Goal: Task Accomplishment & Management: Manage account settings

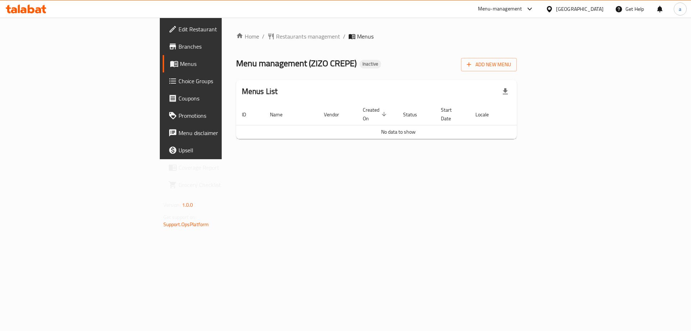
click at [517, 72] on div "Home / Restaurants management / Menus Menu management ( ZIZO CREPE ) Inactive A…" at bounding box center [376, 88] width 281 height 113
click at [517, 59] on button "Add New Menu" at bounding box center [489, 64] width 56 height 13
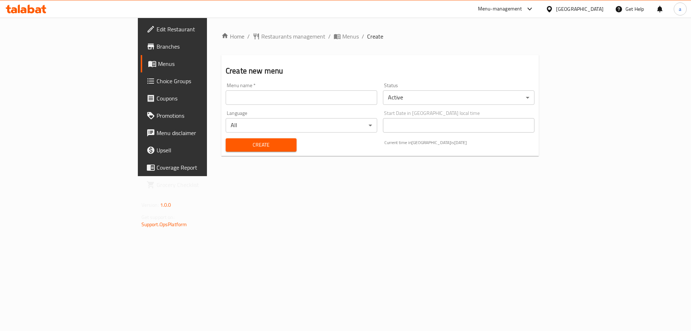
click at [241, 106] on div "Menu name   * Menu name *" at bounding box center [301, 94] width 157 height 28
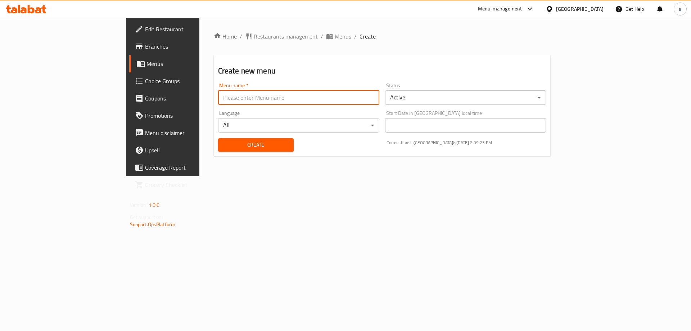
click at [241, 100] on input "text" at bounding box center [298, 97] width 161 height 14
type input "taha"
click at [252, 147] on span "Create" at bounding box center [256, 144] width 64 height 9
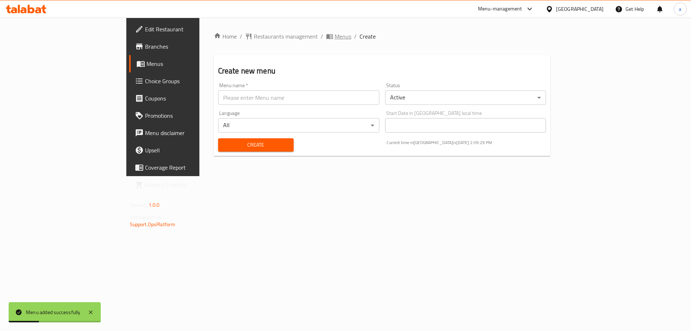
click at [335, 39] on span "Menus" at bounding box center [343, 36] width 17 height 9
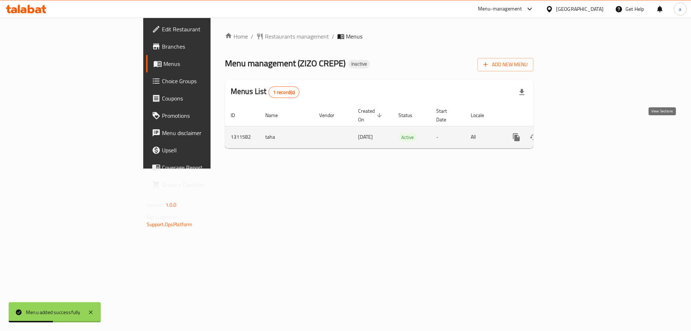
click at [577, 129] on link "enhanced table" at bounding box center [568, 136] width 17 height 17
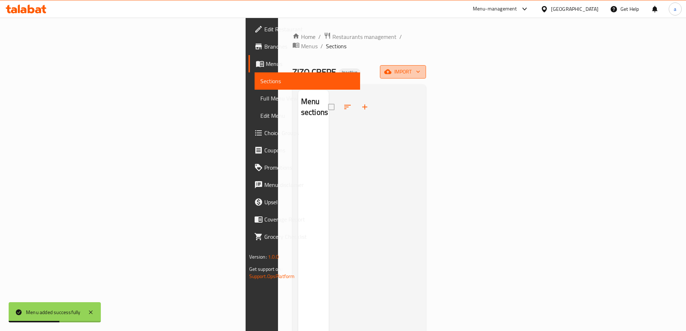
click at [420, 67] on span "import" at bounding box center [402, 71] width 35 height 9
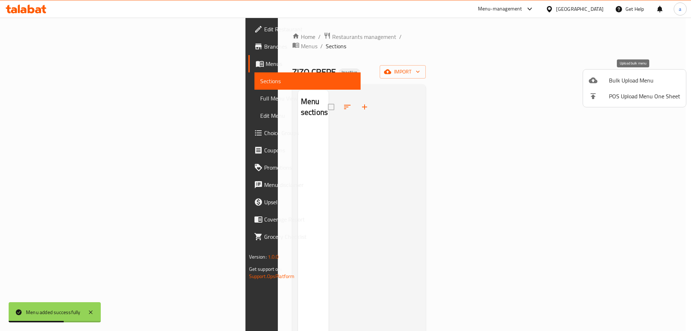
click at [617, 82] on span "Bulk Upload Menu" at bounding box center [644, 80] width 71 height 9
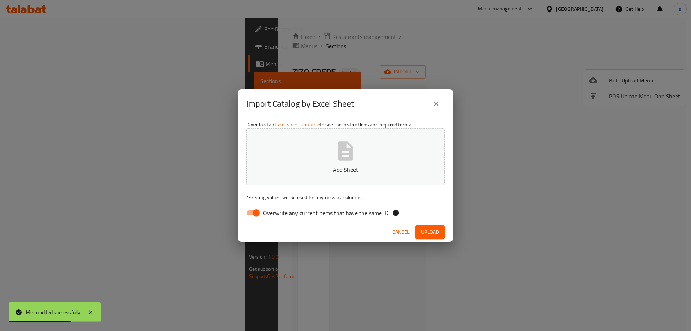
click at [379, 166] on p "Add Sheet" at bounding box center [345, 169] width 176 height 9
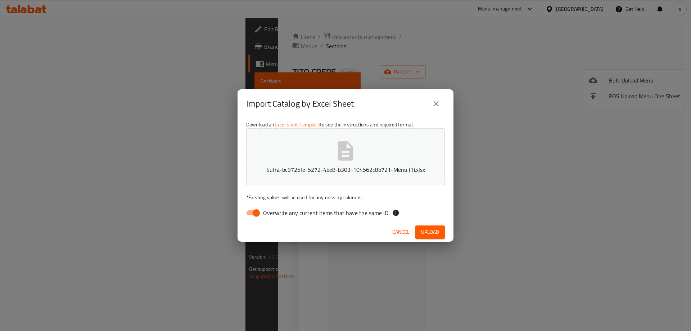
click at [277, 214] on span "Overwrite any current items that have the same ID." at bounding box center [326, 212] width 126 height 9
click at [277, 214] on input "Overwrite any current items that have the same ID." at bounding box center [256, 213] width 41 height 14
checkbox input "false"
click at [425, 230] on span "Upload" at bounding box center [430, 231] width 18 height 9
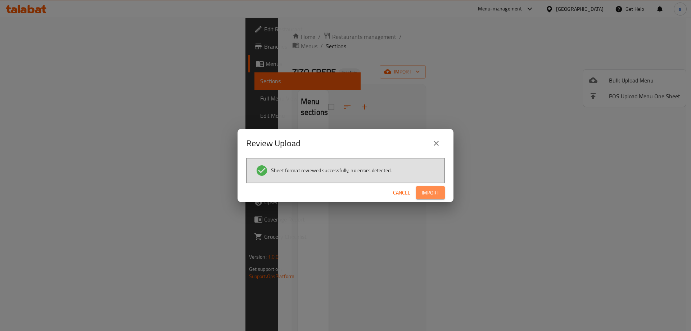
click at [433, 188] on button "Import" at bounding box center [430, 192] width 29 height 13
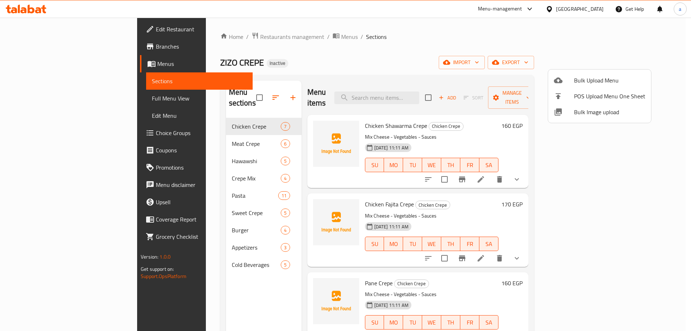
click at [62, 95] on div at bounding box center [345, 165] width 691 height 331
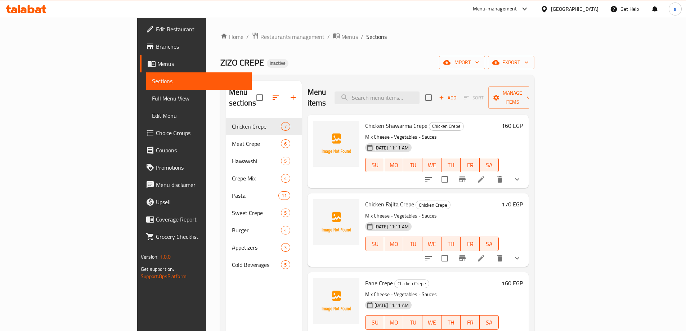
click at [152, 95] on span "Full Menu View" at bounding box center [199, 98] width 94 height 9
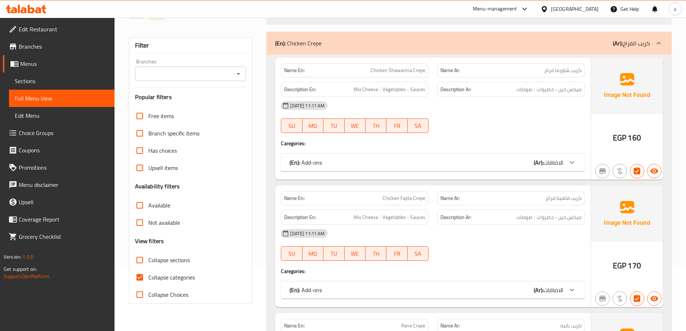
scroll to position [72, 0]
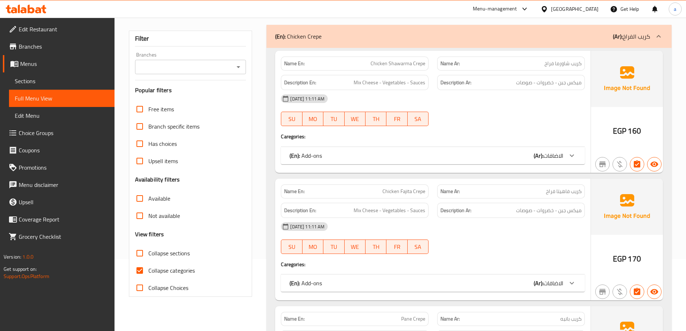
click at [157, 267] on span "Collapse categories" at bounding box center [171, 270] width 46 height 9
click at [148, 267] on input "Collapse categories" at bounding box center [139, 270] width 17 height 17
checkbox input "false"
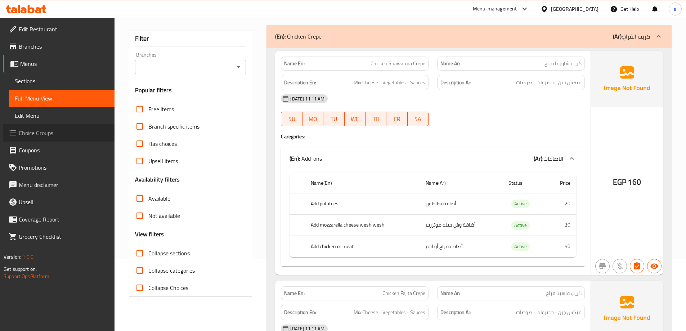
click at [43, 135] on span "Choice Groups" at bounding box center [64, 132] width 90 height 9
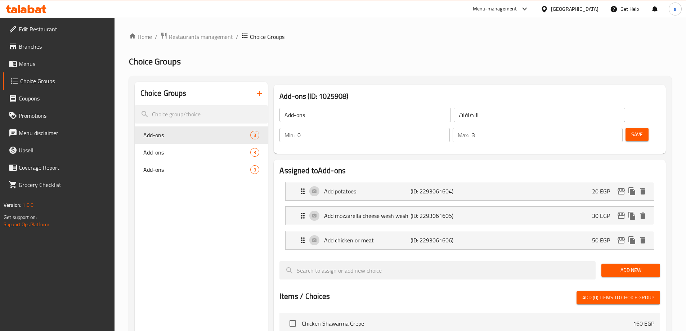
click at [256, 97] on icon "button" at bounding box center [259, 93] width 9 height 9
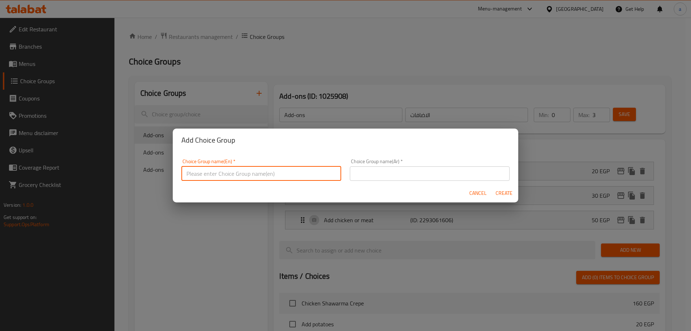
click at [249, 174] on input "text" at bounding box center [261, 173] width 160 height 14
type input "Your Choice"
click at [376, 165] on div "Choice Group name(Ar)   * Choice Group name(Ar) *" at bounding box center [430, 170] width 160 height 22
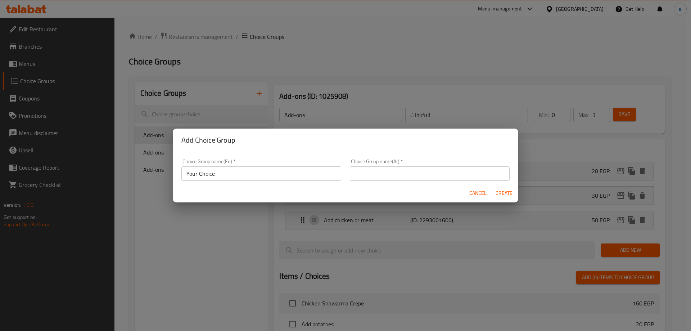
click at [376, 168] on input "text" at bounding box center [430, 173] width 160 height 14
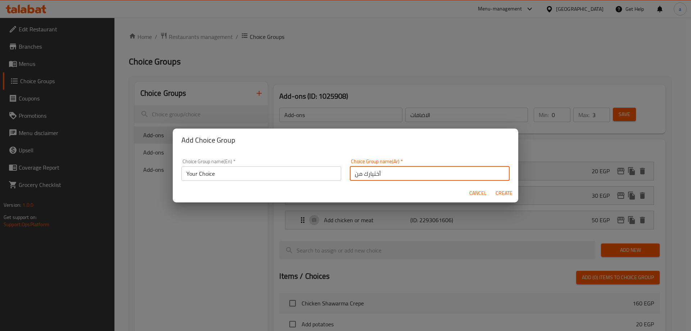
type input "أختيارك من"
click at [507, 189] on span "Create" at bounding box center [503, 193] width 17 height 9
type input "Your Choice"
type input "أختيارك من"
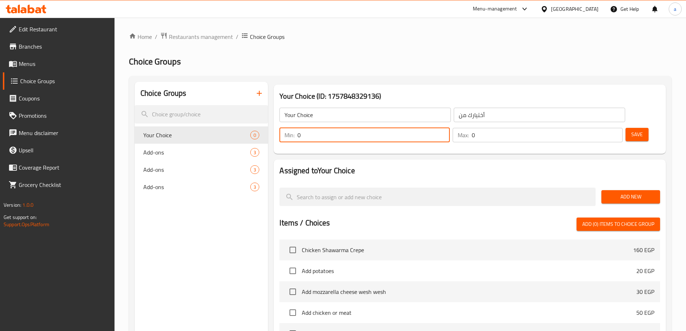
click at [449, 128] on input "0" at bounding box center [373, 135] width 152 height 14
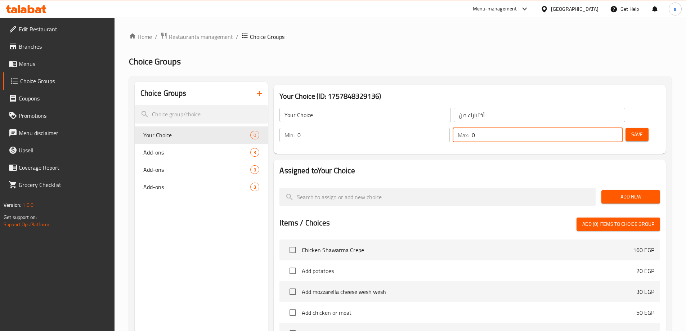
click at [596, 128] on input "0" at bounding box center [546, 135] width 151 height 14
type input "1"
click at [449, 128] on input "0" at bounding box center [373, 135] width 152 height 14
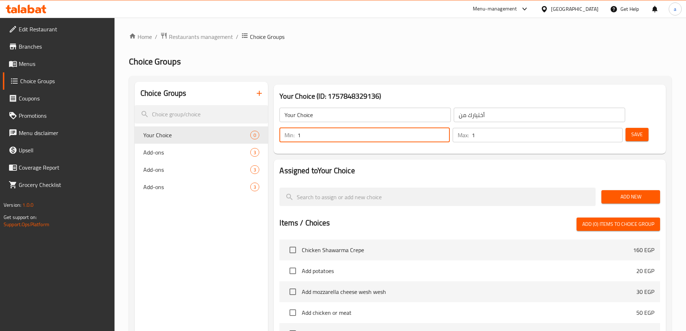
type input "1"
click at [632, 192] on span "Add New" at bounding box center [630, 196] width 47 height 9
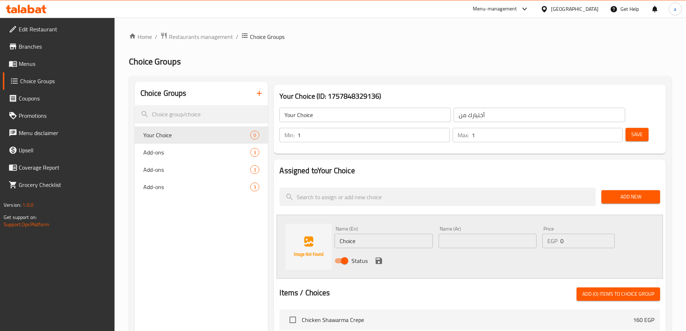
click at [405, 234] on input "Choice" at bounding box center [383, 241] width 98 height 14
type input "x"
type input "ؤ"
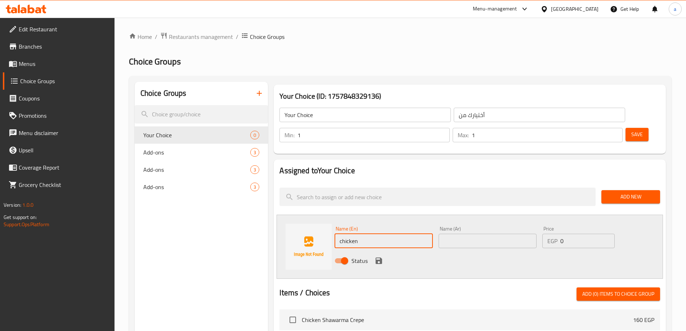
type input "chicken"
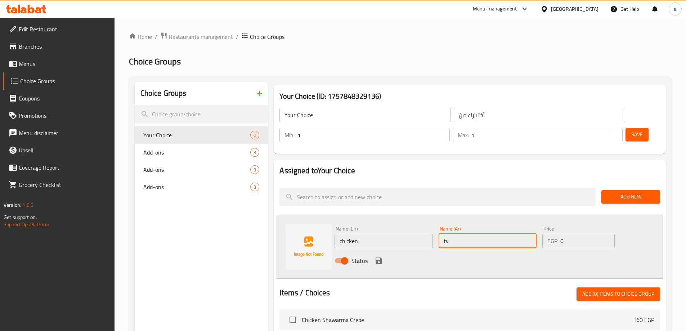
type input "t"
type input "فراخ"
click at [373, 255] on button "save" at bounding box center [378, 260] width 11 height 11
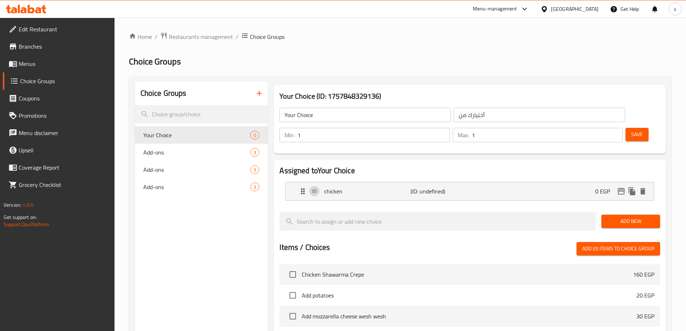
click at [634, 217] on span "Add New" at bounding box center [630, 221] width 47 height 9
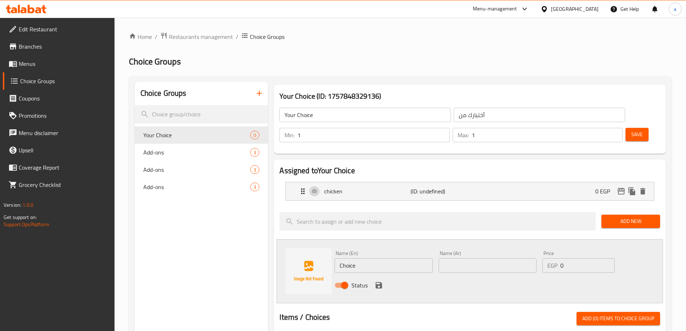
click at [386, 258] on input "Choice" at bounding box center [383, 265] width 98 height 14
type input "ة"
type input "meat"
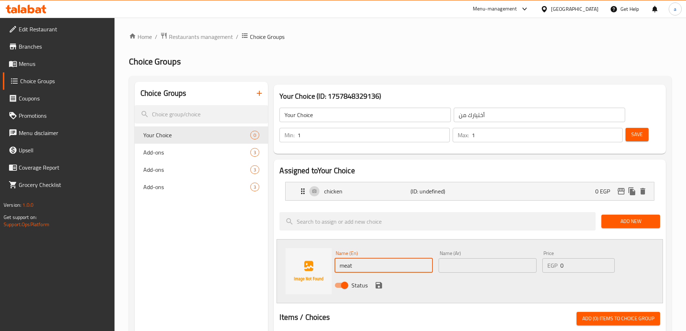
click at [458, 258] on input "text" at bounding box center [487, 265] width 98 height 14
type input "g"
type input "لحم"
click at [377, 282] on icon "save" at bounding box center [378, 285] width 6 height 6
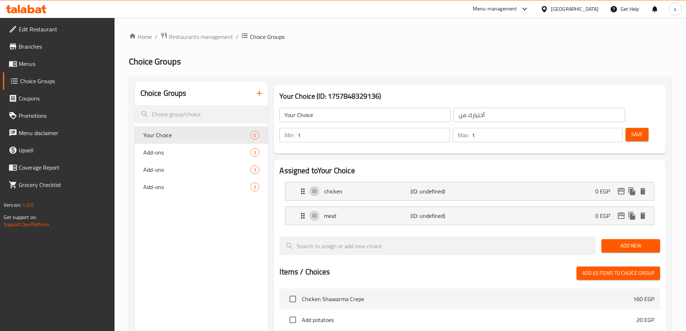
click at [631, 130] on span "Save" at bounding box center [637, 134] width 12 height 9
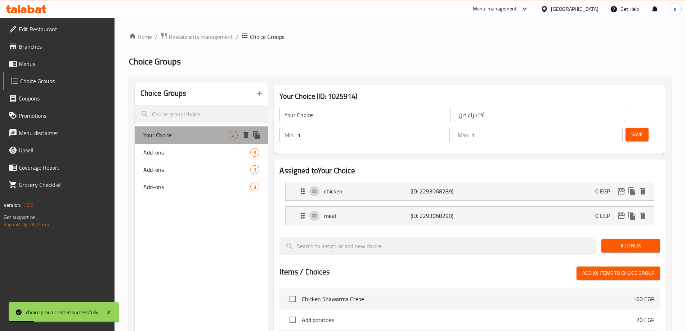
click at [204, 141] on div "Your Choice 2" at bounding box center [202, 134] width 134 height 17
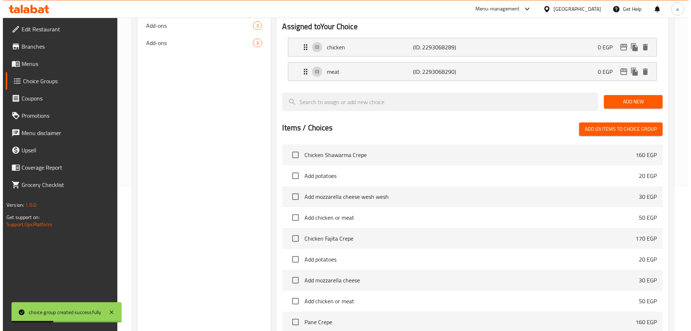
scroll to position [212, 0]
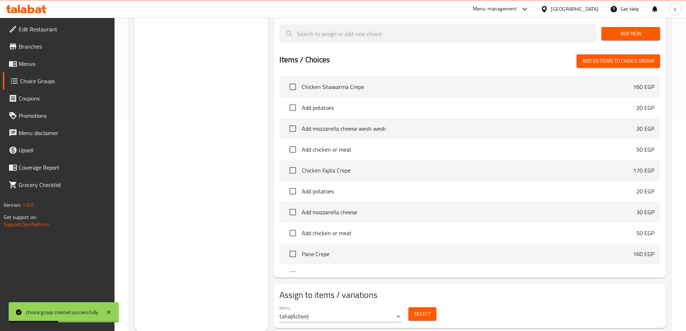
click at [430, 307] on button "Select" at bounding box center [422, 313] width 28 height 13
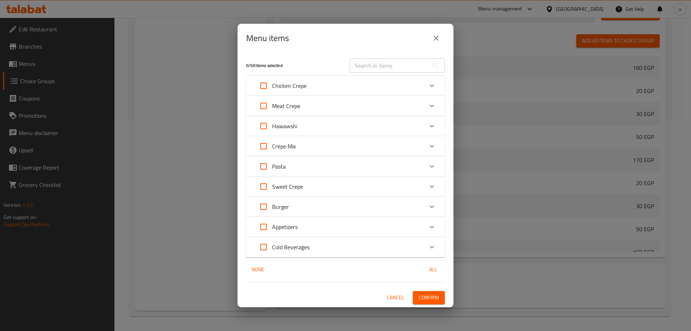
click at [304, 88] on p "Chicken Crepe" at bounding box center [289, 85] width 35 height 9
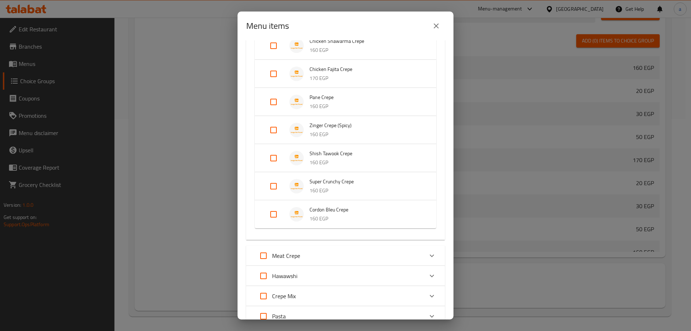
scroll to position [0, 0]
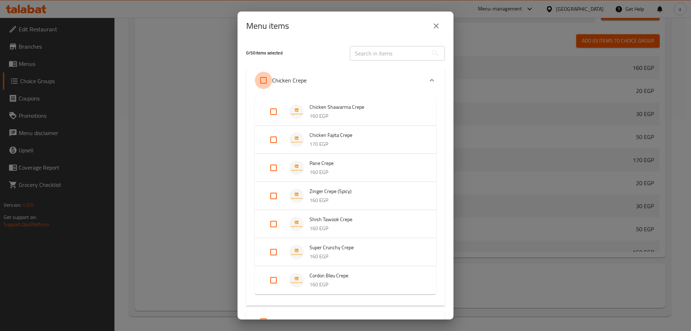
click at [269, 80] on input "Expand" at bounding box center [263, 80] width 17 height 17
checkbox input "true"
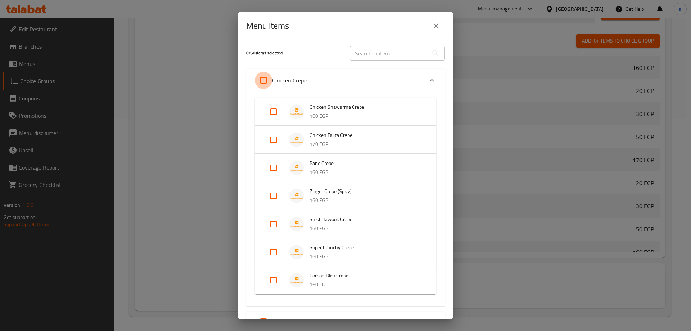
checkbox input "true"
click at [269, 80] on input "Expand" at bounding box center [263, 80] width 17 height 17
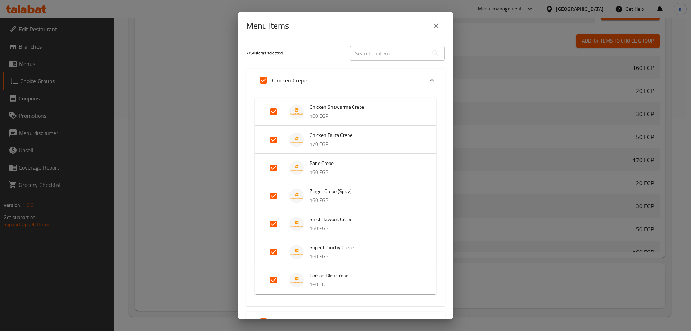
checkbox input "false"
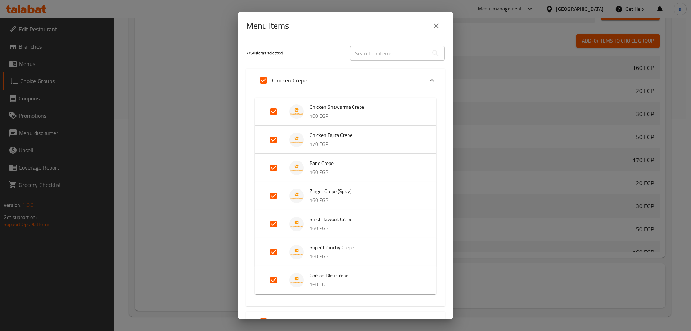
checkbox input "false"
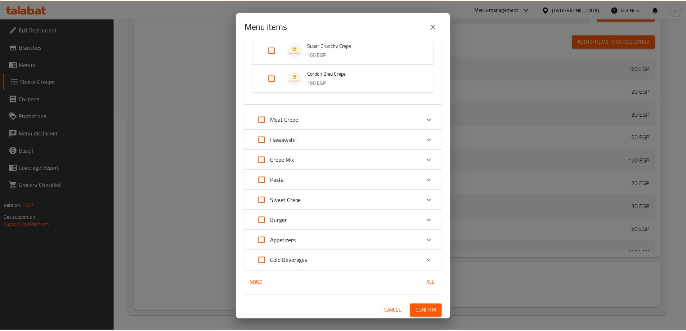
scroll to position [203, 0]
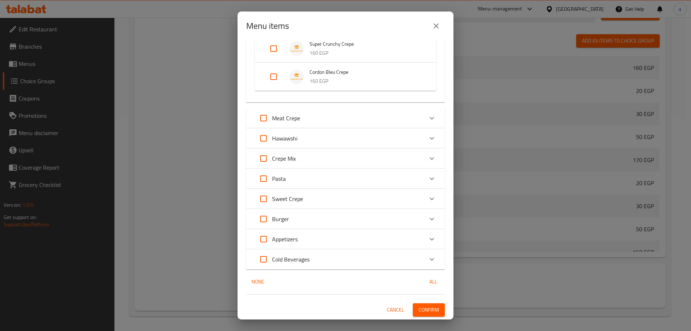
click at [435, 30] on icon "close" at bounding box center [436, 26] width 9 height 9
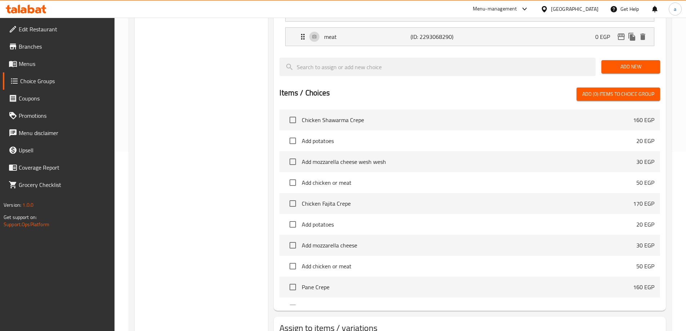
scroll to position [212, 0]
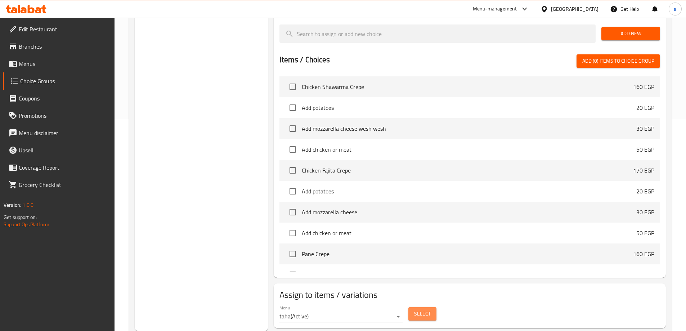
click at [415, 309] on span "Select" at bounding box center [422, 313] width 17 height 9
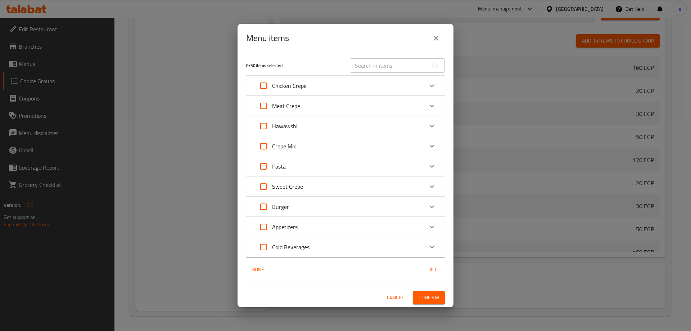
click at [312, 143] on div "Crepe Mix" at bounding box center [339, 145] width 168 height 17
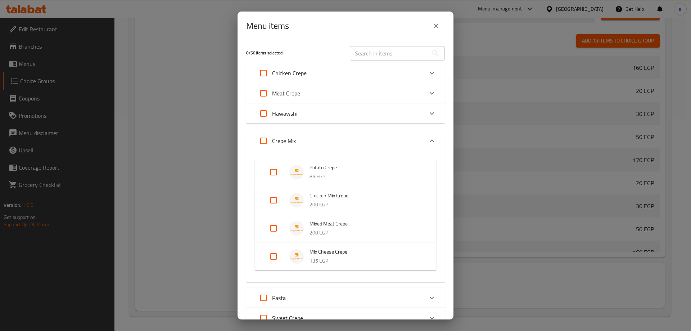
click at [281, 171] on input "Expand" at bounding box center [273, 171] width 17 height 17
checkbox input "true"
click at [322, 170] on span "Potato Crepe" at bounding box center [366, 167] width 112 height 9
click at [307, 172] on div "Expand" at bounding box center [299, 172] width 20 height 14
click at [434, 22] on icon "close" at bounding box center [436, 26] width 9 height 9
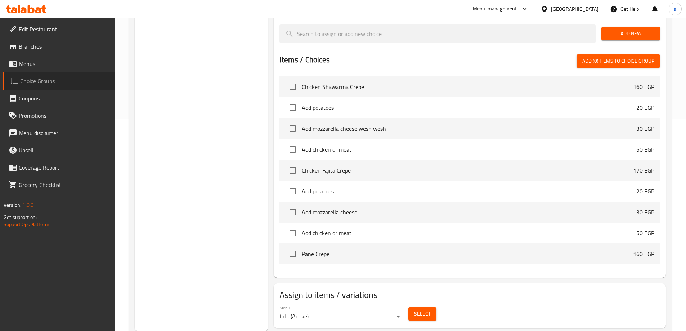
click at [71, 73] on link "Choice Groups" at bounding box center [59, 80] width 112 height 17
click at [56, 68] on link "Menus" at bounding box center [59, 63] width 112 height 17
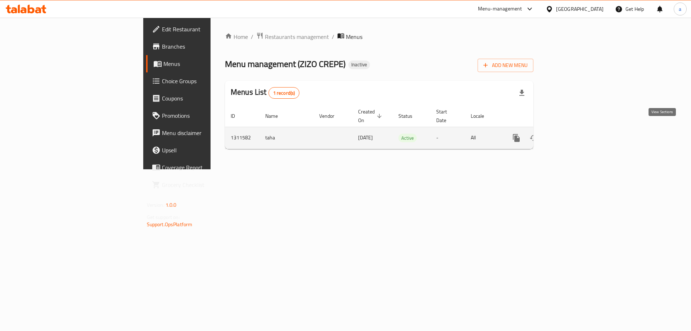
click at [577, 129] on link "enhanced table" at bounding box center [568, 137] width 17 height 17
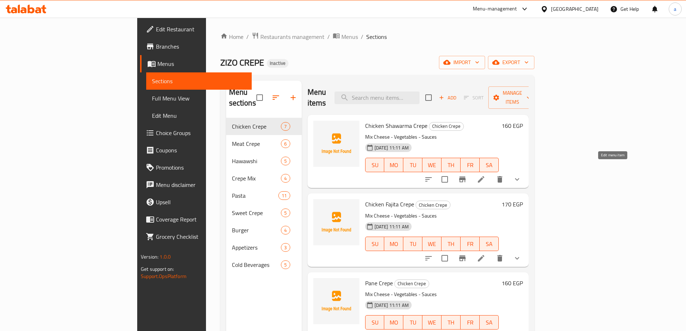
click at [484, 176] on icon at bounding box center [481, 179] width 6 height 6
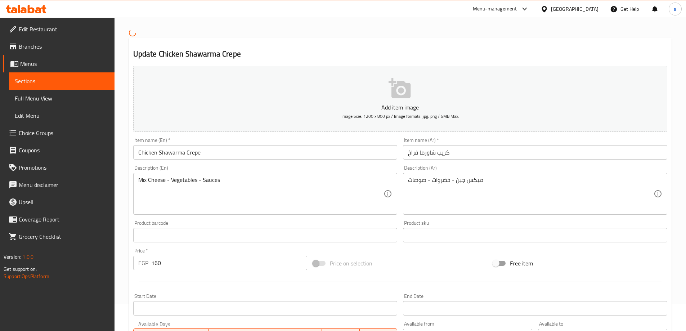
scroll to position [185, 0]
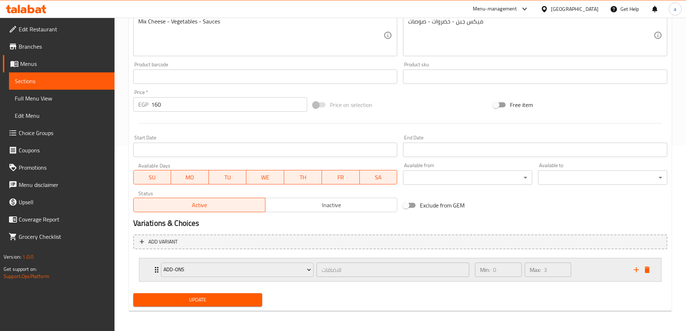
click at [159, 275] on div "Add-ons الاضافات ​" at bounding box center [315, 269] width 317 height 23
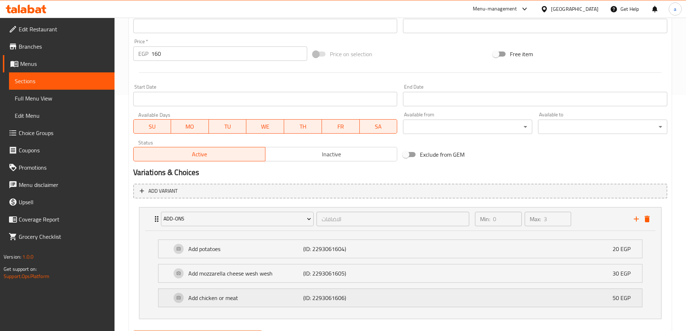
scroll to position [273, 0]
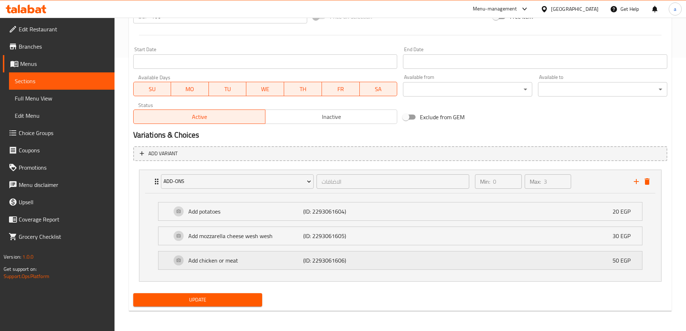
click at [289, 256] on p "Add chicken or meat" at bounding box center [245, 260] width 115 height 9
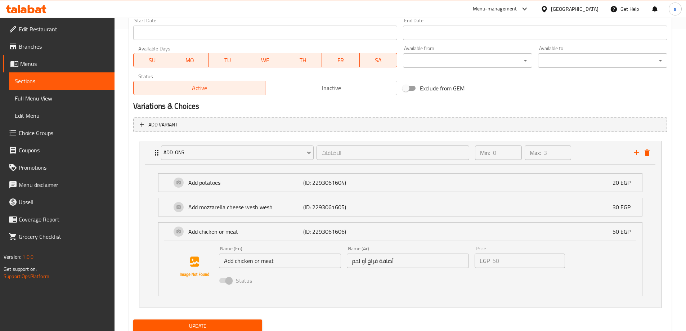
scroll to position [328, 0]
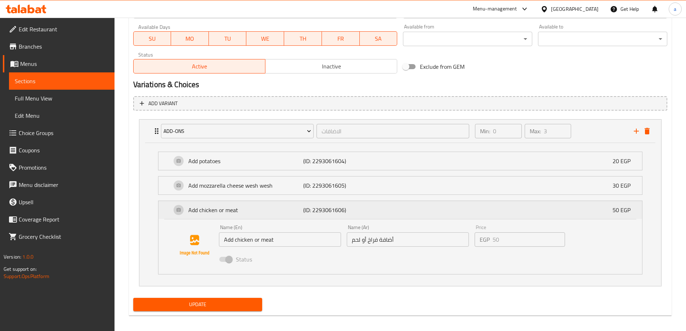
click at [635, 209] on p "50 EGP" at bounding box center [624, 210] width 24 height 9
click at [635, 130] on icon "add" at bounding box center [636, 131] width 9 height 9
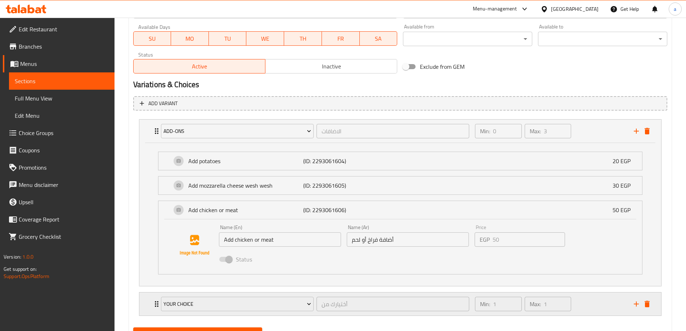
click at [647, 302] on icon "delete" at bounding box center [646, 304] width 5 height 6
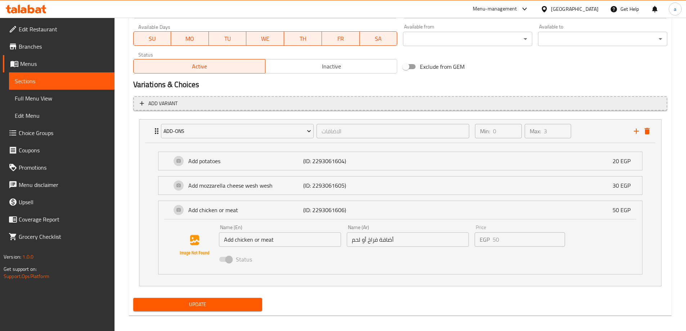
click at [275, 107] on span "Add variant" at bounding box center [400, 103] width 521 height 9
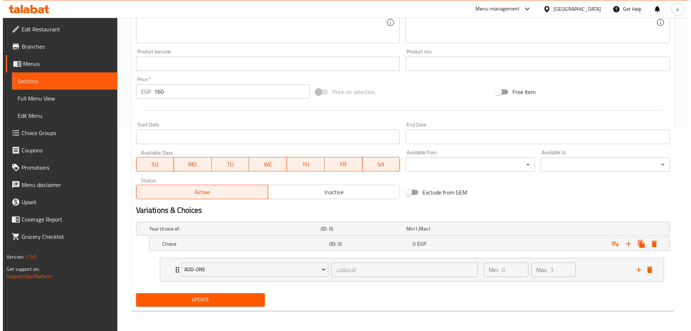
scroll to position [203, 0]
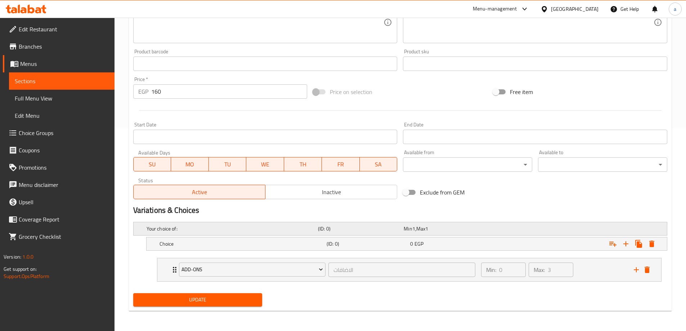
click at [151, 231] on h5 "Your choice of:" at bounding box center [230, 228] width 168 height 7
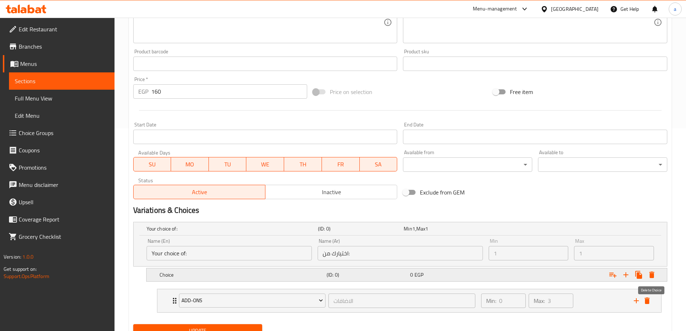
click at [653, 271] on icon "Expand" at bounding box center [651, 274] width 9 height 9
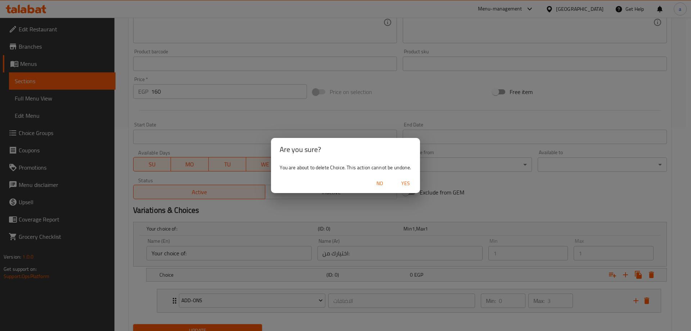
click at [410, 180] on span "Yes" at bounding box center [405, 183] width 17 height 9
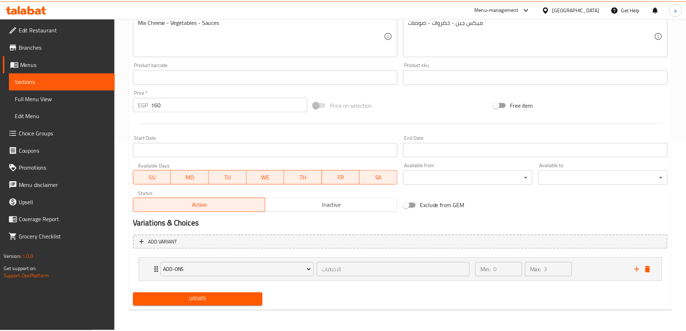
scroll to position [187, 0]
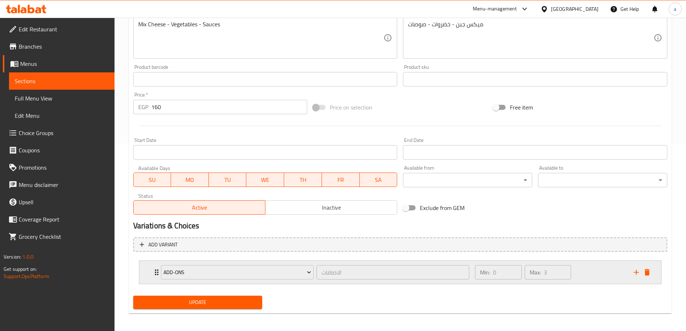
click at [156, 271] on icon "Expand" at bounding box center [156, 272] width 9 height 9
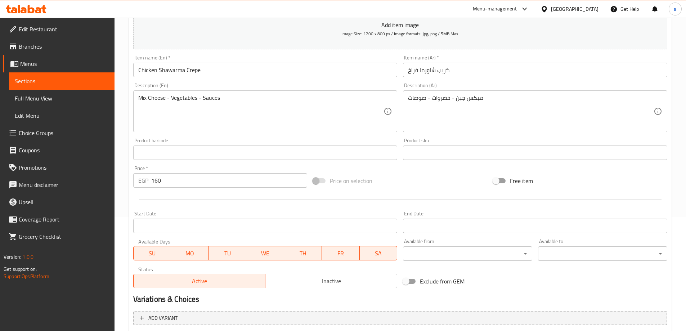
scroll to position [43, 0]
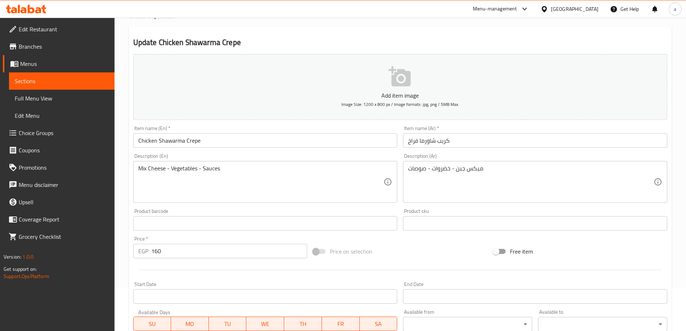
click at [41, 80] on span "Sections" at bounding box center [62, 81] width 94 height 9
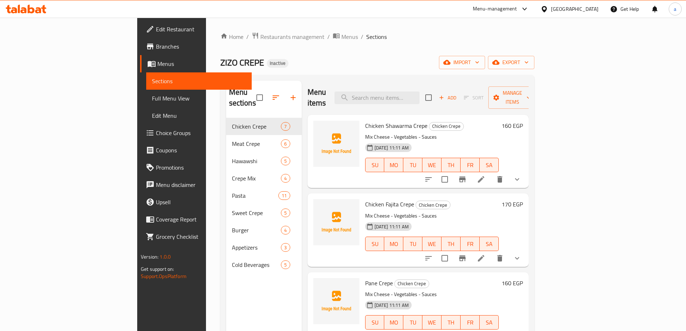
click at [156, 128] on span "Choice Groups" at bounding box center [201, 132] width 90 height 9
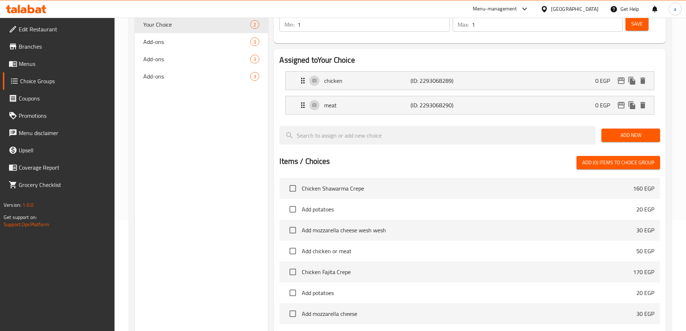
scroll to position [212, 0]
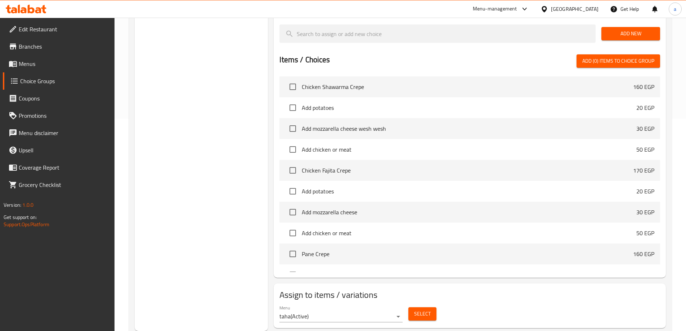
click at [426, 304] on div "Select" at bounding box center [422, 313] width 34 height 19
click at [429, 307] on button "Select" at bounding box center [422, 313] width 28 height 13
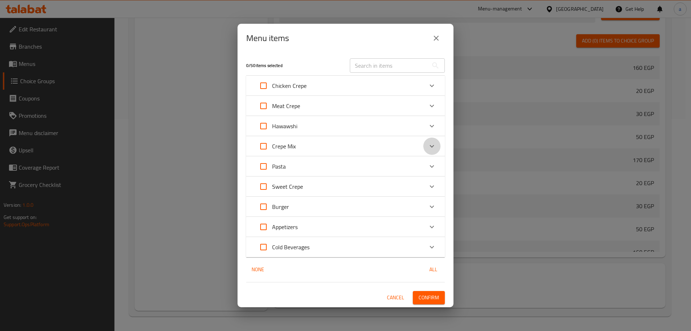
click at [424, 145] on div "Expand" at bounding box center [431, 145] width 17 height 17
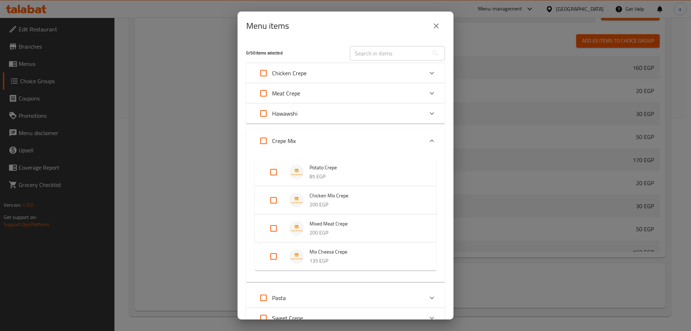
click at [320, 172] on p "85 EGP" at bounding box center [366, 176] width 112 height 9
click at [325, 174] on p "85 EGP" at bounding box center [366, 176] width 112 height 9
click at [321, 190] on li "Chicken Mix Crepe 200 EGP" at bounding box center [345, 200] width 164 height 25
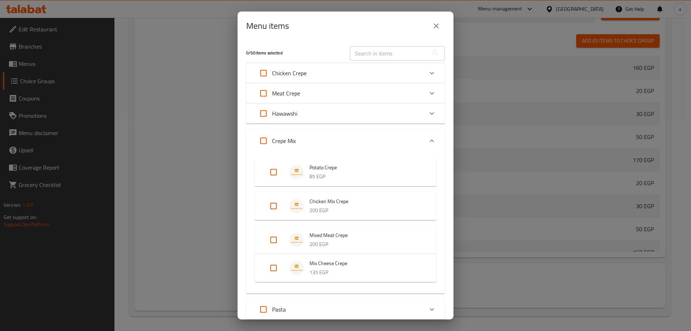
click at [322, 203] on span "Chicken Mix Crepe" at bounding box center [366, 201] width 112 height 9
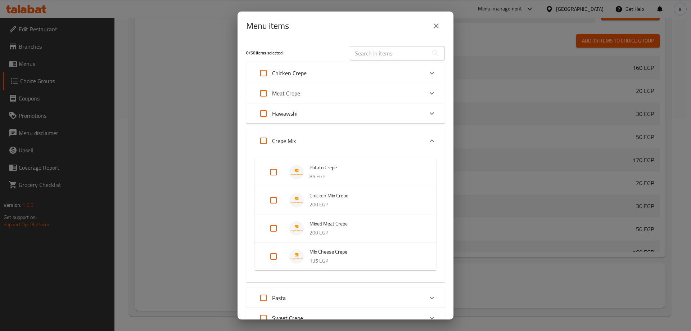
click at [324, 218] on li "Mixed Meat Crepe 200 EGP" at bounding box center [345, 228] width 164 height 25
click at [333, 233] on span "Mixed Meat Crepe" at bounding box center [366, 229] width 112 height 9
click at [340, 229] on p "200 EGP" at bounding box center [366, 232] width 112 height 9
click at [272, 233] on input "Expand" at bounding box center [273, 233] width 17 height 17
checkbox input "true"
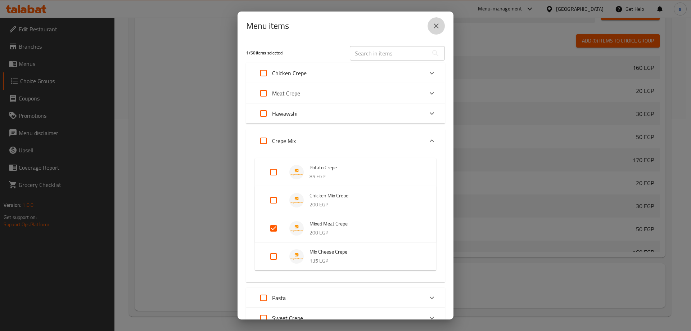
click at [439, 23] on icon "close" at bounding box center [436, 26] width 9 height 9
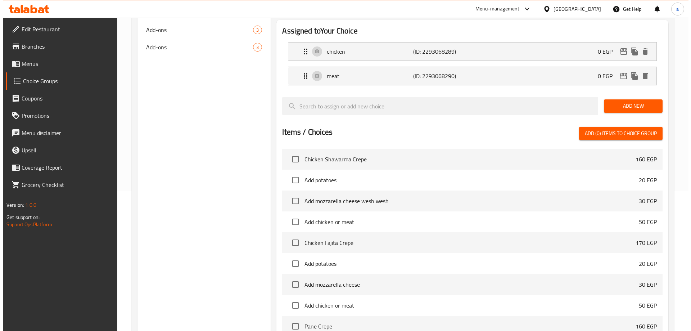
scroll to position [0, 0]
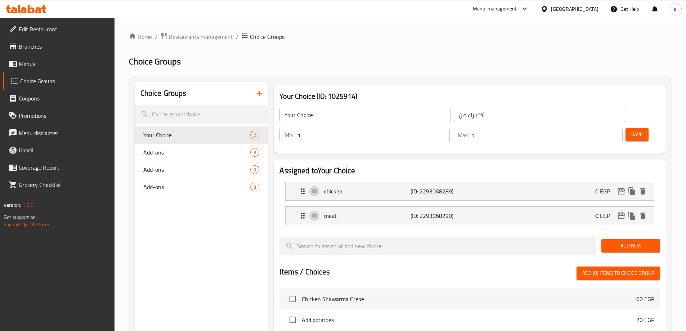
click at [43, 64] on span "Menus" at bounding box center [64, 63] width 90 height 9
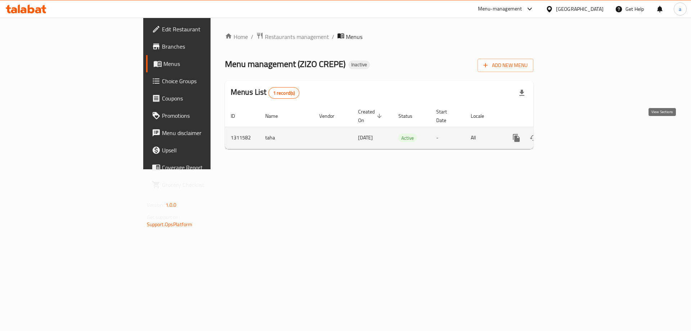
click at [577, 132] on link "enhanced table" at bounding box center [568, 137] width 17 height 17
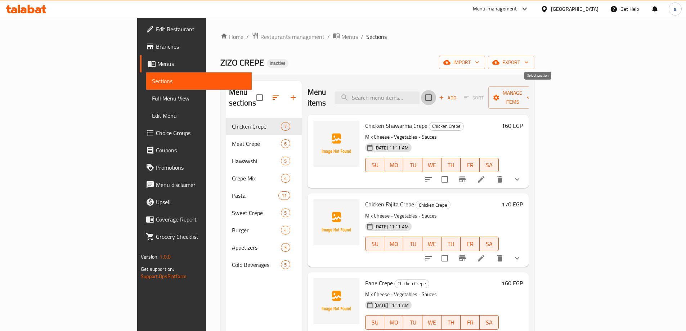
click at [436, 96] on input "checkbox" at bounding box center [428, 97] width 15 height 15
checkbox input "true"
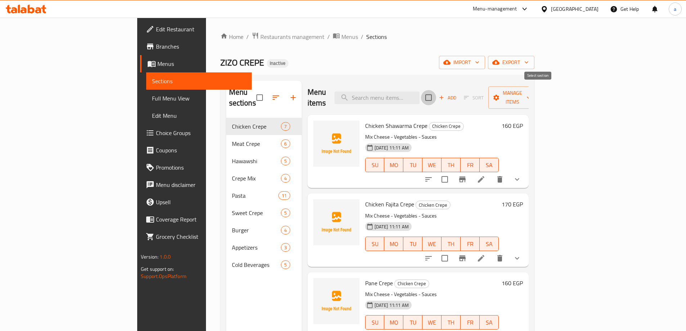
checkbox input "true"
click at [252, 95] on input "checkbox" at bounding box center [259, 97] width 15 height 15
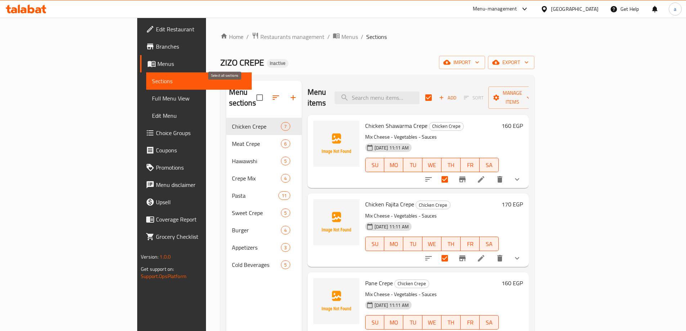
checkbox input "true"
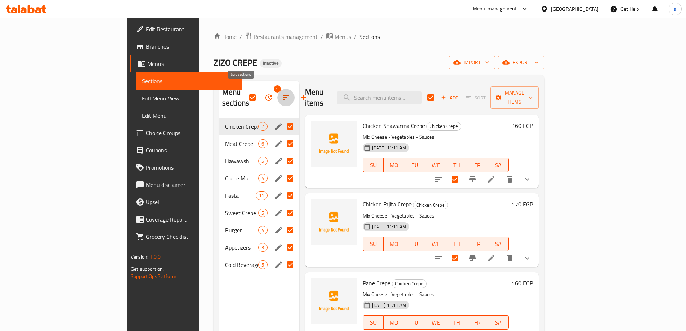
click at [281, 93] on icon "button" at bounding box center [285, 97] width 9 height 9
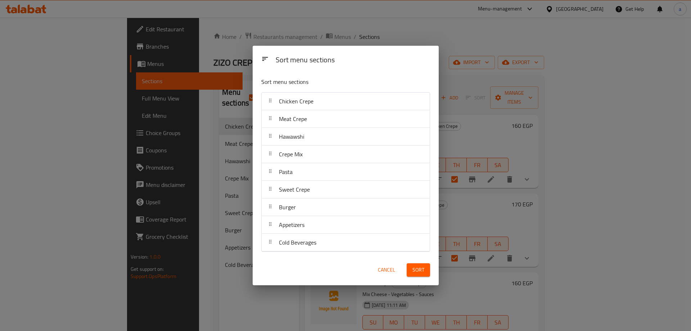
click at [230, 95] on div "Sort menu sections Sort menu sections Chicken Crepe Meat Crepe Hawawshi Crepe M…" at bounding box center [345, 165] width 691 height 331
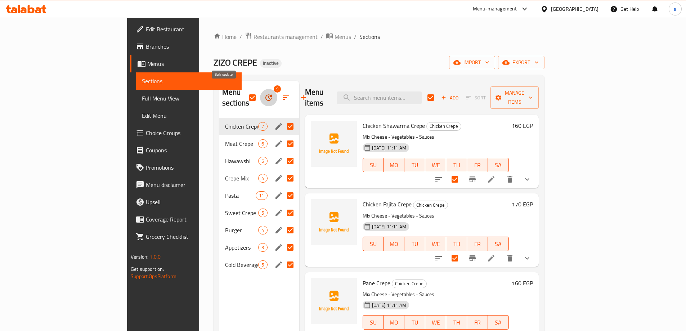
click at [260, 95] on button "button" at bounding box center [268, 97] width 17 height 17
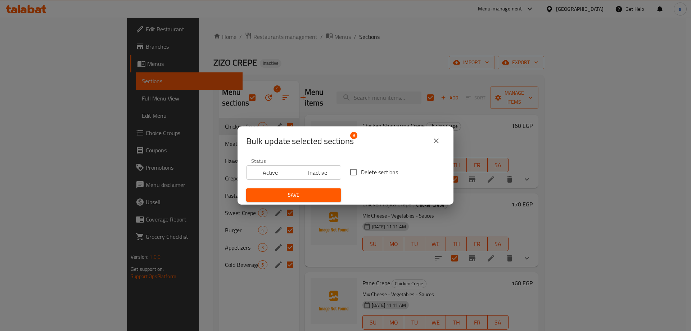
click at [361, 172] on span "Delete sections" at bounding box center [379, 172] width 37 height 9
click at [361, 172] on input "Delete sections" at bounding box center [353, 171] width 15 height 15
checkbox input "true"
click at [309, 194] on span "Save" at bounding box center [294, 194] width 84 height 9
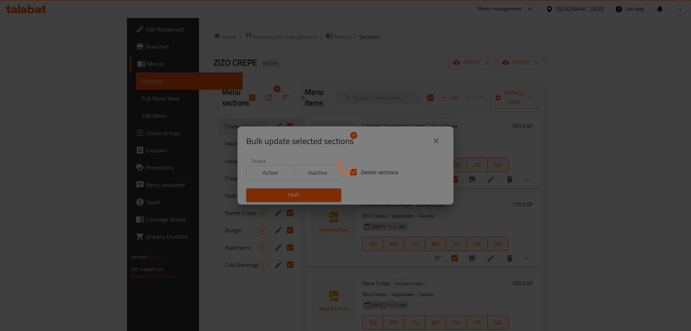
checkbox input "false"
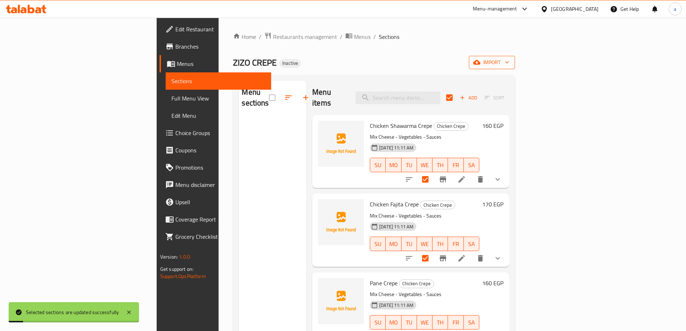
click at [509, 63] on span "import" at bounding box center [491, 62] width 35 height 9
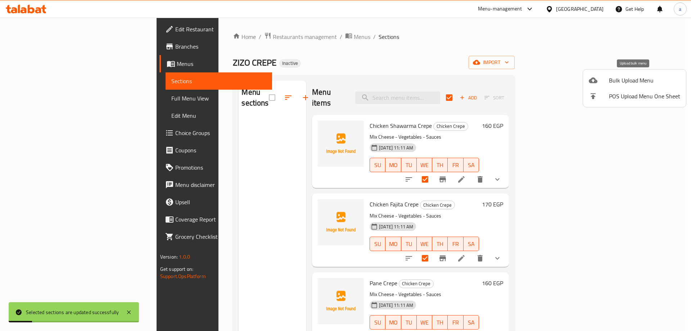
click at [609, 72] on li "Bulk Upload Menu" at bounding box center [634, 80] width 103 height 16
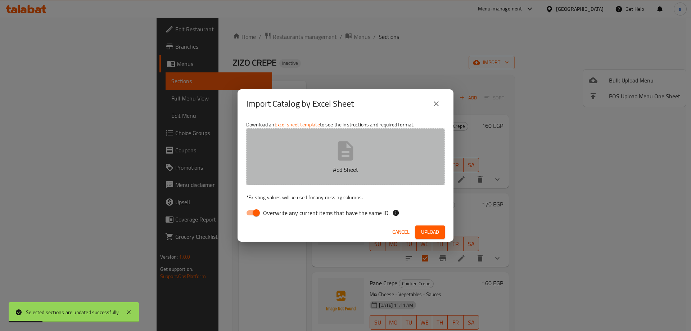
click at [352, 173] on p "Add Sheet" at bounding box center [345, 169] width 176 height 9
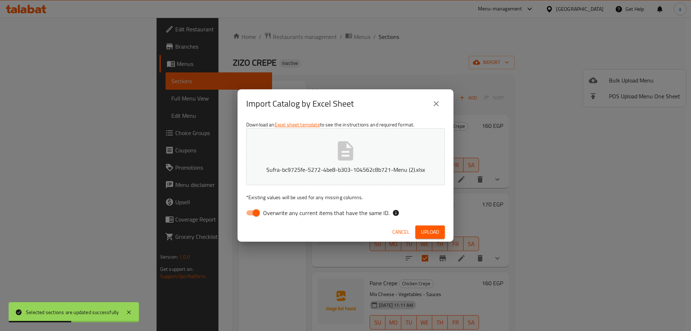
click at [326, 208] on span "Overwrite any current items that have the same ID." at bounding box center [326, 212] width 126 height 9
click at [277, 208] on input "Overwrite any current items that have the same ID." at bounding box center [256, 213] width 41 height 14
checkbox input "false"
click at [430, 232] on span "Upload" at bounding box center [430, 231] width 18 height 9
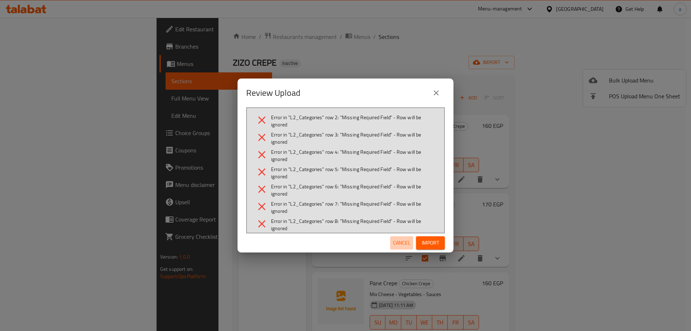
click at [407, 240] on span "Cancel" at bounding box center [401, 242] width 17 height 9
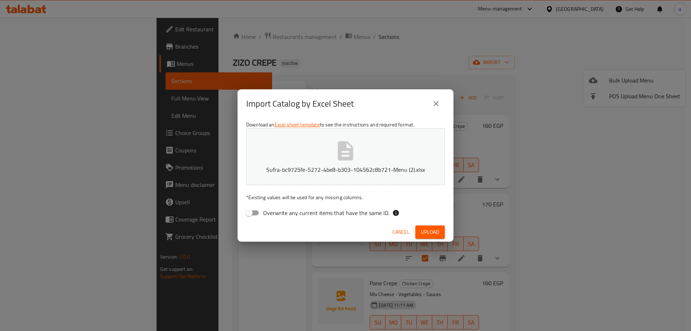
click at [370, 150] on button "Sufra-bc9725fe-5272-4be8-b303-104562c8b721-Menu (2).xlsx" at bounding box center [345, 156] width 199 height 57
click at [433, 229] on span "Upload" at bounding box center [430, 231] width 18 height 9
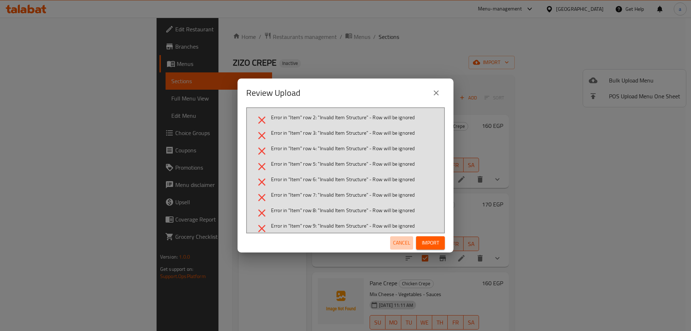
click at [394, 243] on span "Cancel" at bounding box center [401, 242] width 17 height 9
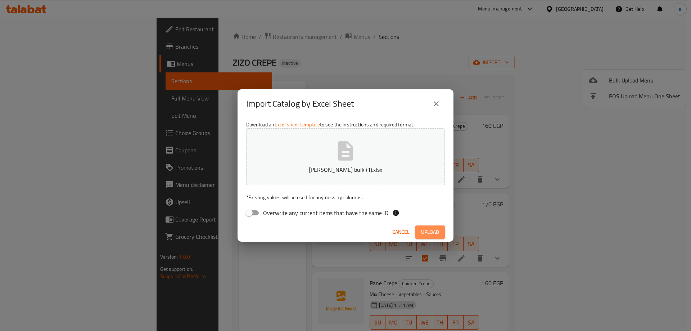
click at [428, 230] on span "Upload" at bounding box center [430, 231] width 18 height 9
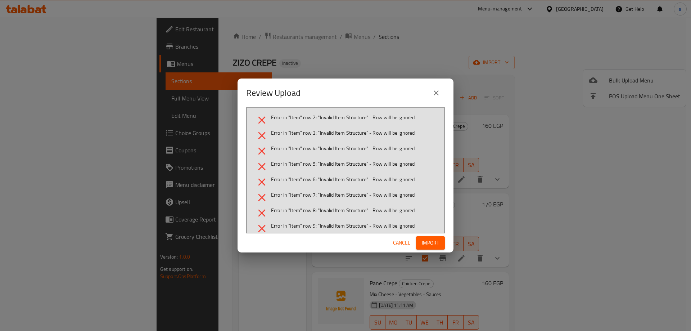
click at [440, 242] on button "Import" at bounding box center [430, 242] width 29 height 13
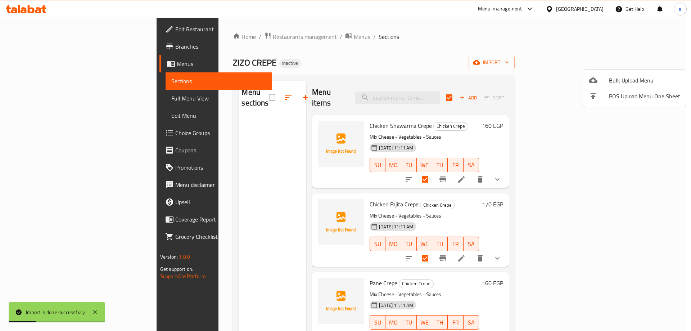
checkbox input "false"
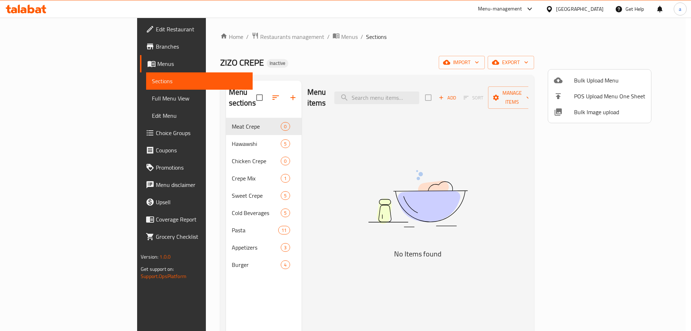
click at [219, 92] on div at bounding box center [345, 165] width 691 height 331
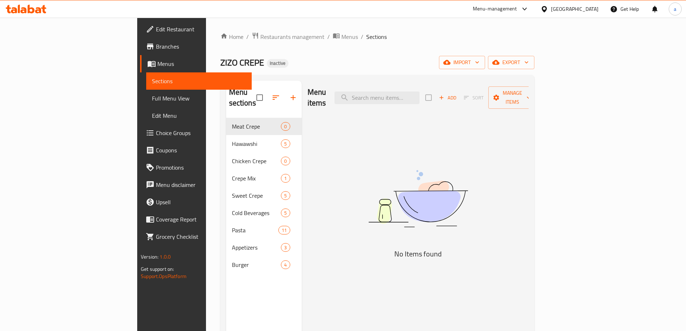
click at [252, 92] on input "checkbox" at bounding box center [259, 97] width 15 height 15
checkbox input "true"
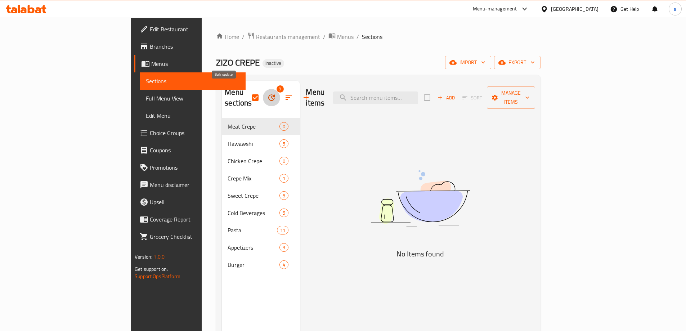
click at [263, 91] on button "button" at bounding box center [271, 97] width 17 height 17
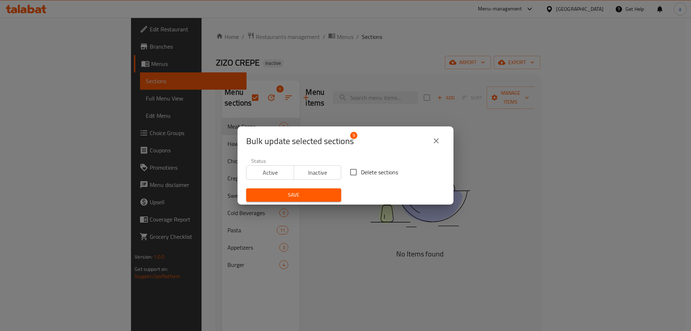
click at [346, 173] on input "Delete sections" at bounding box center [353, 171] width 15 height 15
checkbox input "true"
click at [319, 188] on div "Save" at bounding box center [294, 195] width 104 height 22
click at [320, 199] on span "Save" at bounding box center [294, 194] width 84 height 9
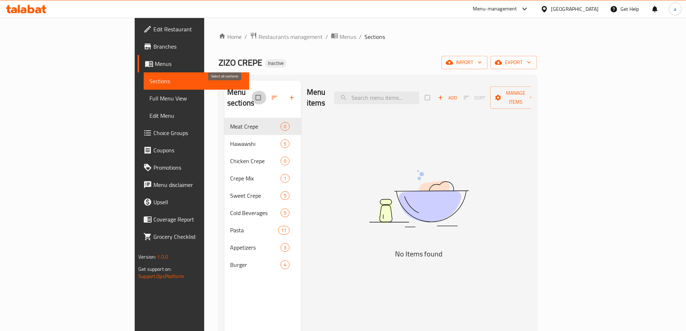
click at [251, 91] on input "checkbox" at bounding box center [258, 98] width 15 height 14
checkbox input "true"
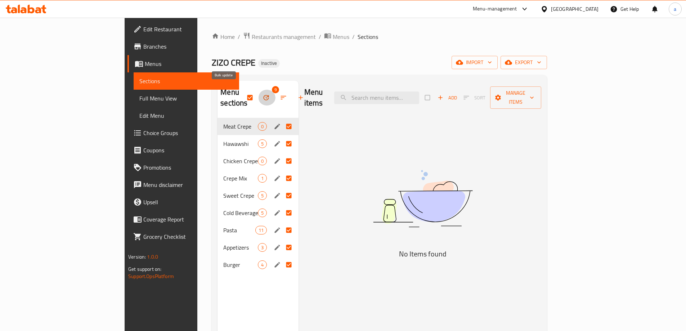
click at [263, 95] on icon "button" at bounding box center [265, 97] width 5 height 5
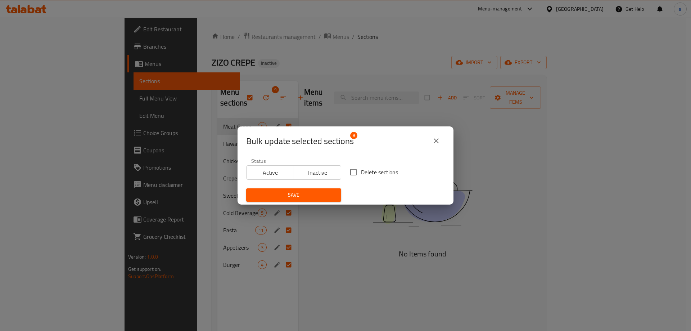
click at [361, 173] on span "Delete sections" at bounding box center [379, 172] width 37 height 9
click at [358, 173] on input "Delete sections" at bounding box center [353, 171] width 15 height 15
checkbox input "true"
click at [324, 197] on span "Save" at bounding box center [294, 194] width 84 height 9
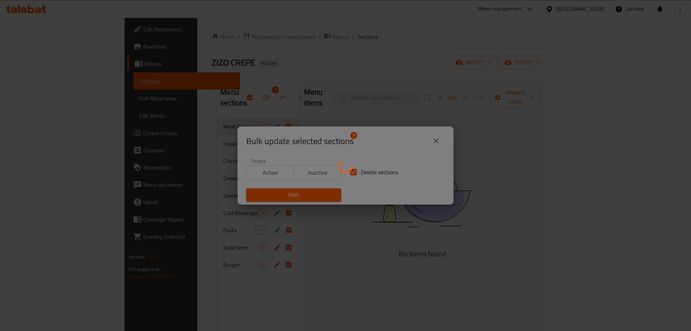
checkbox input "false"
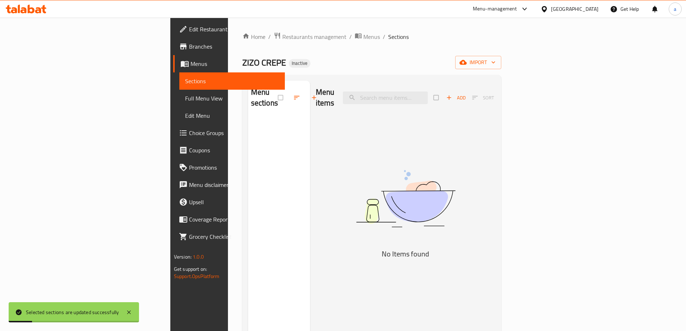
click at [501, 73] on div "Home / Restaurants management / Menus / Sections ZIZO CREPE Inactive import Men…" at bounding box center [371, 224] width 259 height 385
click at [495, 62] on span "import" at bounding box center [478, 62] width 35 height 9
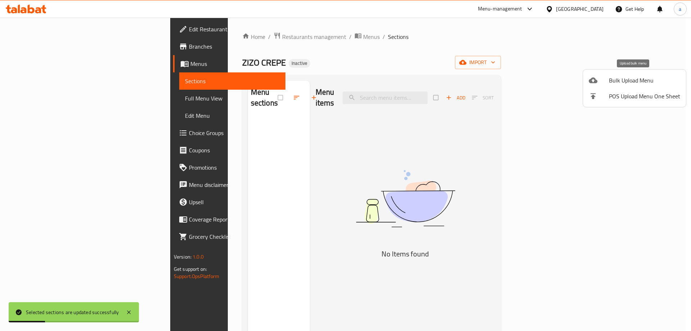
click at [615, 78] on span "Bulk Upload Menu" at bounding box center [644, 80] width 71 height 9
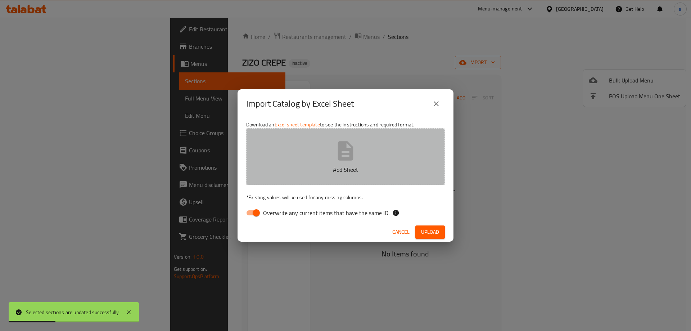
click at [429, 155] on button "Add Sheet" at bounding box center [345, 156] width 199 height 57
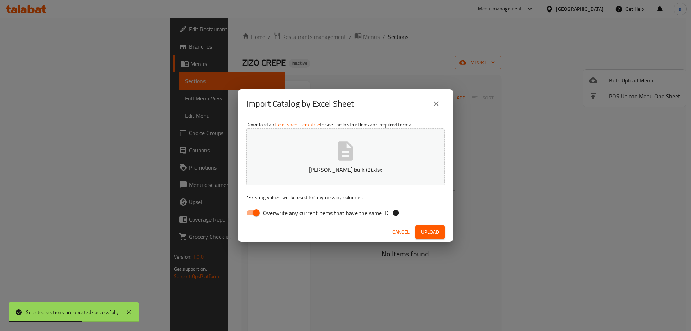
click at [294, 209] on span "Overwrite any current items that have the same ID." at bounding box center [326, 212] width 126 height 9
click at [277, 209] on input "Overwrite any current items that have the same ID." at bounding box center [256, 213] width 41 height 14
checkbox input "false"
click at [420, 227] on button "Upload" at bounding box center [430, 231] width 30 height 13
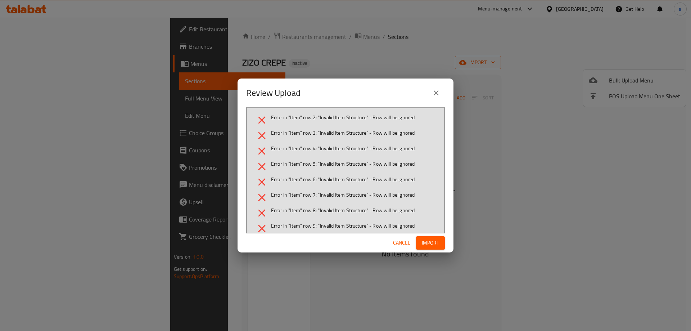
click at [436, 90] on icon "close" at bounding box center [436, 93] width 9 height 9
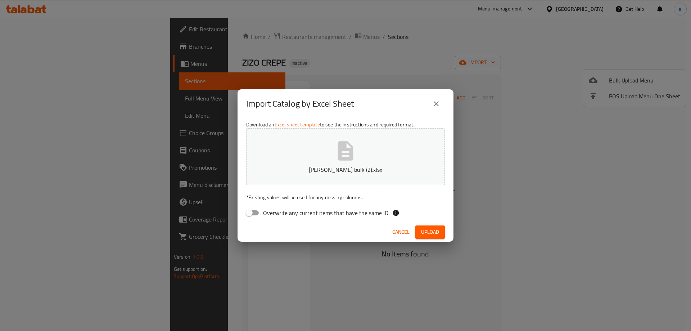
click at [272, 154] on button "Abdelrahman's bulk (2).xlsx" at bounding box center [345, 156] width 199 height 57
click at [431, 238] on button "Upload" at bounding box center [430, 231] width 30 height 13
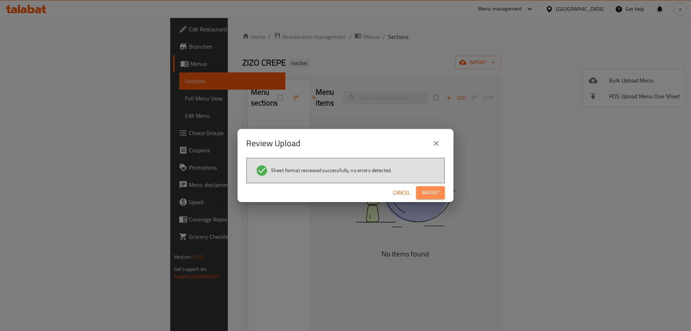
click at [427, 196] on span "Import" at bounding box center [430, 192] width 17 height 9
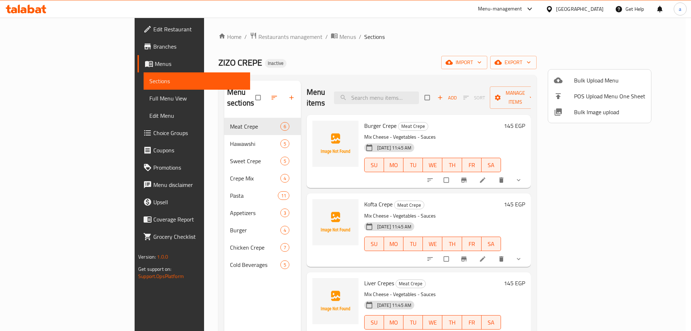
click at [525, 128] on div at bounding box center [345, 165] width 691 height 331
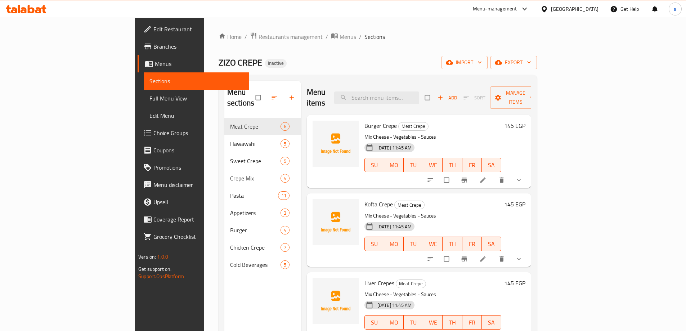
click at [153, 129] on span "Choice Groups" at bounding box center [198, 132] width 90 height 9
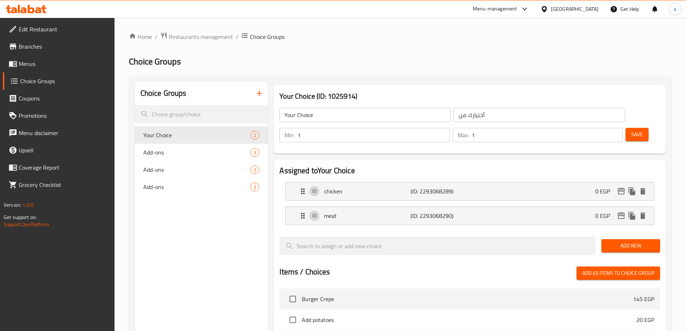
click at [261, 98] on button "button" at bounding box center [259, 93] width 17 height 17
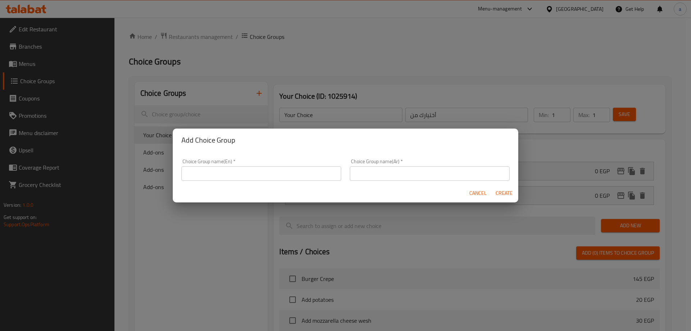
click at [332, 116] on div "Add Choice Group Choice Group name(En)   * Choice Group name(En) * Choice Group…" at bounding box center [345, 165] width 691 height 331
click at [661, 232] on div "Add Choice Group Choice Group name(En)   * Choice Group name(En) * Choice Group…" at bounding box center [345, 165] width 691 height 331
click at [469, 191] on span "Cancel" at bounding box center [477, 193] width 17 height 9
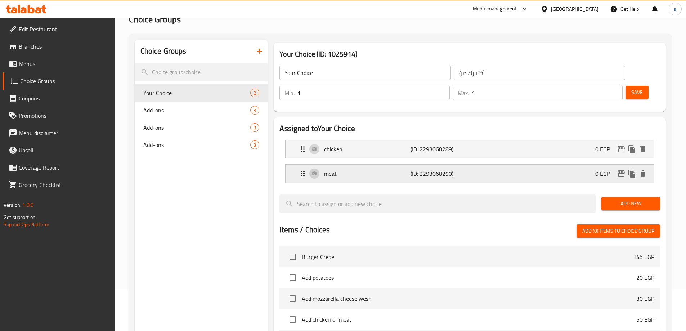
scroll to position [108, 0]
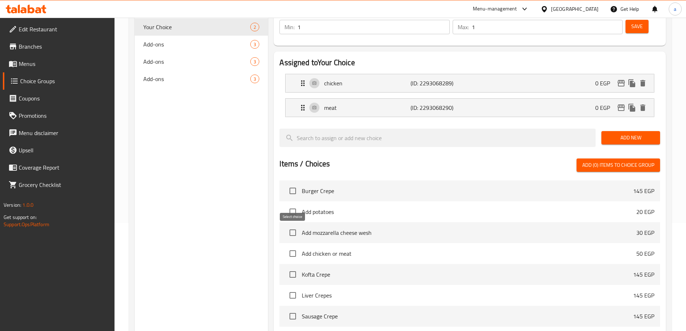
click at [294, 246] on input "checkbox" at bounding box center [292, 253] width 15 height 15
checkbox input "false"
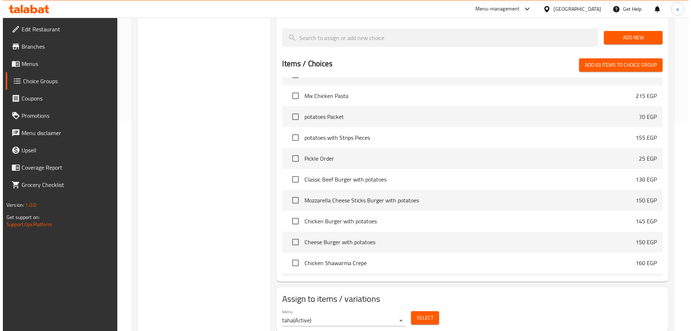
scroll to position [212, 0]
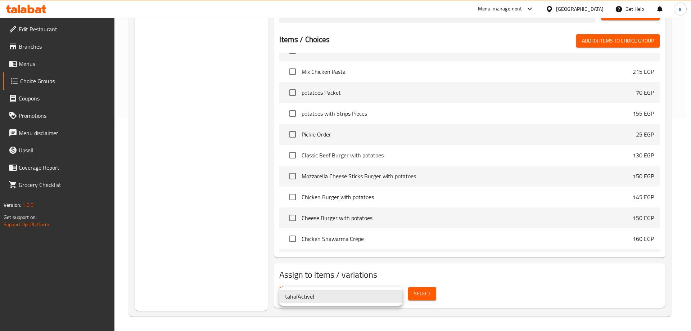
click at [475, 270] on div at bounding box center [345, 165] width 691 height 331
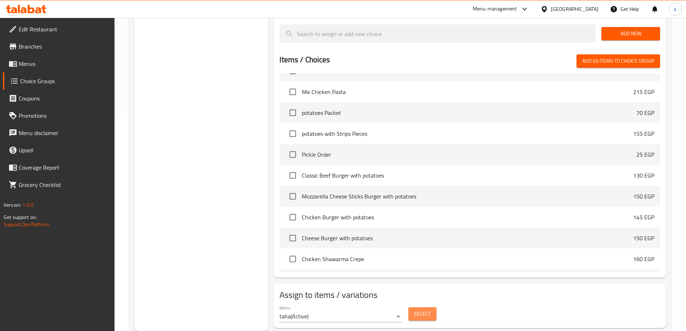
click at [426, 309] on span "Select" at bounding box center [422, 313] width 17 height 9
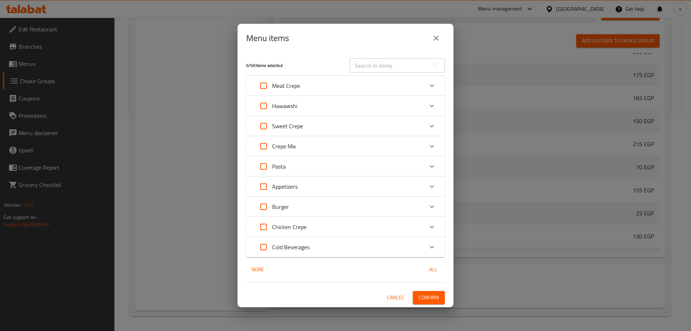
click at [300, 140] on div "Crepe Mix" at bounding box center [339, 145] width 168 height 17
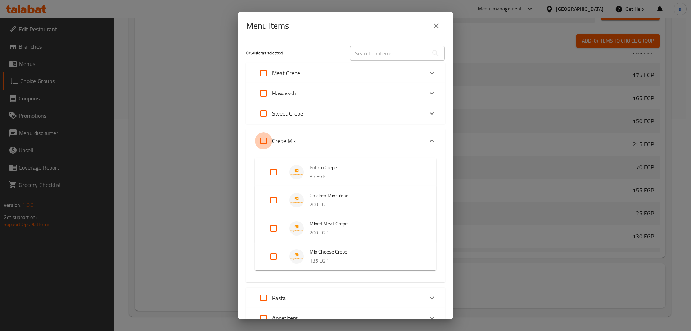
click at [264, 139] on input "Expand" at bounding box center [263, 140] width 17 height 17
checkbox input "true"
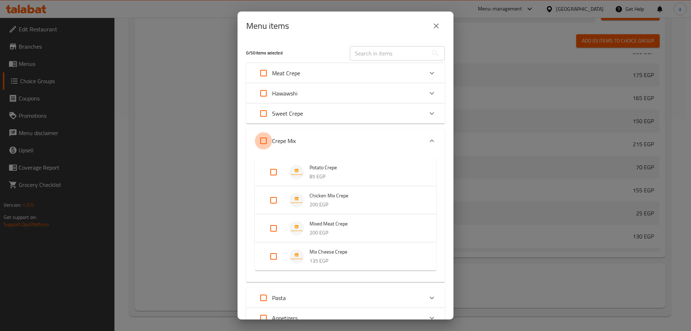
checkbox input "true"
click at [264, 139] on input "Expand" at bounding box center [263, 140] width 17 height 17
checkbox input "false"
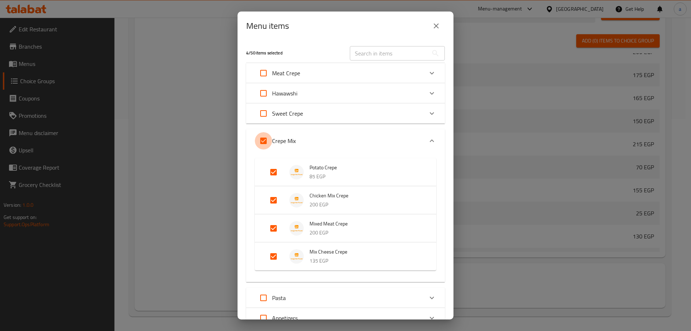
checkbox input "false"
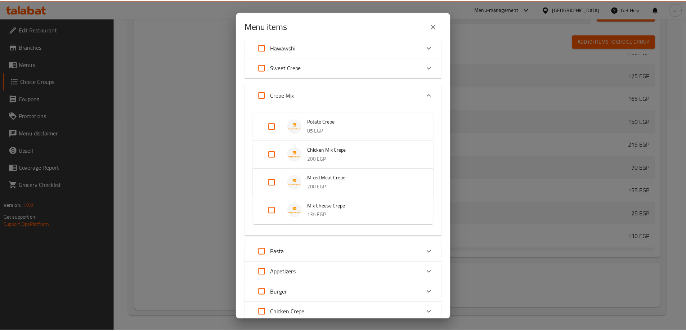
scroll to position [119, 0]
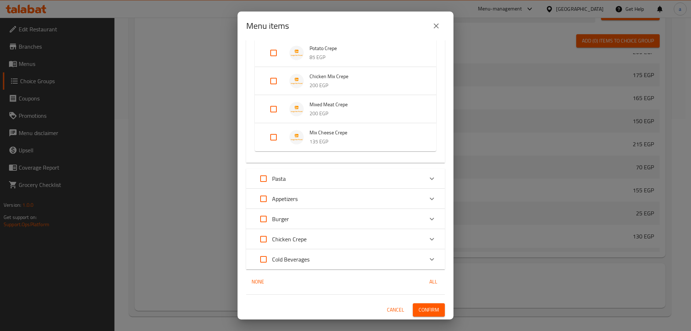
click at [433, 27] on icon "close" at bounding box center [436, 26] width 9 height 9
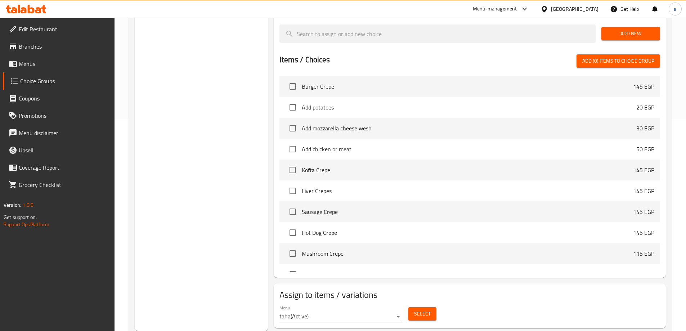
scroll to position [0, 0]
click at [292, 142] on input "checkbox" at bounding box center [292, 149] width 15 height 15
click at [591, 57] on span "Add (1) items to choice group" at bounding box center [618, 61] width 72 height 9
checkbox input "false"
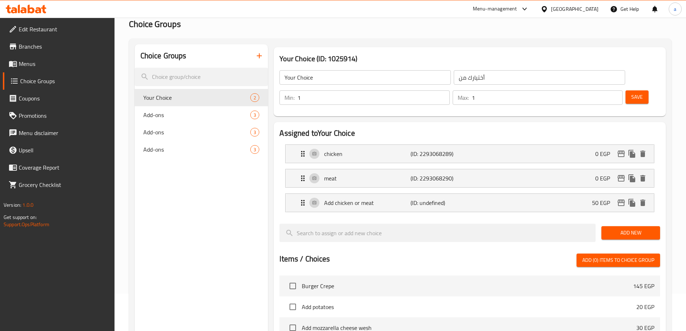
scroll to position [32, 0]
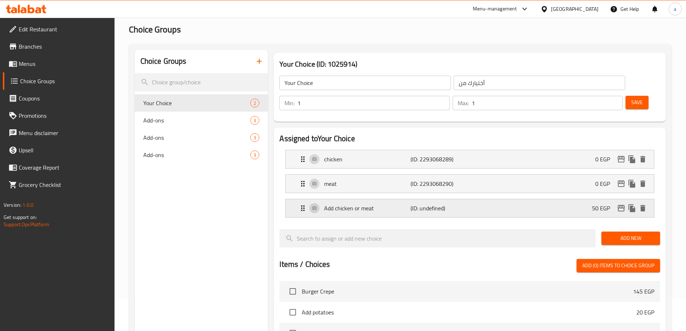
click at [641, 199] on div "Add chicken or meat (ID: undefined) 50 EGP" at bounding box center [471, 208] width 347 height 18
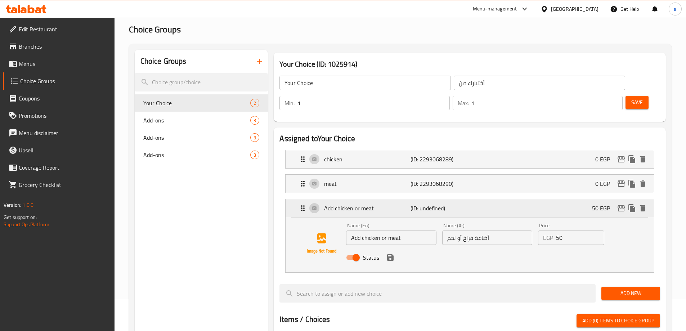
click at [641, 205] on icon "delete" at bounding box center [642, 208] width 5 height 6
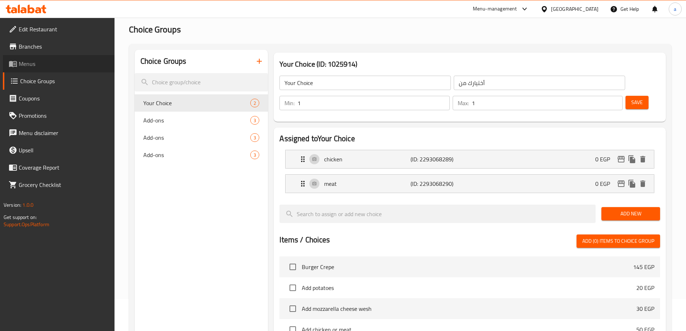
click at [44, 66] on span "Menus" at bounding box center [64, 63] width 90 height 9
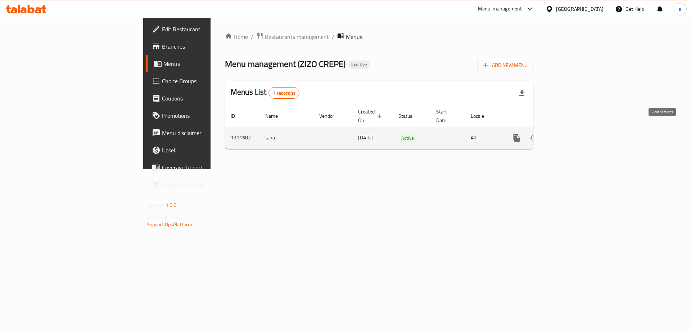
click at [572, 135] on icon "enhanced table" at bounding box center [568, 138] width 6 height 6
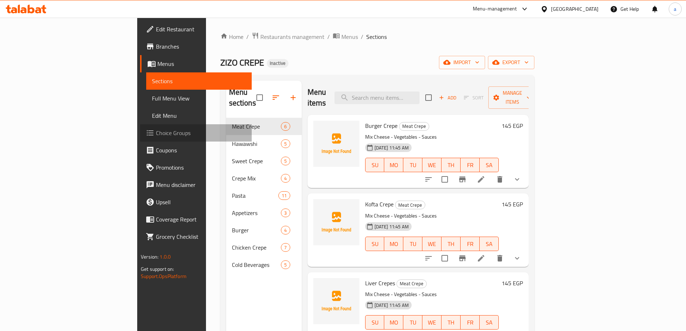
click at [140, 138] on link "Choice Groups" at bounding box center [196, 132] width 112 height 17
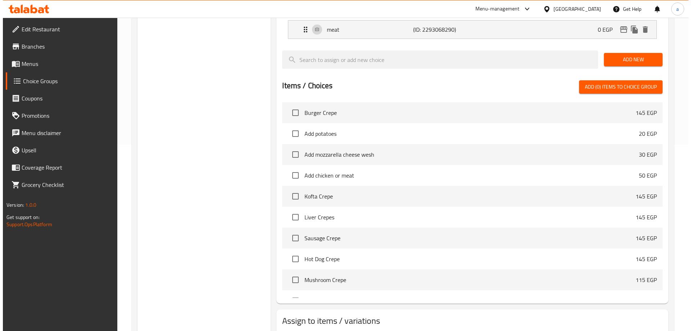
scroll to position [212, 0]
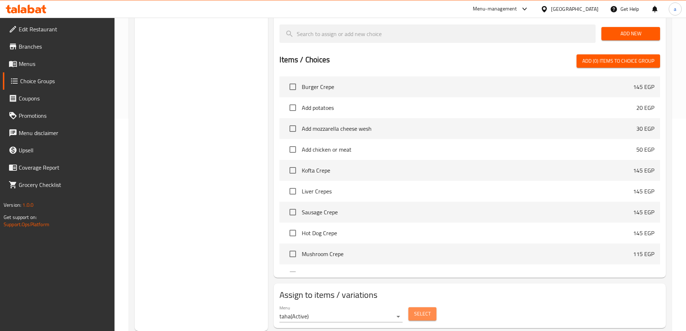
click at [416, 307] on button "Select" at bounding box center [422, 313] width 28 height 13
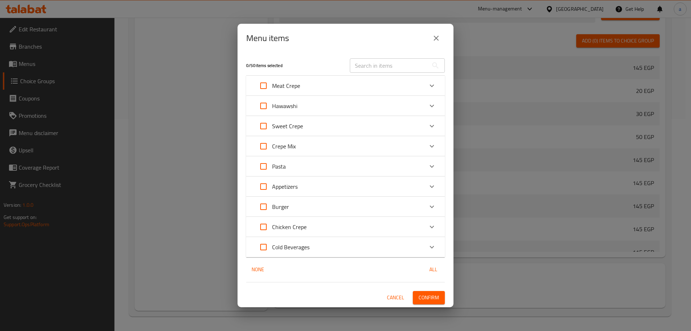
click at [283, 146] on p "Crepe Mix" at bounding box center [284, 146] width 24 height 9
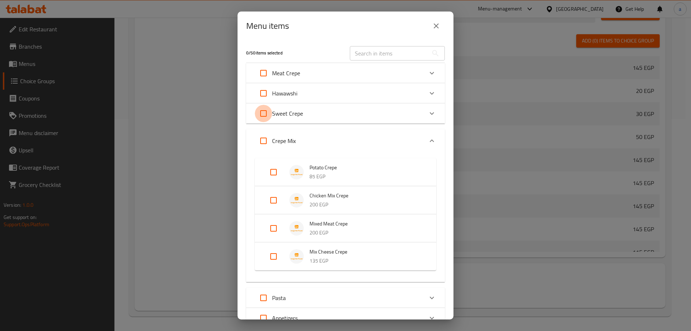
click at [264, 118] on input "Expand" at bounding box center [263, 113] width 17 height 17
checkbox input "true"
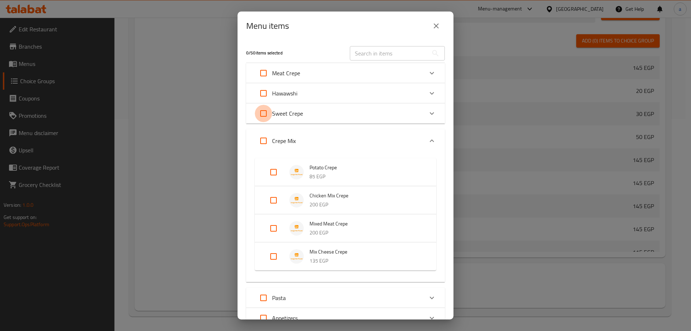
checkbox input "true"
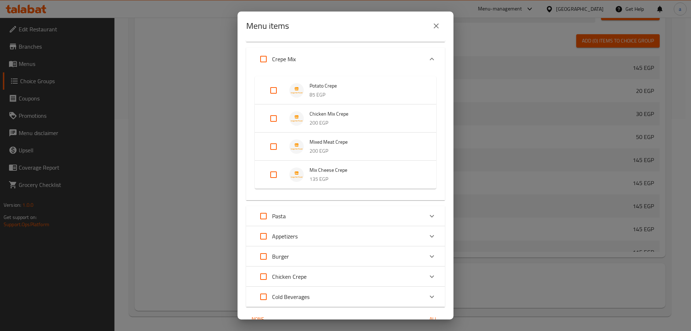
scroll to position [0, 0]
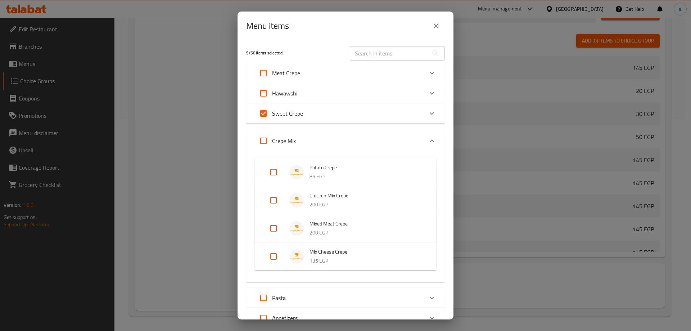
click at [257, 135] on input "Expand" at bounding box center [263, 140] width 17 height 17
checkbox input "true"
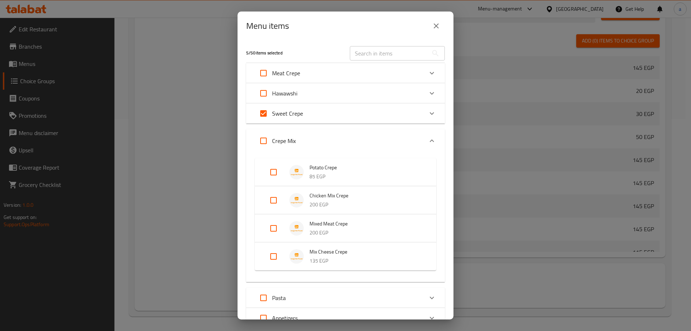
checkbox input "true"
click at [265, 113] on input "Expand" at bounding box center [263, 113] width 17 height 17
checkbox input "false"
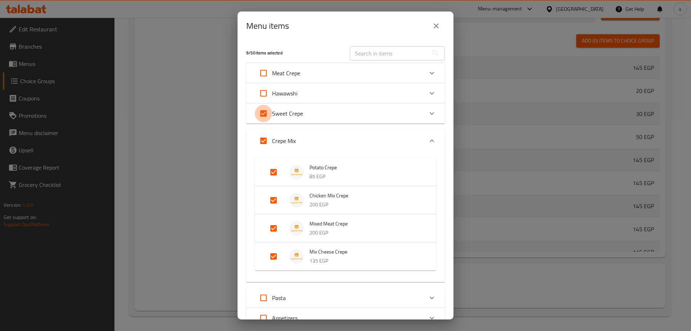
checkbox input "false"
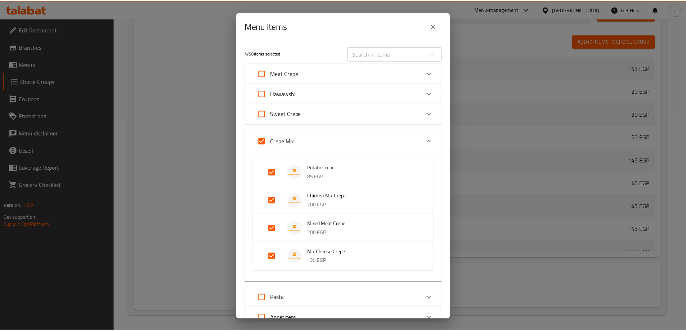
scroll to position [119, 0]
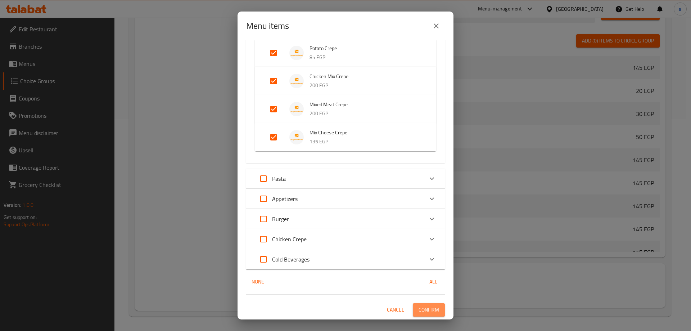
click at [430, 304] on button "Confirm" at bounding box center [429, 309] width 32 height 13
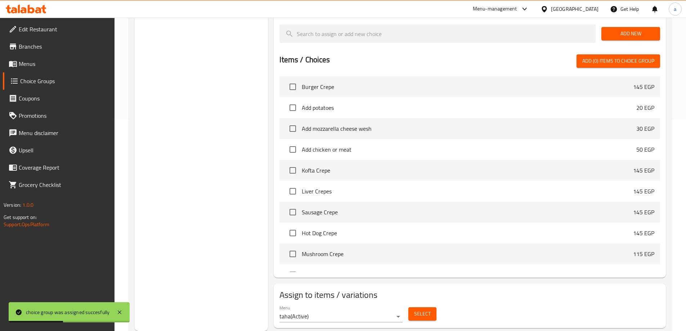
click at [40, 85] on span "Choice Groups" at bounding box center [64, 81] width 89 height 9
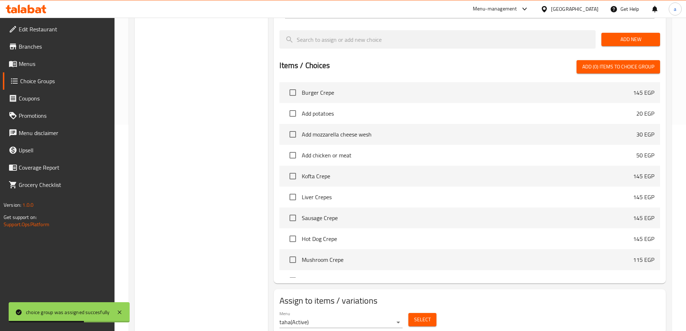
scroll to position [0, 0]
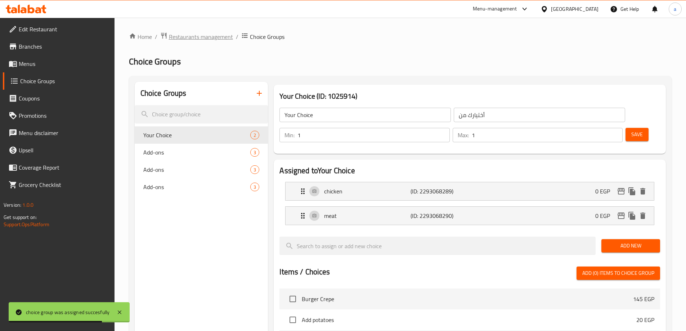
click at [216, 38] on span "Restaurants management" at bounding box center [201, 36] width 64 height 9
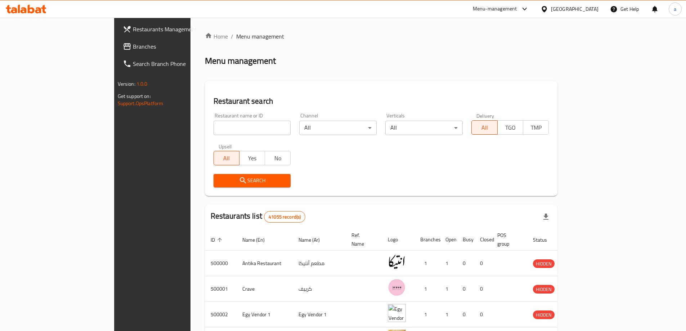
click at [123, 45] on span at bounding box center [128, 46] width 10 height 9
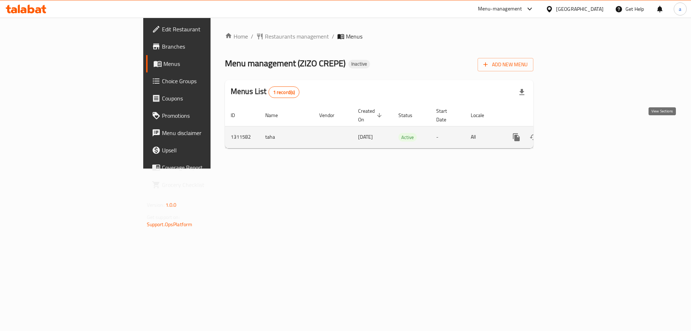
click at [573, 133] on icon "enhanced table" at bounding box center [568, 137] width 9 height 9
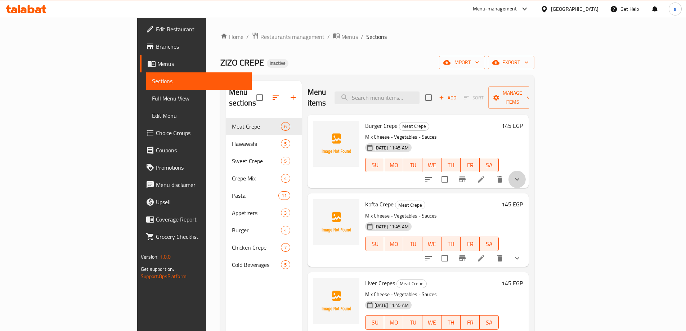
click at [525, 171] on button "show more" at bounding box center [516, 179] width 17 height 17
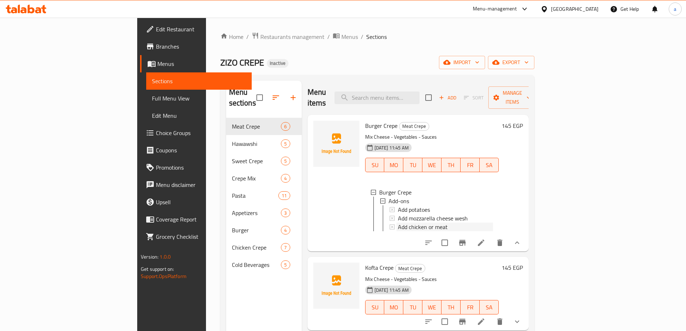
click at [480, 222] on div "Add chicken or meat" at bounding box center [445, 226] width 95 height 9
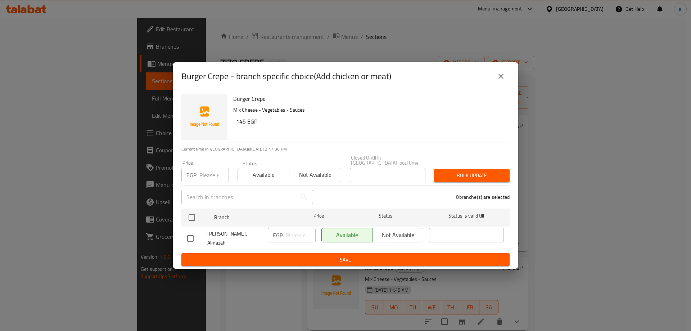
click at [534, 125] on div "Burger Crepe - branch specific choice(Add chicken or meat) Burger Crepe Mix Che…" at bounding box center [345, 165] width 691 height 331
click at [504, 77] on icon "close" at bounding box center [501, 76] width 9 height 9
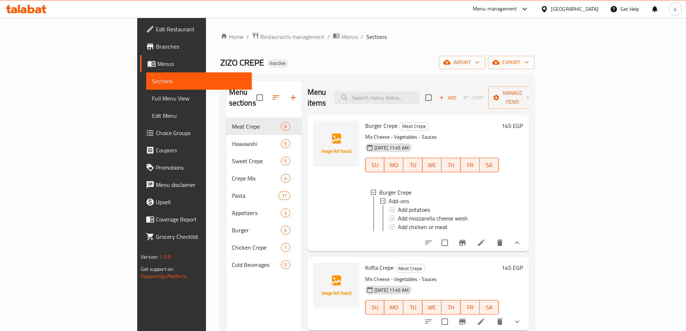
click at [152, 98] on span "Full Menu View" at bounding box center [199, 98] width 94 height 9
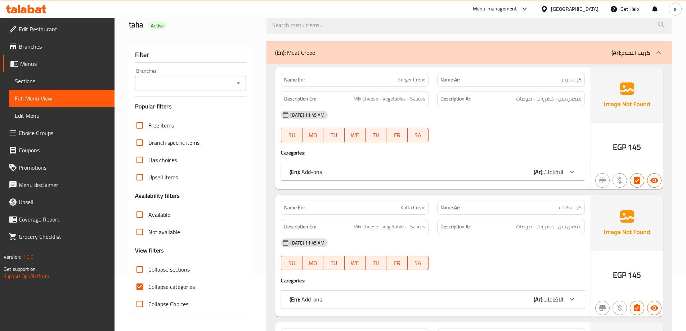
scroll to position [108, 0]
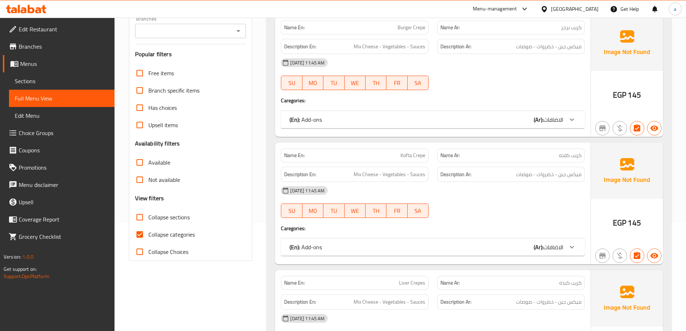
click at [171, 230] on span "Collapse categories" at bounding box center [171, 234] width 46 height 9
click at [148, 229] on input "Collapse categories" at bounding box center [139, 234] width 17 height 17
checkbox input "false"
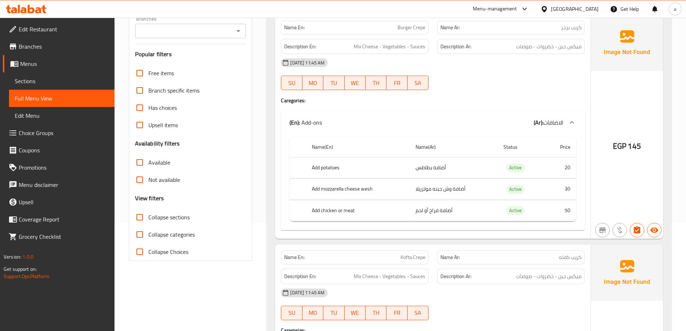
click at [454, 220] on td "أضافة فراخ أو لحم" at bounding box center [454, 210] width 88 height 21
click at [436, 213] on td "أضافة فراخ أو لحم" at bounding box center [454, 210] width 88 height 21
click at [432, 186] on td "أضافة وش جبنه موتزريلا" at bounding box center [454, 189] width 88 height 21
click at [419, 146] on th "Name(Ar)" at bounding box center [454, 147] width 88 height 21
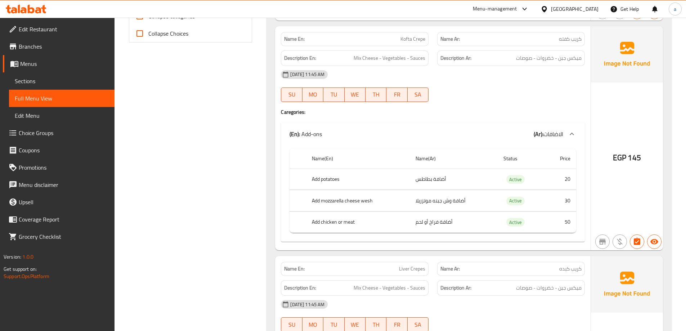
scroll to position [146, 0]
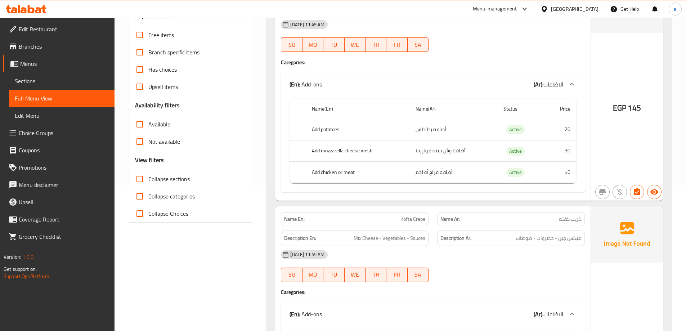
click at [156, 172] on label "Collapse sections" at bounding box center [160, 178] width 59 height 17
click at [148, 172] on input "Collapse sections" at bounding box center [139, 178] width 17 height 17
checkbox input "true"
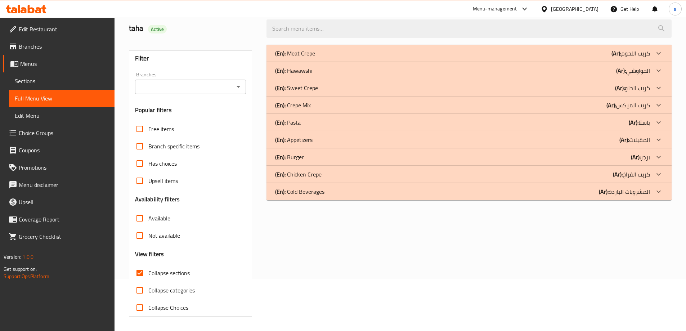
scroll to position [52, 0]
click at [473, 103] on div "(En): Crepe Mix (Ar): كريب الميكس" at bounding box center [462, 105] width 375 height 9
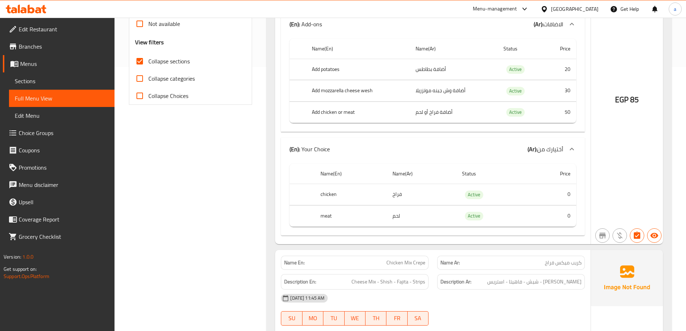
scroll to position [268, 0]
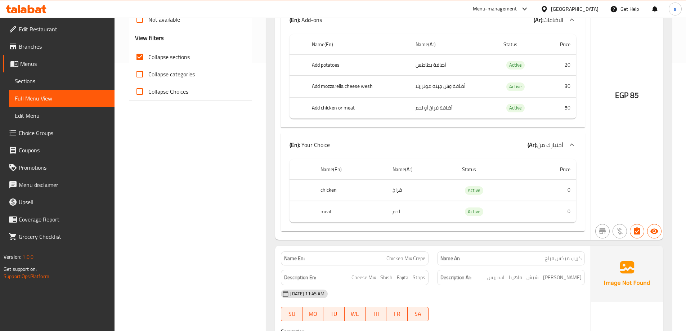
click at [446, 113] on td "أضافة فراخ أو لحم" at bounding box center [454, 107] width 88 height 21
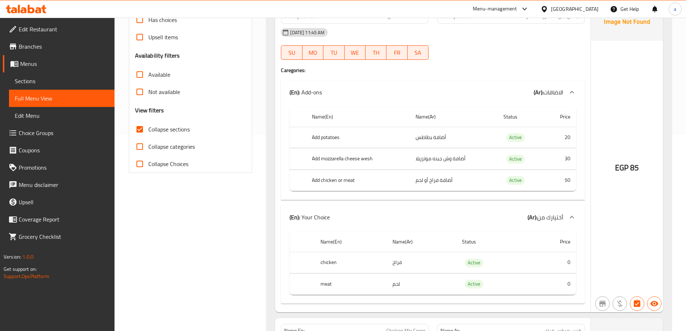
scroll to position [196, 0]
click at [540, 211] on span "أختيارك من" at bounding box center [550, 216] width 26 height 11
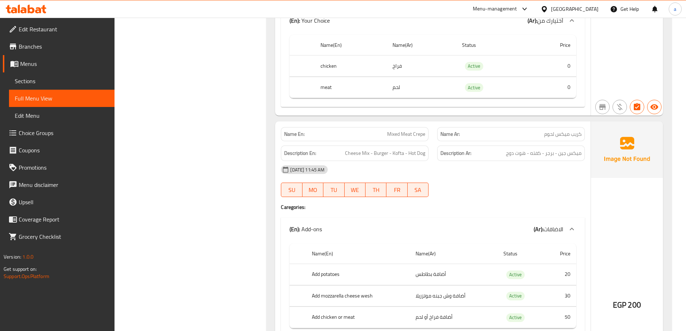
scroll to position [0, 0]
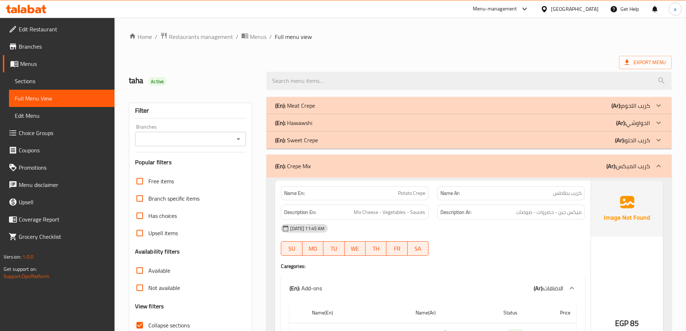
click at [595, 109] on div "(En): Meat Crepe (Ar): كريب اللحوم" at bounding box center [462, 105] width 375 height 9
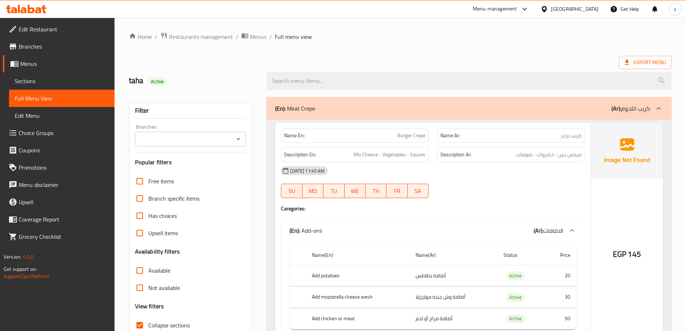
scroll to position [108, 0]
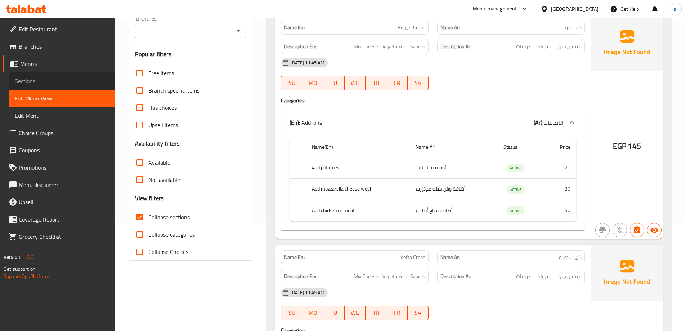
click at [34, 79] on span "Sections" at bounding box center [62, 81] width 94 height 9
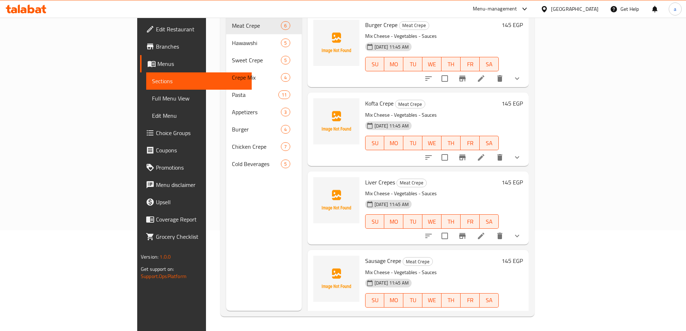
scroll to position [101, 0]
click at [491, 229] on li at bounding box center [481, 235] width 20 height 13
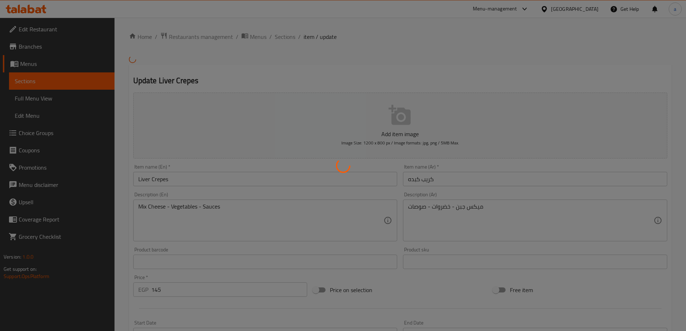
type input "الاضافات"
type input "0"
type input "3"
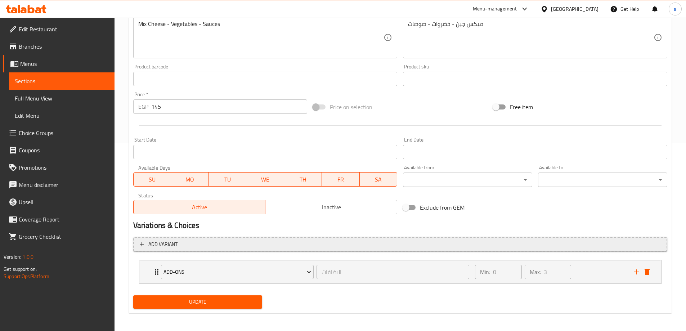
scroll to position [190, 0]
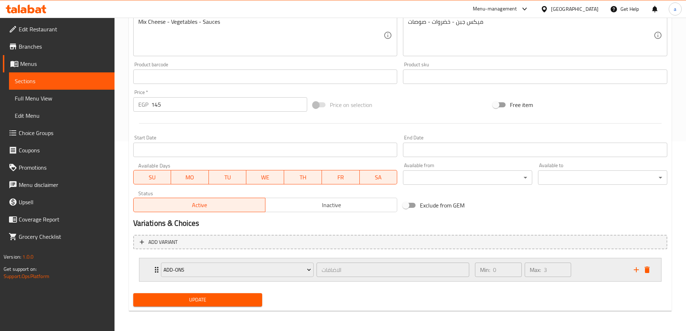
click at [158, 270] on div "Add-ons الاضافات ​" at bounding box center [315, 269] width 317 height 23
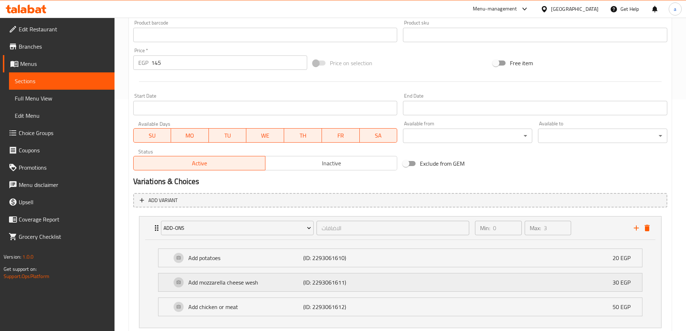
scroll to position [278, 0]
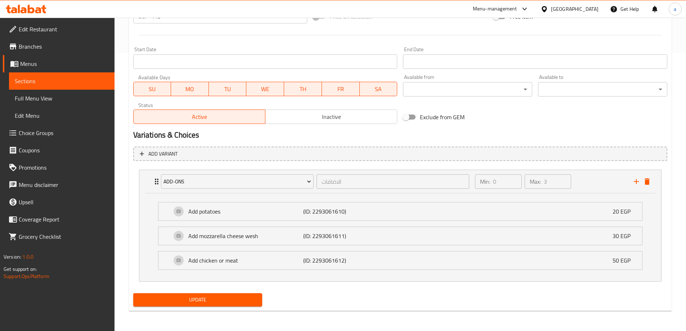
click at [326, 270] on li "Add chicken or meat (ID: 2293061612) 50 EGP Name (En) Add chicken or meat Name …" at bounding box center [400, 260] width 496 height 24
click at [361, 258] on p "(ID: 2293061612)" at bounding box center [341, 260] width 77 height 9
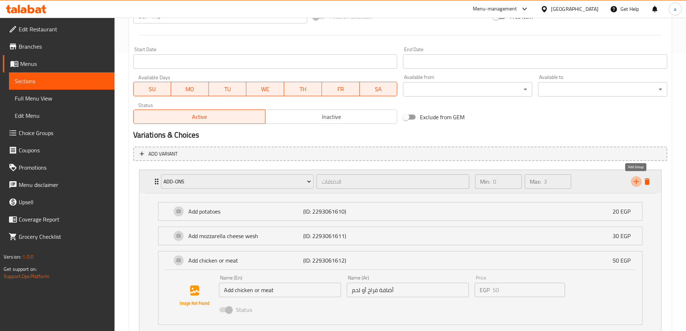
click at [637, 177] on button "add" at bounding box center [636, 181] width 11 height 11
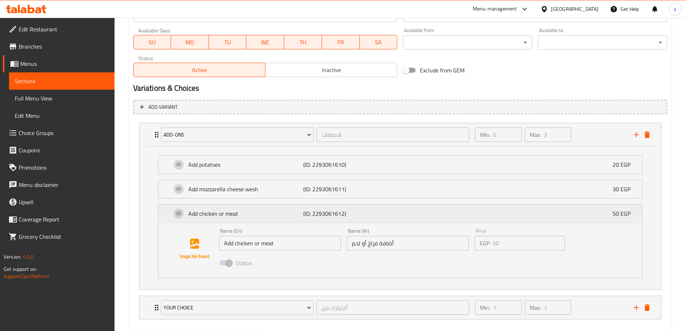
scroll to position [362, 0]
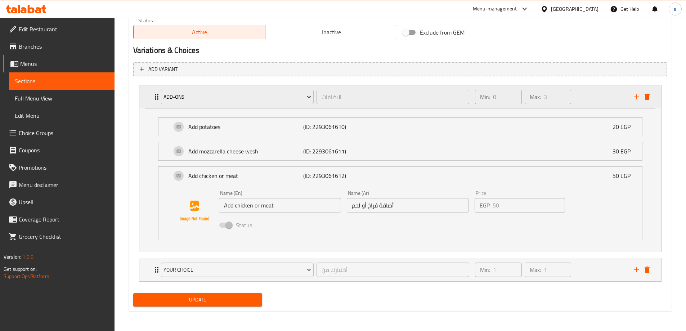
click at [636, 98] on icon "add" at bounding box center [635, 96] width 5 height 5
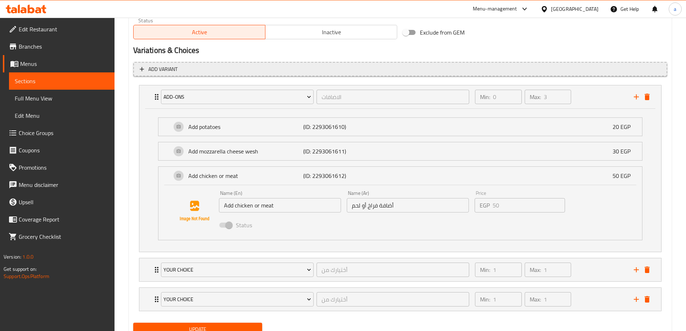
click at [181, 71] on span "Add variant" at bounding box center [400, 69] width 521 height 9
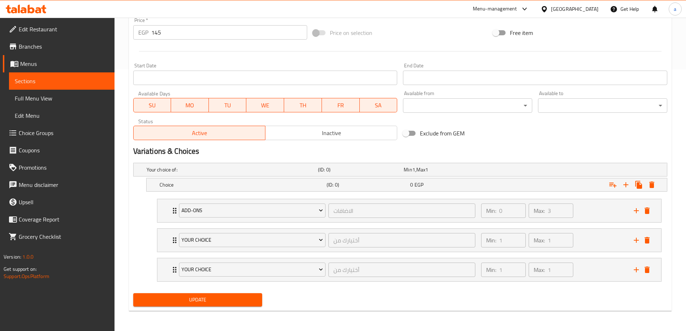
scroll to position [262, 0]
click at [646, 239] on icon "delete" at bounding box center [646, 240] width 5 height 6
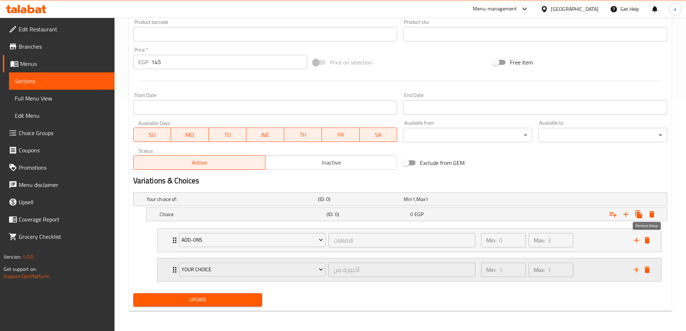
scroll to position [232, 0]
click at [649, 265] on icon "delete" at bounding box center [646, 269] width 9 height 9
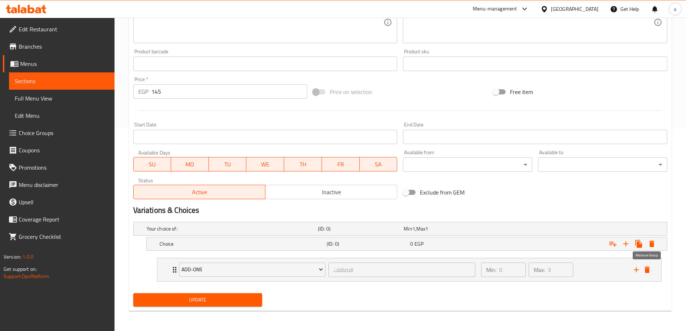
scroll to position [203, 0]
click at [649, 265] on icon "delete" at bounding box center [646, 269] width 9 height 9
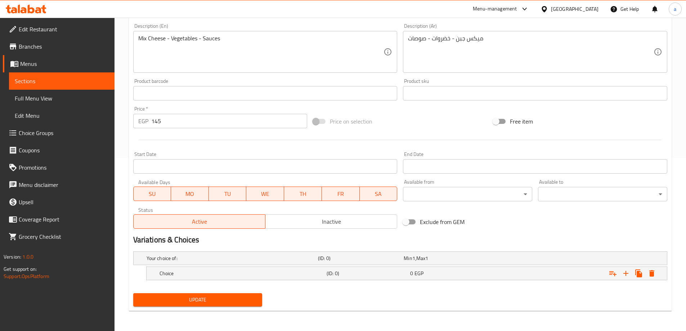
scroll to position [173, 0]
click at [282, 270] on h5 "Choice" at bounding box center [241, 273] width 164 height 7
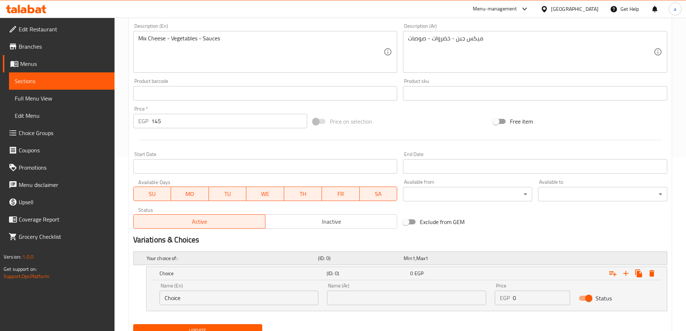
click at [249, 260] on h5 "Your choice of:" at bounding box center [230, 257] width 168 height 7
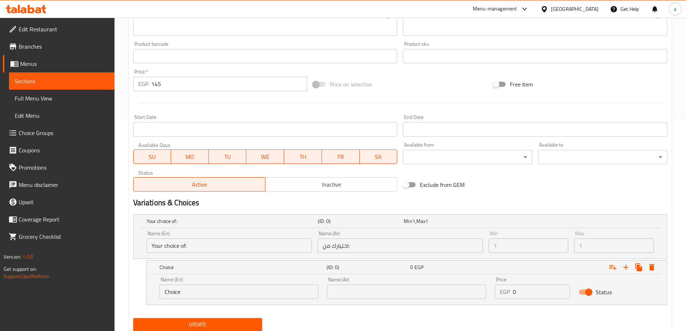
scroll to position [235, 0]
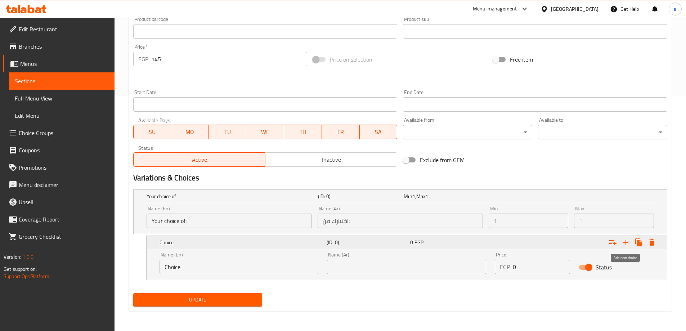
click at [625, 240] on icon "Expand" at bounding box center [625, 242] width 5 height 5
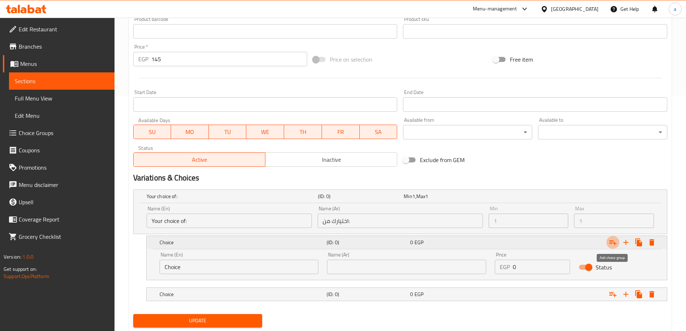
click at [606, 241] on button "Expand" at bounding box center [612, 242] width 13 height 13
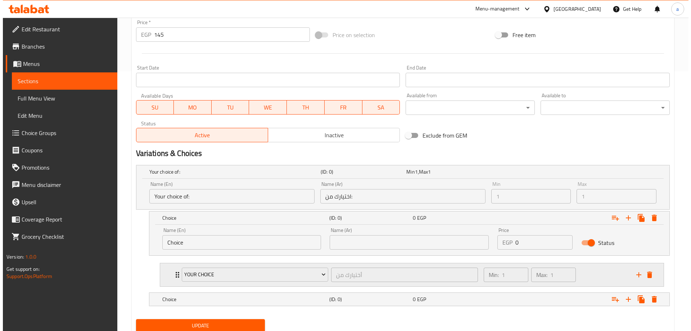
scroll to position [285, 0]
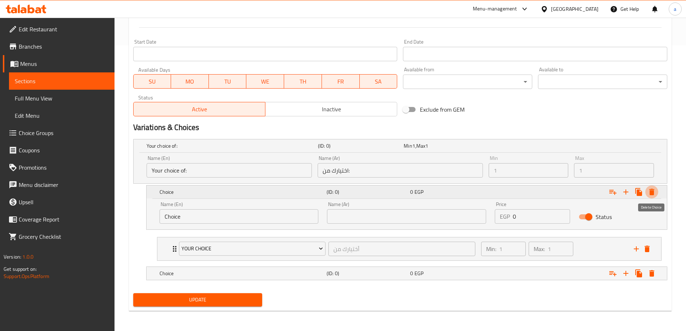
click at [655, 193] on icon "Expand" at bounding box center [651, 192] width 9 height 9
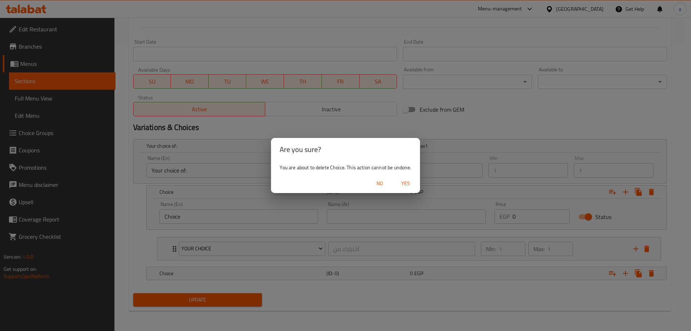
click at [402, 184] on span "Yes" at bounding box center [405, 183] width 17 height 9
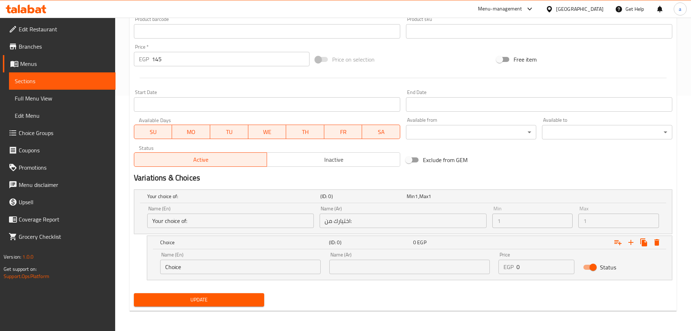
scroll to position [235, 0]
click at [651, 246] on icon "Expand" at bounding box center [651, 242] width 9 height 9
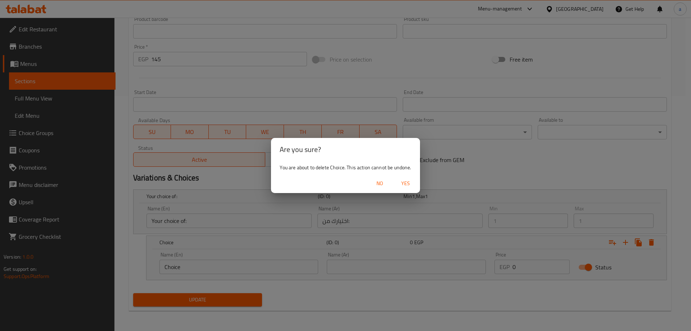
click at [407, 185] on span "Yes" at bounding box center [405, 183] width 17 height 9
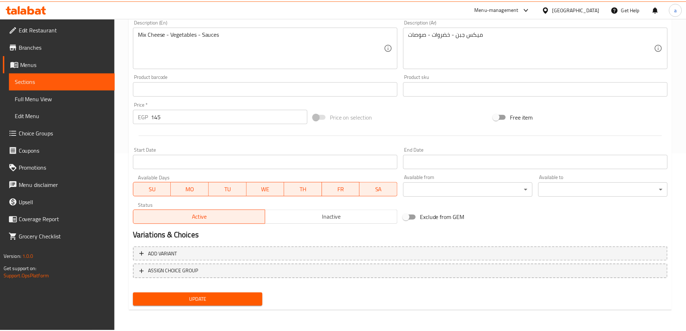
scroll to position [178, 0]
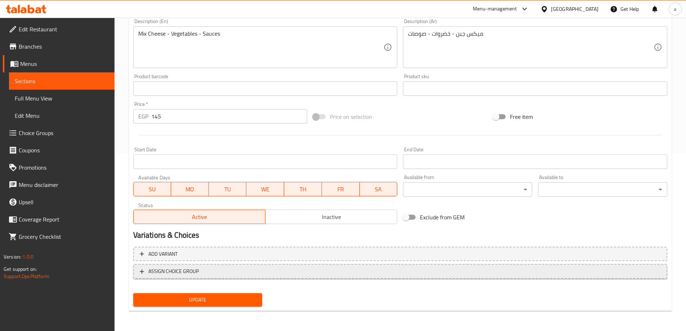
click at [228, 276] on button "ASSIGN CHOICE GROUP" at bounding box center [400, 271] width 534 height 15
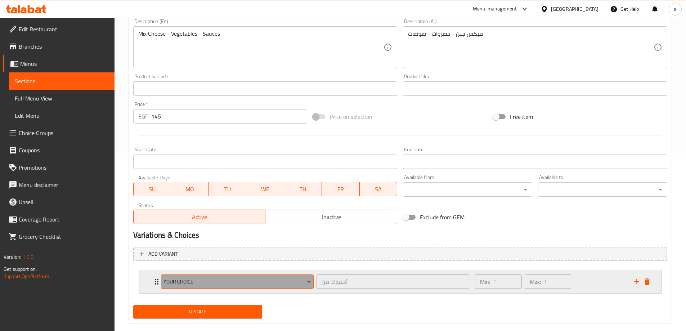
click at [226, 283] on span "Your Choice" at bounding box center [237, 281] width 148 height 9
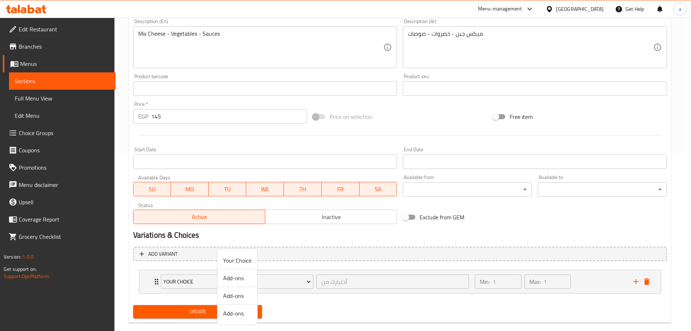
click at [242, 312] on span "Add-ons" at bounding box center [237, 313] width 28 height 9
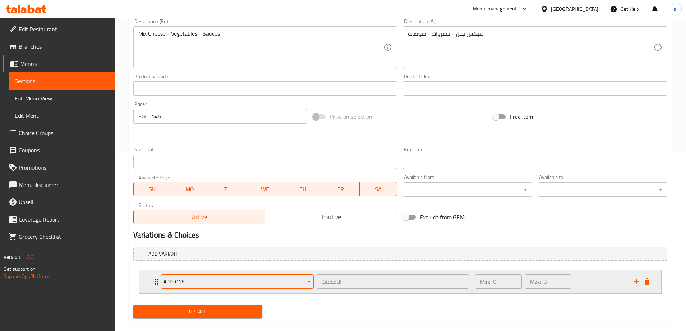
click at [274, 285] on span "Add-ons" at bounding box center [237, 281] width 148 height 9
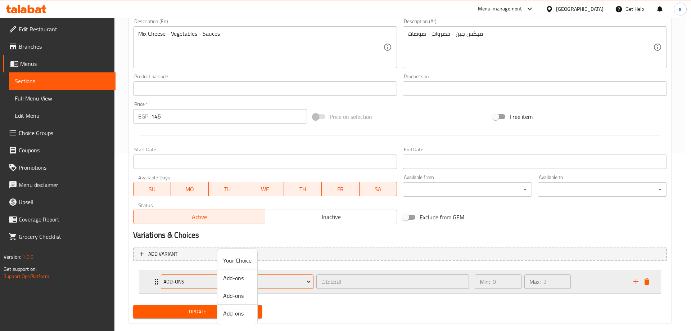
click at [274, 285] on div at bounding box center [345, 165] width 691 height 331
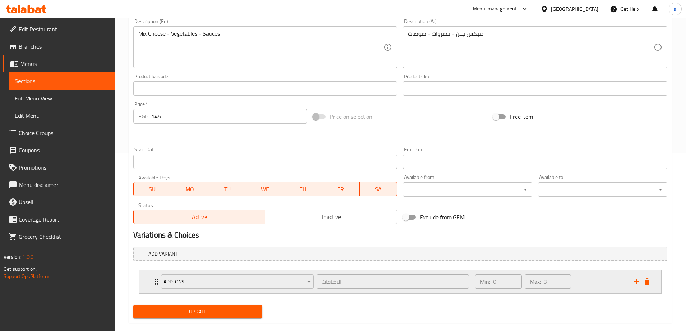
click at [159, 283] on div "Add-ons الاضافات ​" at bounding box center [315, 281] width 317 height 23
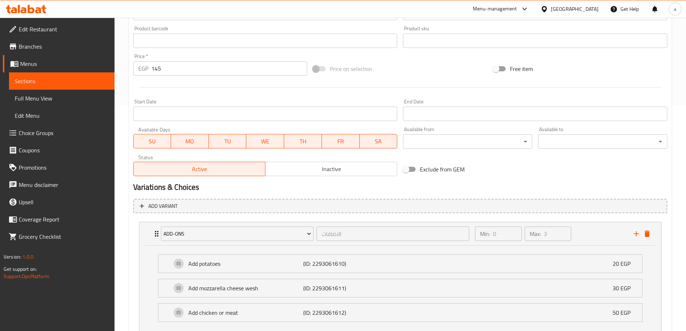
scroll to position [278, 0]
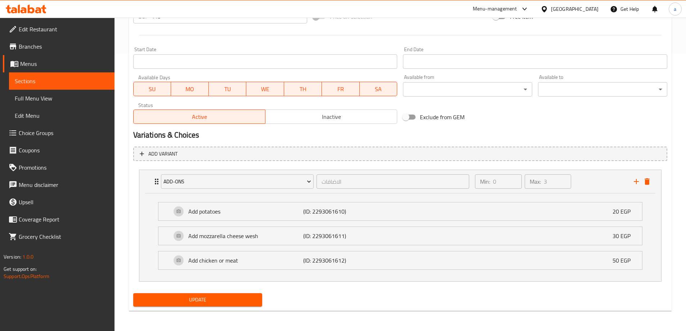
click at [423, 272] on li "Add chicken or meat (ID: 2293061612) 50 EGP Name (En) Add chicken or meat Name …" at bounding box center [400, 260] width 496 height 24
click at [420, 269] on div "Add chicken or meat (ID: 2293061612) 50 EGP" at bounding box center [402, 260] width 462 height 18
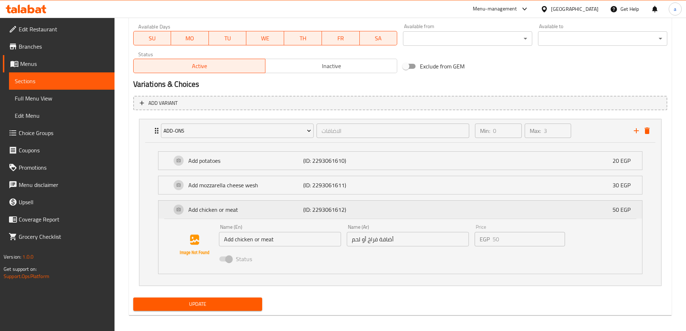
scroll to position [333, 0]
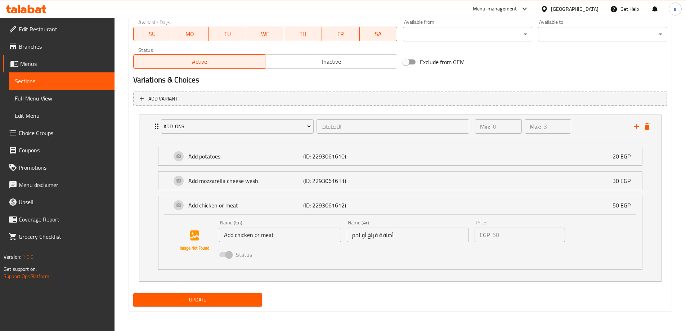
click at [347, 193] on li "Add mozzarella cheese wesh (ID: 2293061611) 30 EGP Name (En) Add mozzarella che…" at bounding box center [400, 180] width 496 height 24
click at [348, 205] on p "(ID: 2293061612)" at bounding box center [341, 205] width 77 height 9
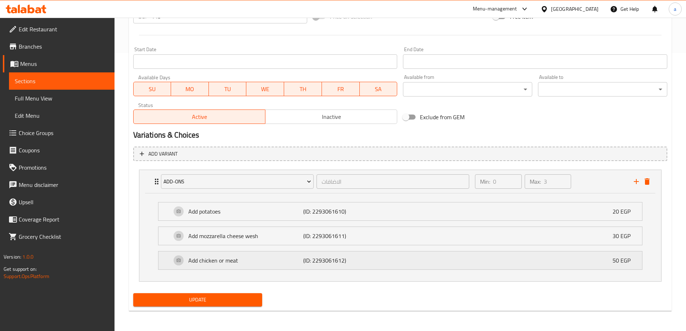
scroll to position [278, 0]
click at [260, 297] on button "Update" at bounding box center [197, 299] width 129 height 13
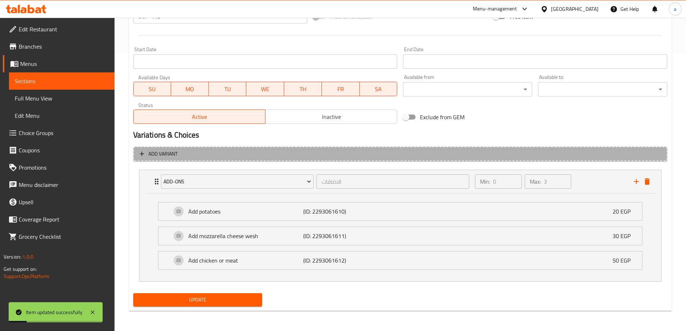
click at [209, 159] on button "Add variant" at bounding box center [400, 153] width 534 height 15
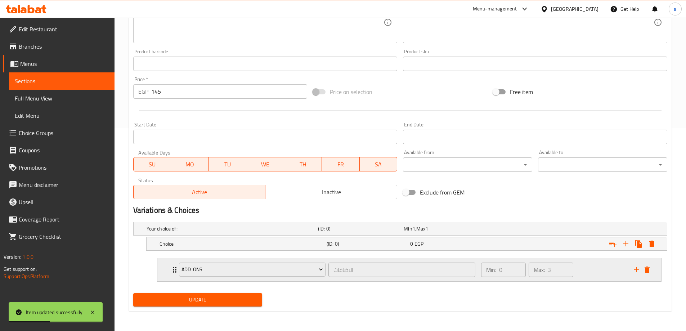
click at [175, 266] on div "Add-ons الاضافات ​" at bounding box center [327, 269] width 305 height 23
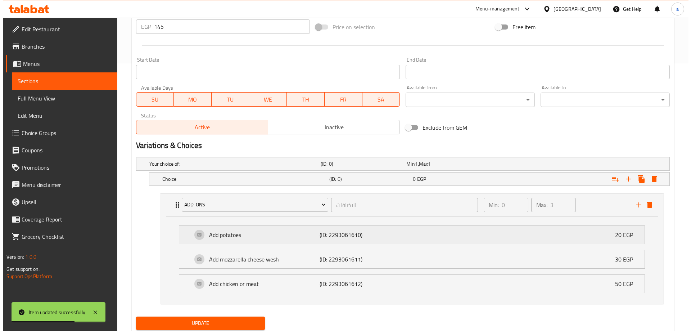
scroll to position [255, 0]
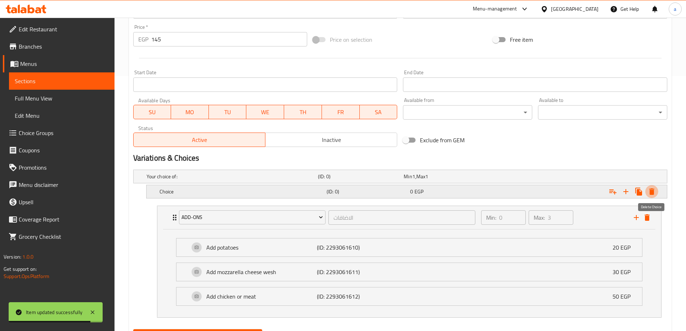
click at [655, 189] on icon "Expand" at bounding box center [651, 191] width 9 height 9
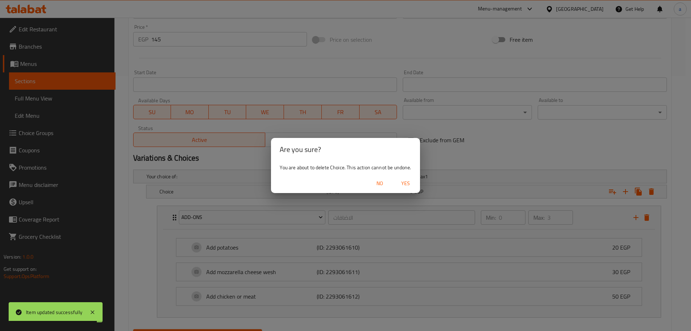
click at [410, 180] on span "Yes" at bounding box center [405, 183] width 17 height 9
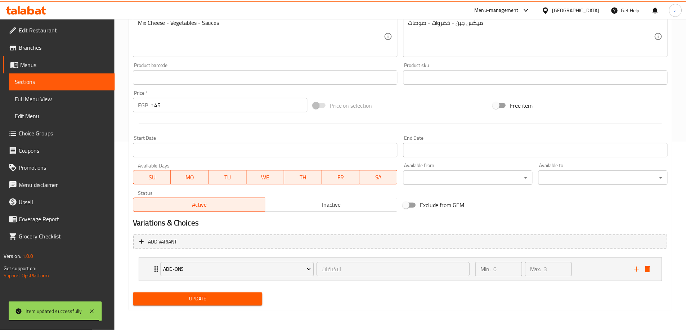
scroll to position [190, 0]
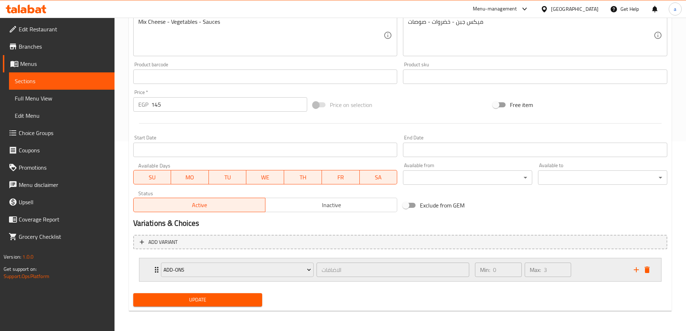
click at [158, 269] on div "Add-ons الاضافات ​" at bounding box center [315, 269] width 317 height 23
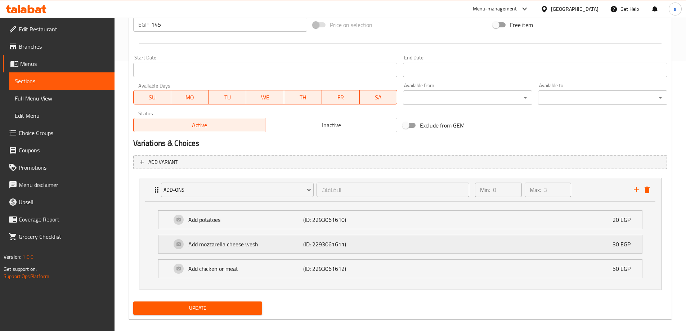
scroll to position [278, 0]
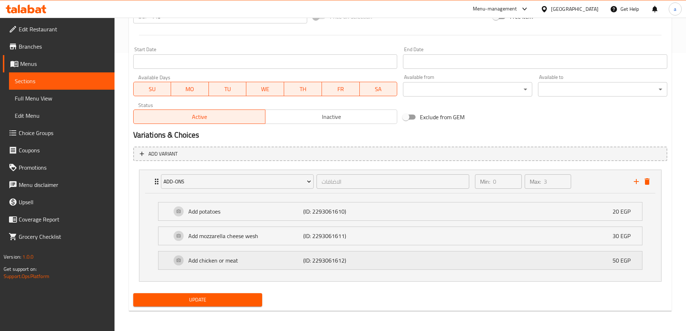
click at [249, 260] on p "Add chicken or meat" at bounding box center [245, 260] width 115 height 9
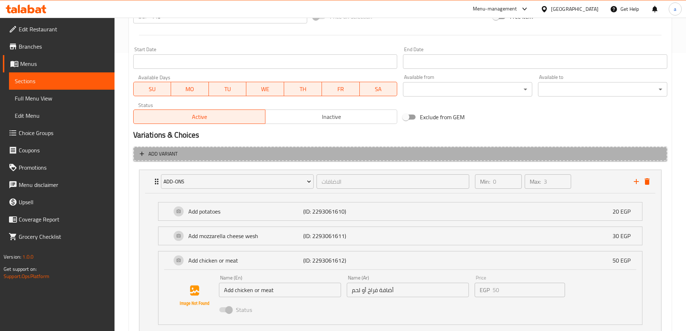
click at [199, 154] on span "Add variant" at bounding box center [400, 153] width 521 height 9
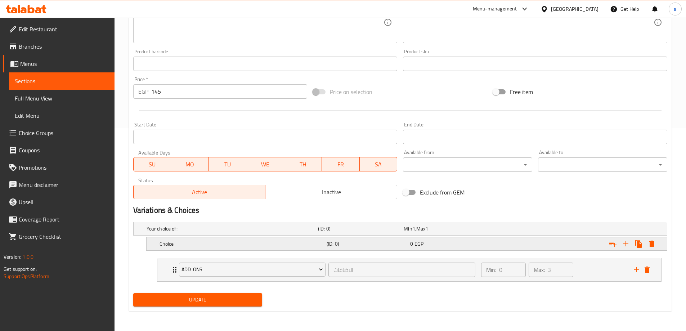
click at [212, 243] on h5 "Choice" at bounding box center [241, 243] width 164 height 7
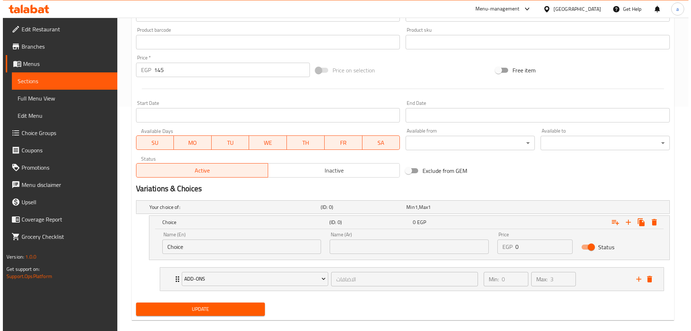
scroll to position [234, 0]
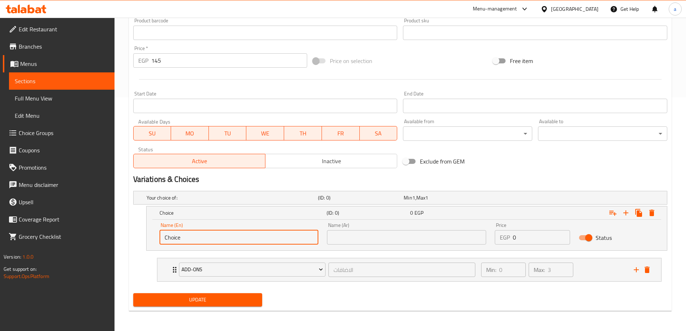
click at [248, 233] on input "Choice" at bounding box center [238, 237] width 159 height 14
click at [170, 269] on div "Add-ons الاضافات ​ Min: 0 ​ Max: 3 ​" at bounding box center [409, 269] width 504 height 23
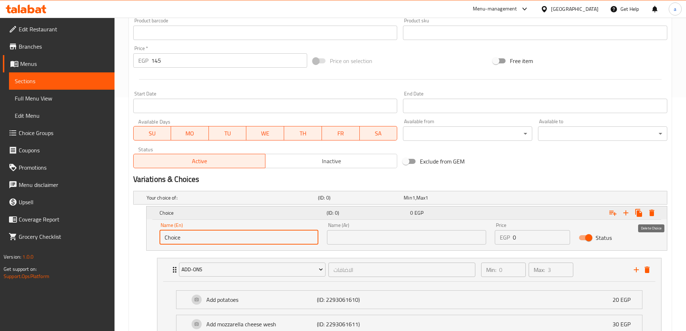
click at [650, 213] on icon "Expand" at bounding box center [651, 212] width 5 height 6
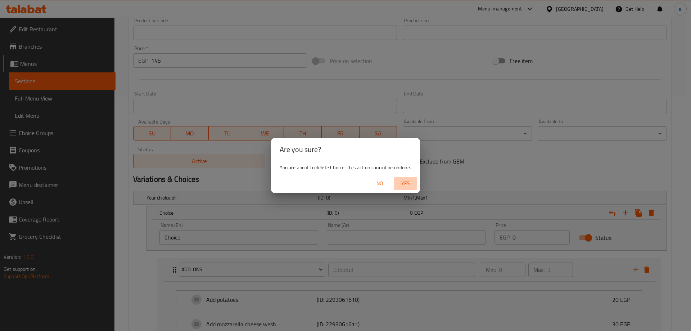
click at [412, 178] on button "Yes" at bounding box center [405, 183] width 23 height 13
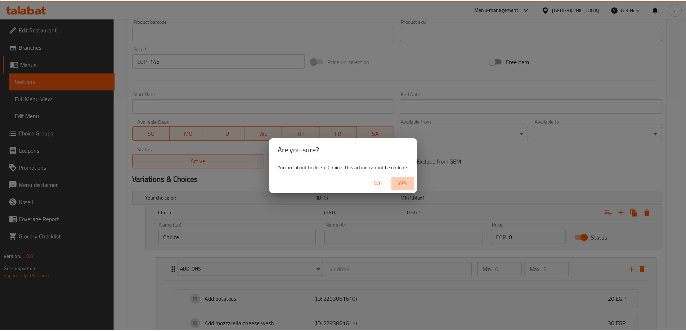
scroll to position [190, 0]
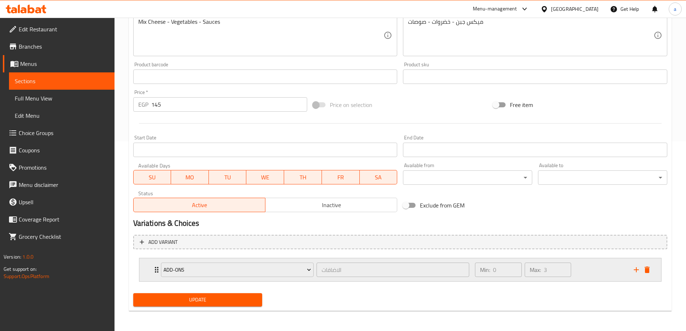
click at [154, 269] on icon "Expand" at bounding box center [156, 269] width 9 height 9
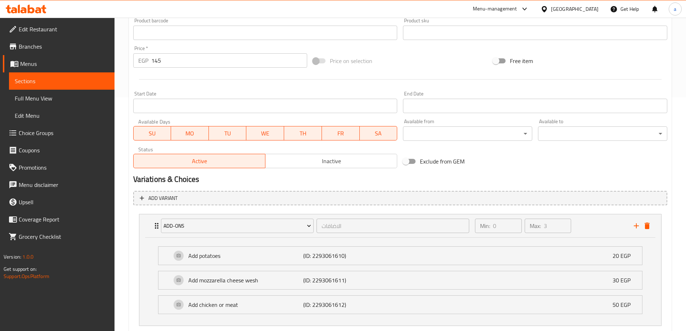
scroll to position [278, 0]
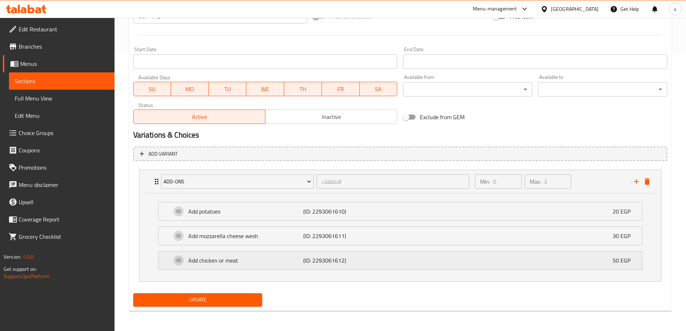
click at [235, 265] on p "Add chicken or meat" at bounding box center [245, 260] width 115 height 9
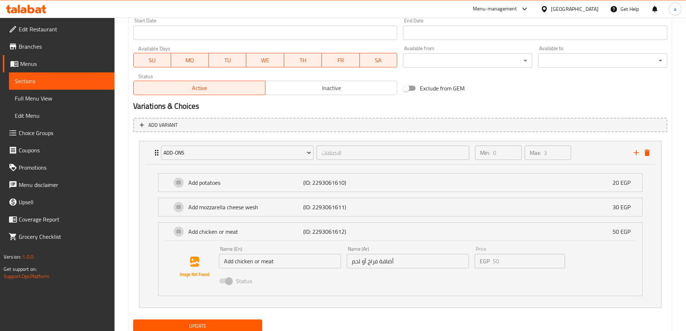
scroll to position [333, 0]
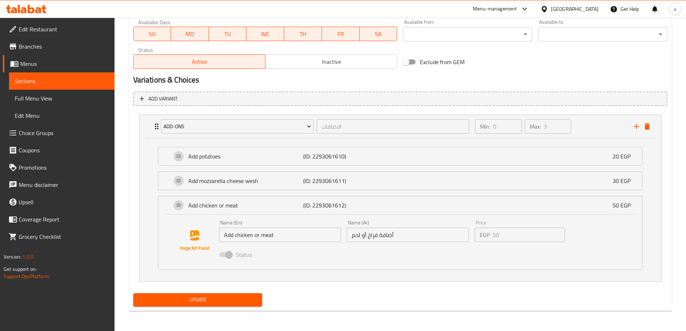
click at [52, 137] on span "Choice Groups" at bounding box center [64, 132] width 90 height 9
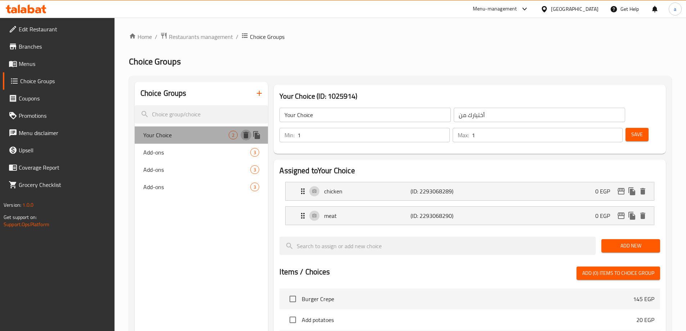
click at [247, 136] on icon "delete" at bounding box center [245, 135] width 5 height 6
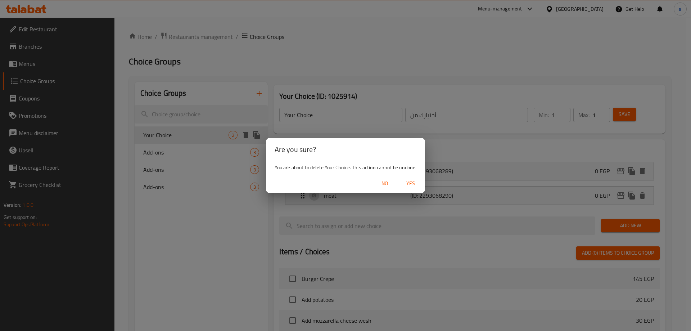
click at [417, 181] on span "Yes" at bounding box center [410, 183] width 17 height 9
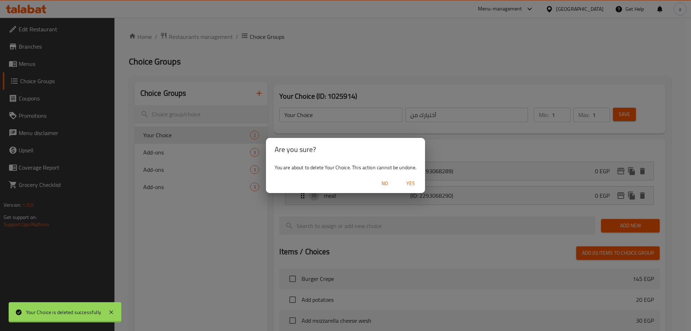
type input "Add-ons"
type input "الاضافات"
type input "0"
type input "3"
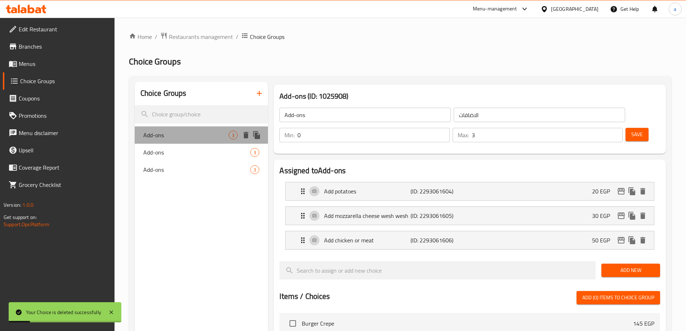
click at [196, 141] on div "Add-ons 3" at bounding box center [202, 134] width 134 height 17
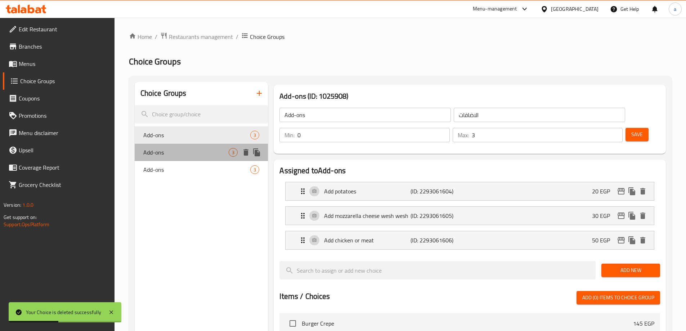
click at [199, 149] on span "Add-ons" at bounding box center [186, 152] width 86 height 9
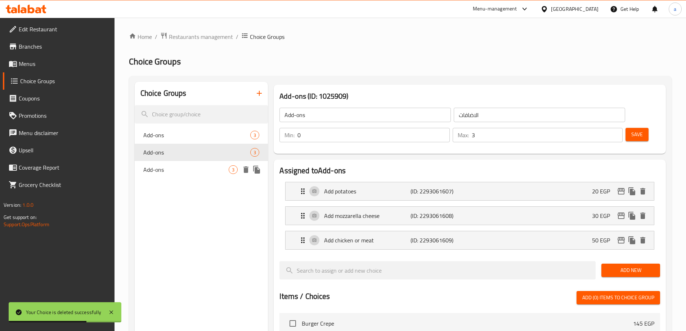
click at [185, 170] on span "Add-ons" at bounding box center [186, 169] width 86 height 9
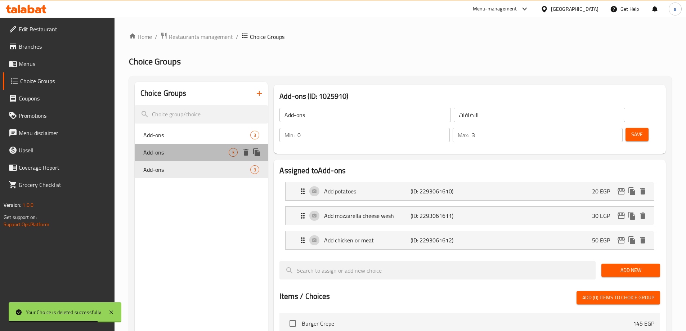
click at [185, 152] on span "Add-ons" at bounding box center [186, 152] width 86 height 9
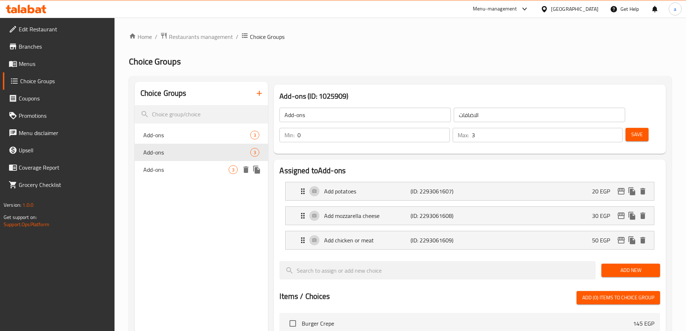
click at [209, 165] on span "Add-ons" at bounding box center [186, 169] width 86 height 9
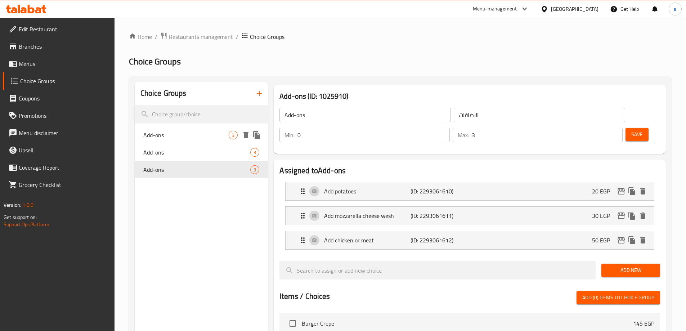
click at [204, 140] on div "Add-ons 3" at bounding box center [202, 134] width 134 height 17
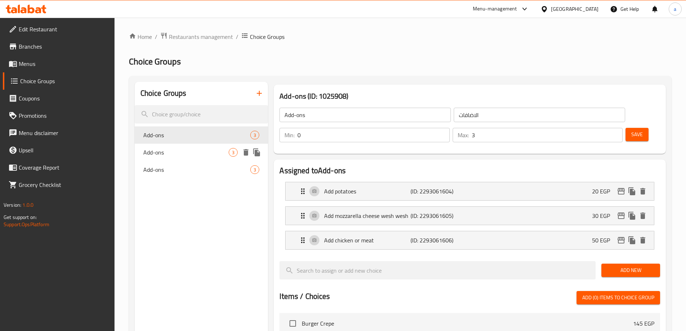
click at [201, 150] on span "Add-ons" at bounding box center [186, 152] width 86 height 9
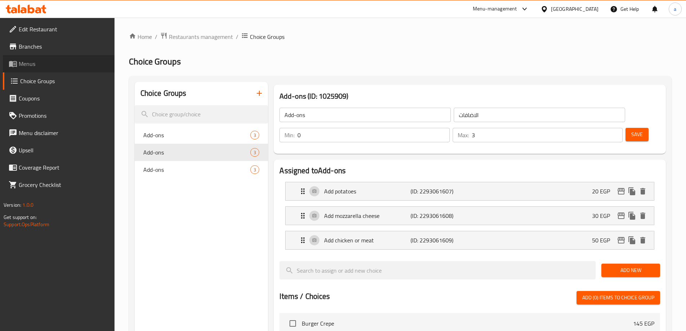
click at [46, 70] on link "Menus" at bounding box center [59, 63] width 112 height 17
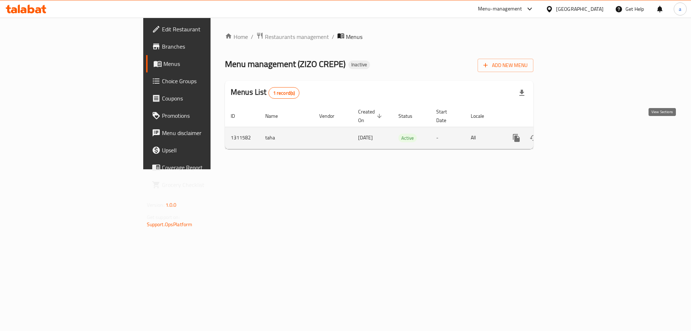
click at [577, 129] on link "enhanced table" at bounding box center [568, 137] width 17 height 17
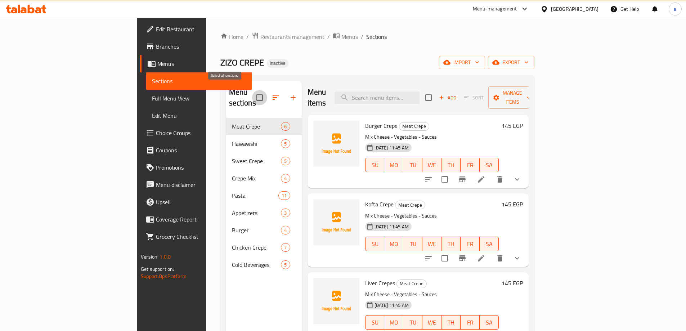
click at [252, 94] on input "checkbox" at bounding box center [259, 97] width 15 height 15
checkbox input "true"
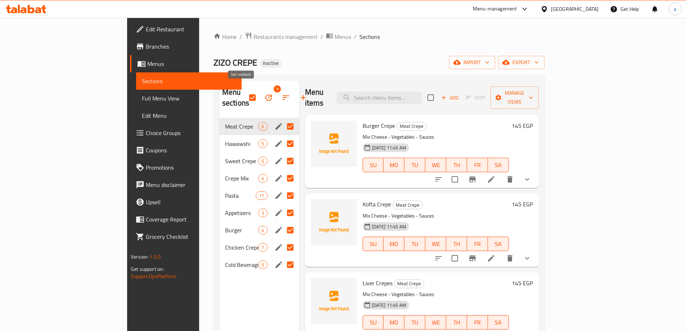
click at [281, 94] on icon "button" at bounding box center [285, 97] width 9 height 9
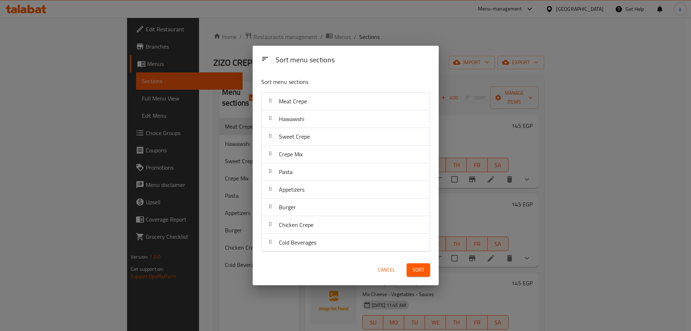
click at [216, 92] on div "Sort menu sections Sort menu sections Meat Crepe Hawawshi Sweet Crepe Crepe Mix…" at bounding box center [345, 165] width 691 height 331
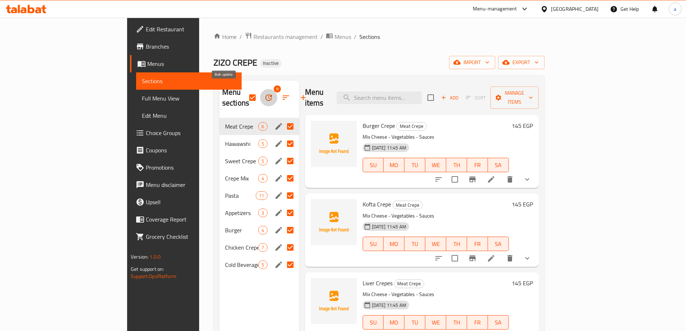
click at [264, 93] on icon "button" at bounding box center [268, 97] width 9 height 9
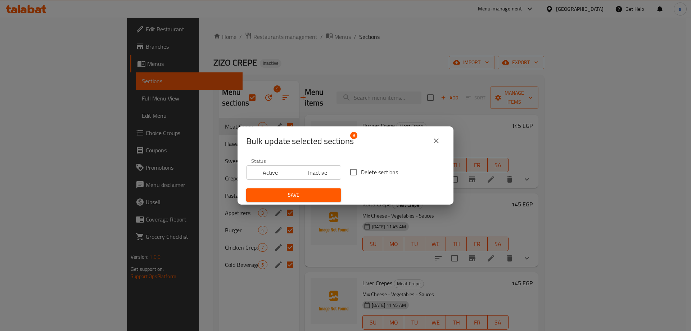
click at [384, 171] on span "Delete sections" at bounding box center [379, 172] width 37 height 9
click at [361, 171] on input "Delete sections" at bounding box center [353, 171] width 15 height 15
checkbox input "true"
click at [308, 188] on div "Save" at bounding box center [294, 195] width 104 height 22
click at [308, 189] on button "Save" at bounding box center [293, 194] width 95 height 13
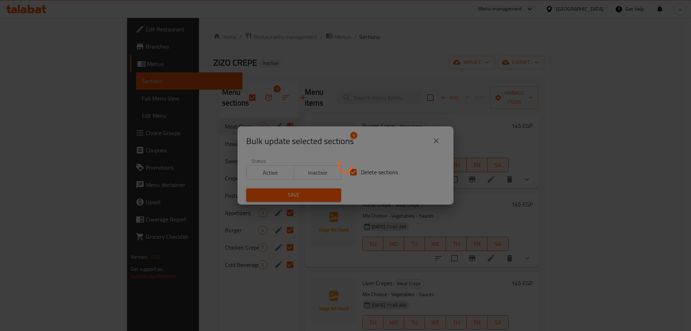
checkbox input "false"
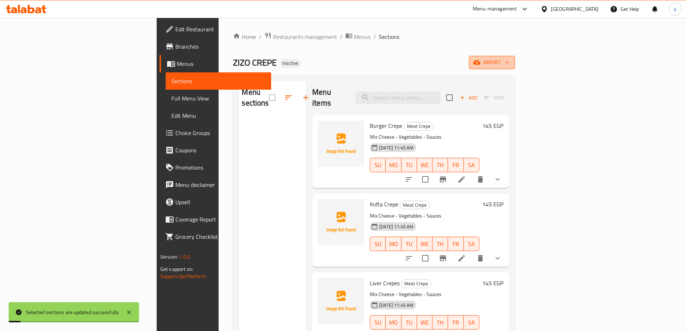
click at [509, 65] on span "import" at bounding box center [491, 62] width 35 height 9
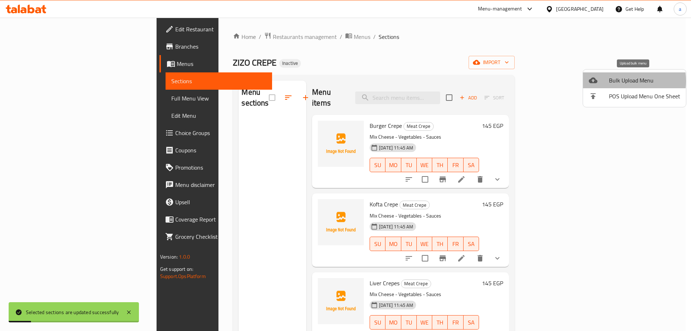
click at [613, 81] on span "Bulk Upload Menu" at bounding box center [644, 80] width 71 height 9
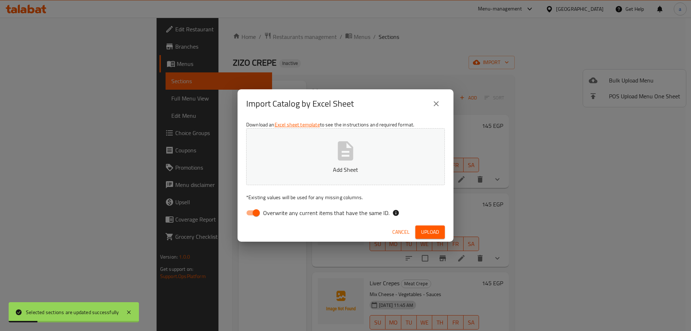
click at [400, 156] on button "Add Sheet" at bounding box center [345, 156] width 199 height 57
click at [288, 212] on span "Overwrite any current items that have the same ID." at bounding box center [326, 212] width 126 height 9
click at [277, 212] on input "Overwrite any current items that have the same ID." at bounding box center [256, 213] width 41 height 14
checkbox input "false"
click at [433, 225] on div "Cancel Upload" at bounding box center [346, 231] width 216 height 19
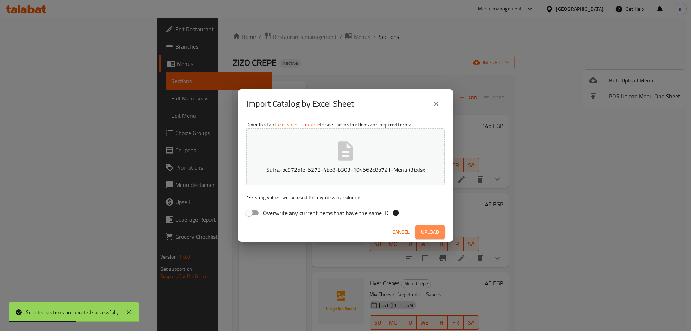
click at [433, 228] on span "Upload" at bounding box center [430, 231] width 18 height 9
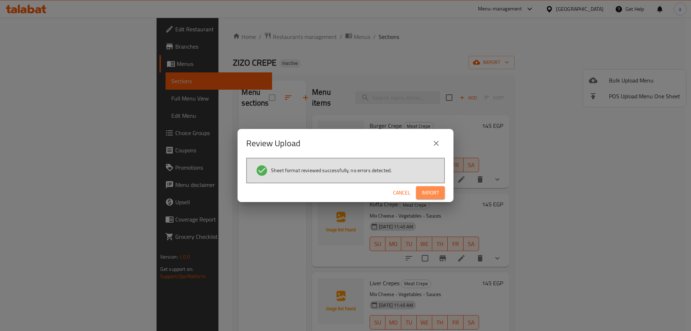
click at [425, 189] on span "Import" at bounding box center [430, 192] width 17 height 9
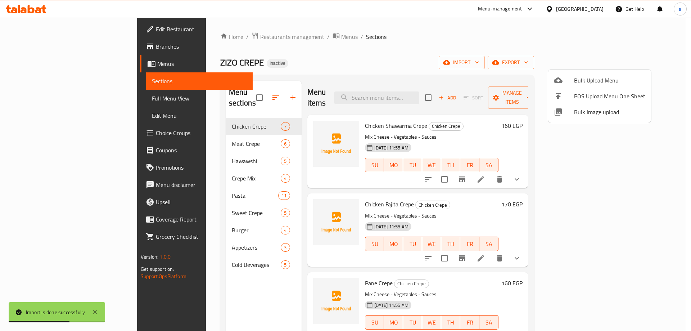
click at [50, 138] on div at bounding box center [345, 165] width 691 height 331
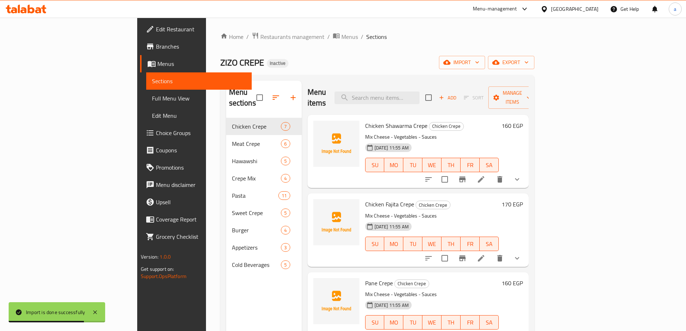
click at [156, 137] on span "Choice Groups" at bounding box center [201, 132] width 90 height 9
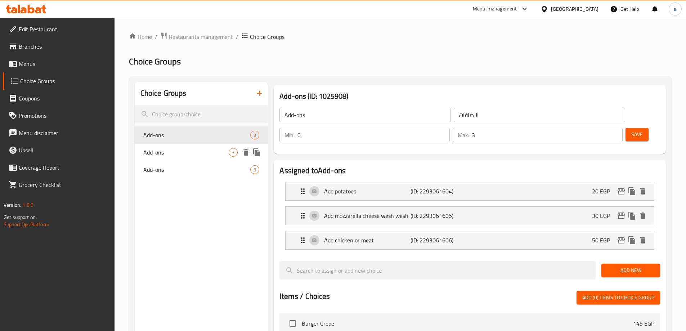
click at [185, 153] on span "Add-ons" at bounding box center [186, 152] width 86 height 9
click at [198, 159] on div "Add-ons 3" at bounding box center [202, 152] width 134 height 17
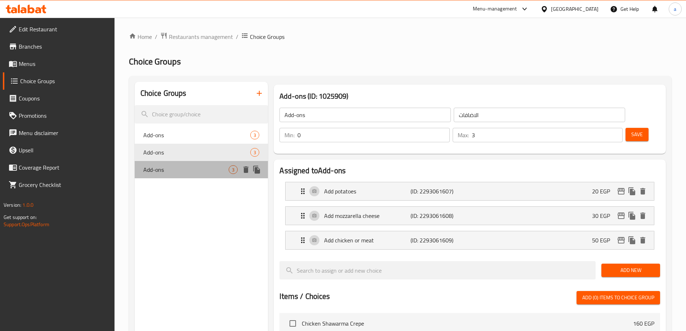
click at [197, 173] on span "Add-ons" at bounding box center [186, 169] width 86 height 9
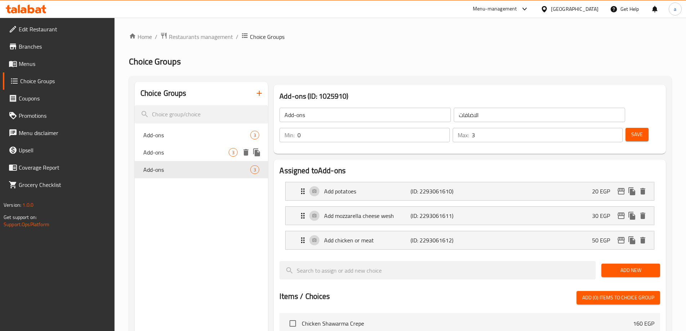
click at [199, 153] on span "Add-ons" at bounding box center [186, 152] width 86 height 9
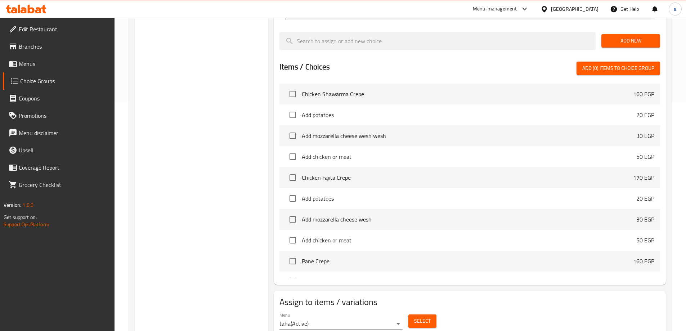
scroll to position [236, 0]
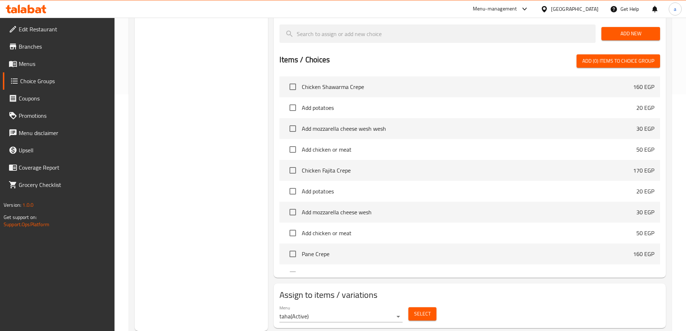
click at [430, 307] on button "Select" at bounding box center [422, 313] width 28 height 13
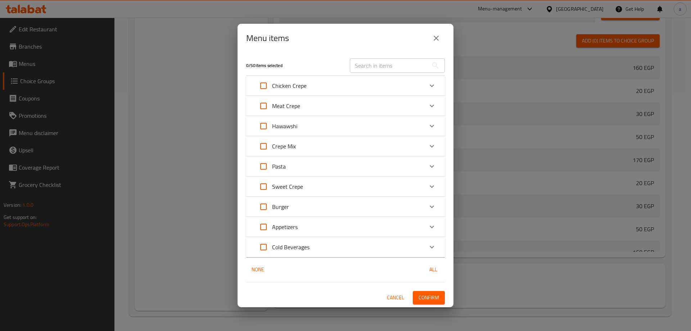
click at [429, 34] on button "close" at bounding box center [436, 38] width 17 height 17
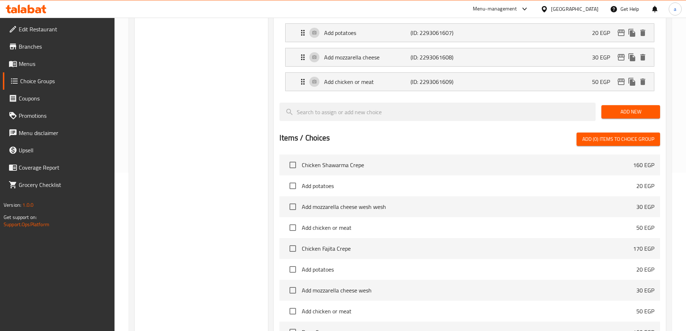
scroll to position [92, 0]
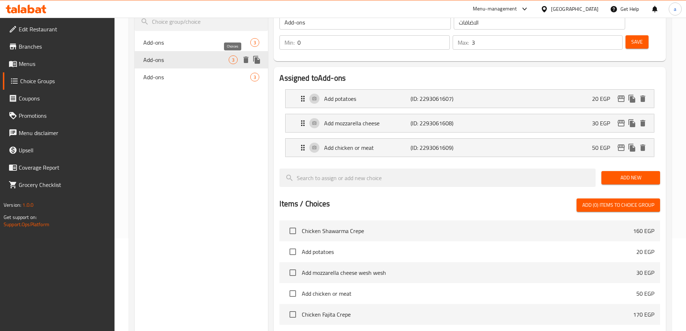
click at [228, 50] on div "Add-ons 3" at bounding box center [202, 42] width 134 height 17
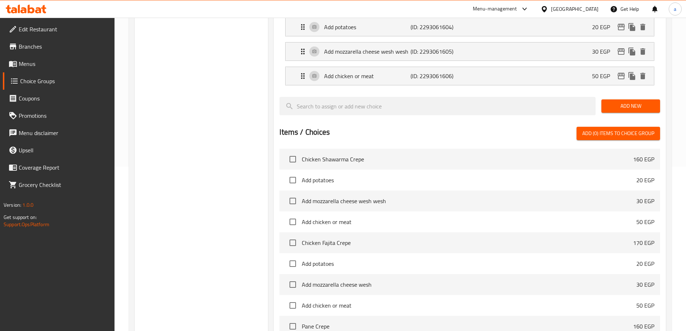
scroll to position [236, 0]
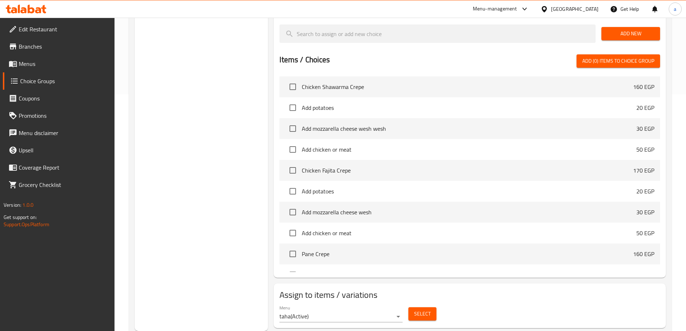
click at [416, 309] on span "Select" at bounding box center [422, 313] width 17 height 9
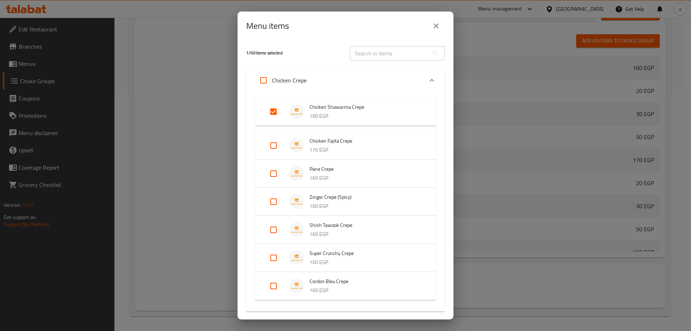
click at [492, 278] on div "Menu items 1 / 50 items selected ​ Chicken Crepe Chicken Shawarma Crepe 160 EGP…" at bounding box center [345, 165] width 691 height 331
click at [441, 31] on button "close" at bounding box center [436, 25] width 17 height 17
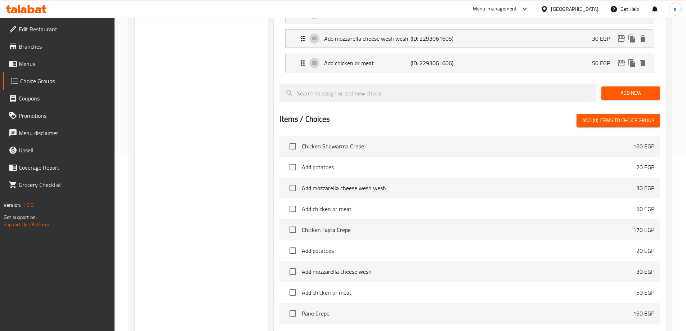
scroll to position [92, 0]
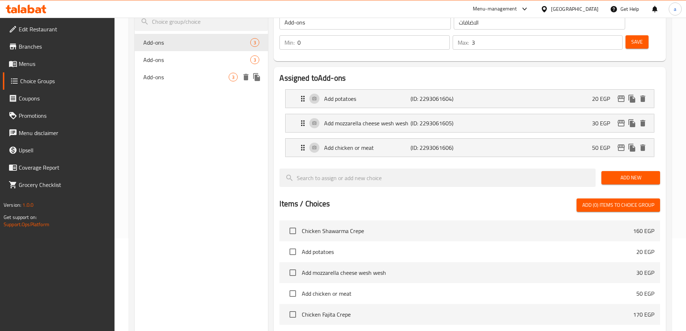
click at [177, 82] on div "Add-ons 3" at bounding box center [202, 76] width 134 height 17
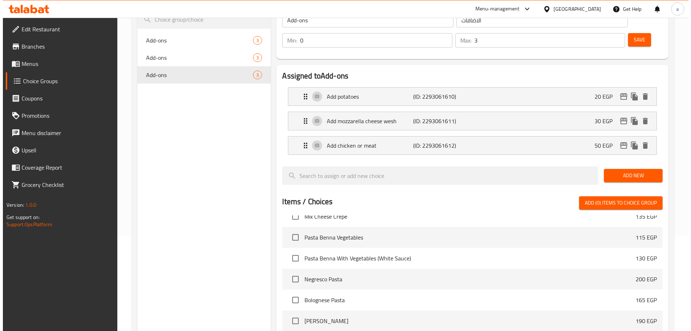
scroll to position [236, 0]
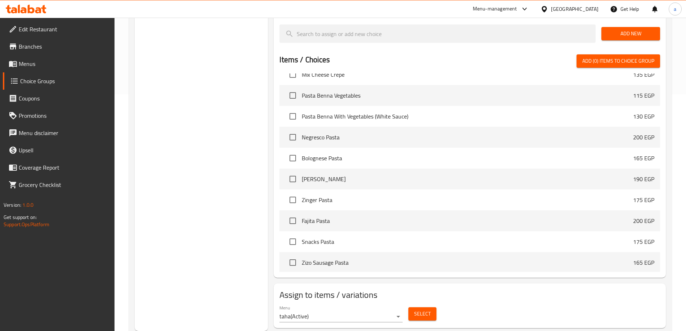
click at [422, 309] on span "Select" at bounding box center [422, 313] width 17 height 9
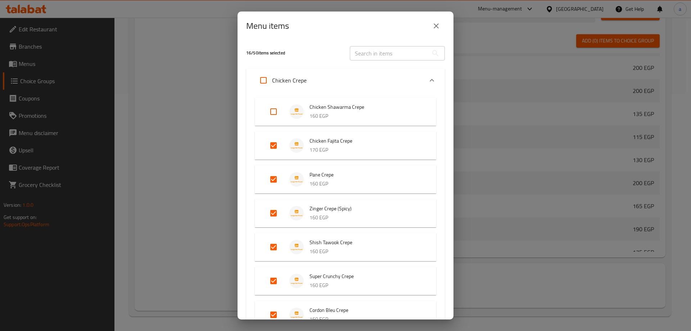
click at [276, 114] on input "Expand" at bounding box center [273, 111] width 17 height 17
checkbox input "true"
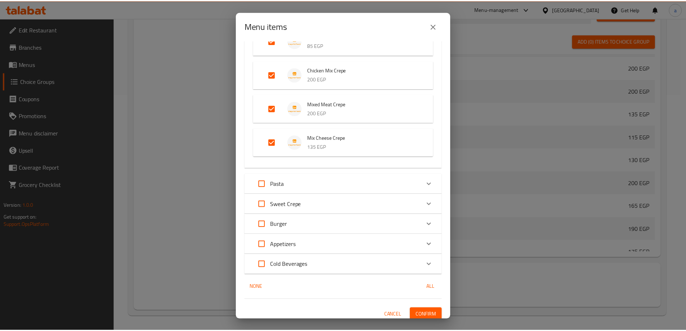
scroll to position [622, 0]
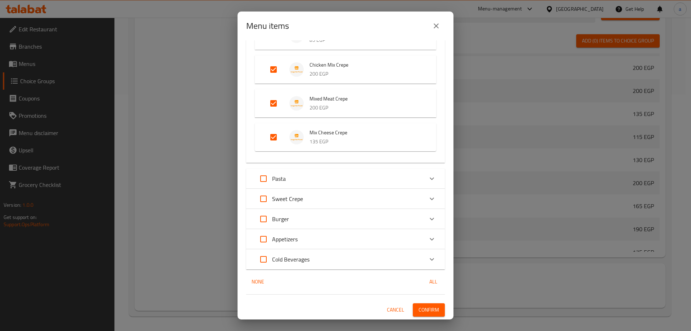
click at [424, 306] on span "Confirm" at bounding box center [429, 309] width 21 height 9
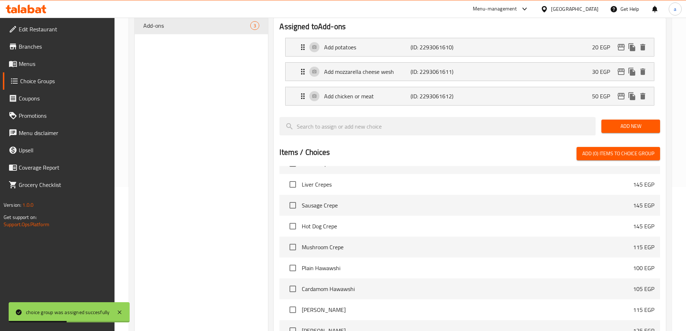
scroll to position [0, 0]
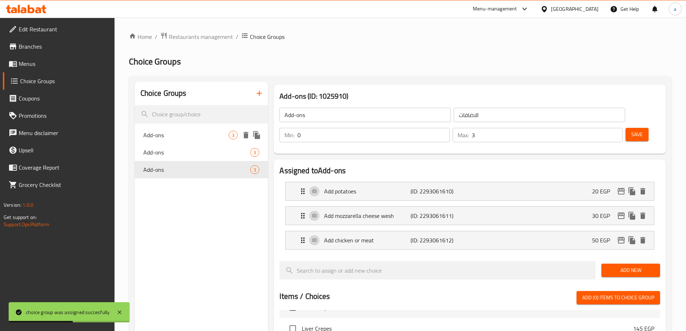
click at [176, 138] on span "Add-ons" at bounding box center [186, 135] width 86 height 9
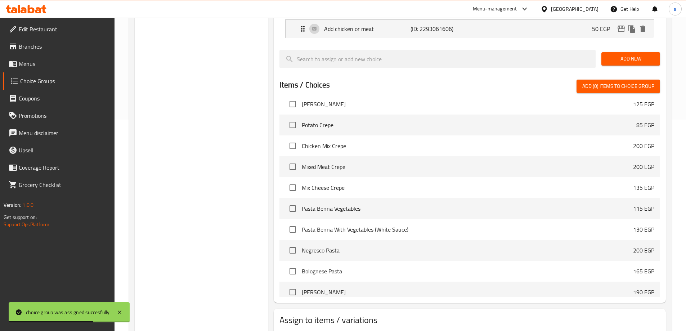
scroll to position [236, 0]
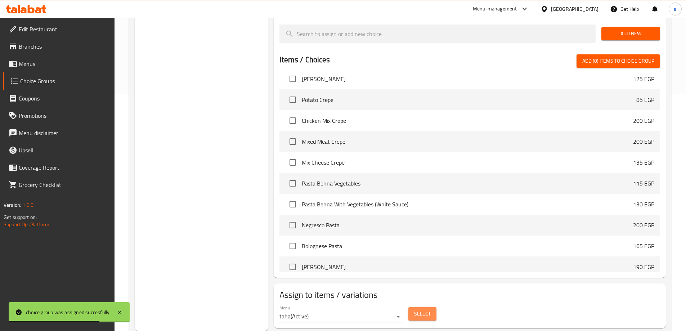
click at [427, 309] on span "Select" at bounding box center [422, 313] width 17 height 9
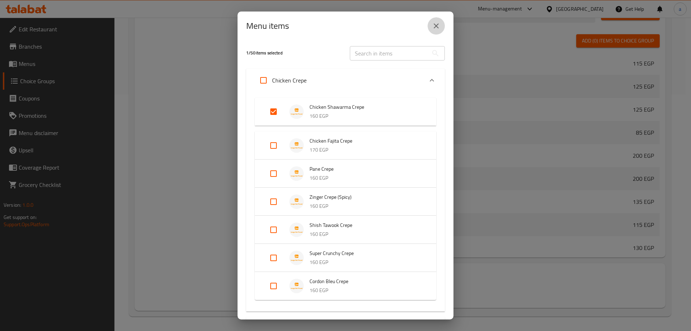
click at [435, 30] on icon "close" at bounding box center [436, 26] width 9 height 9
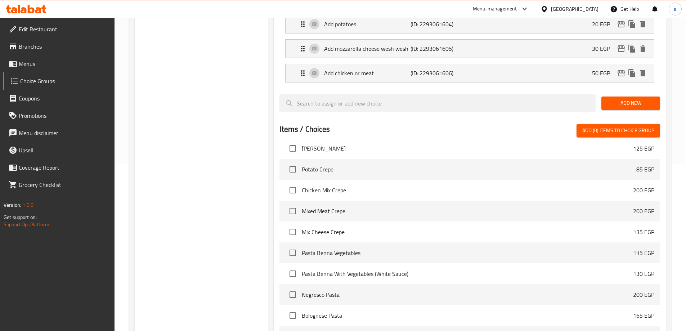
scroll to position [57, 0]
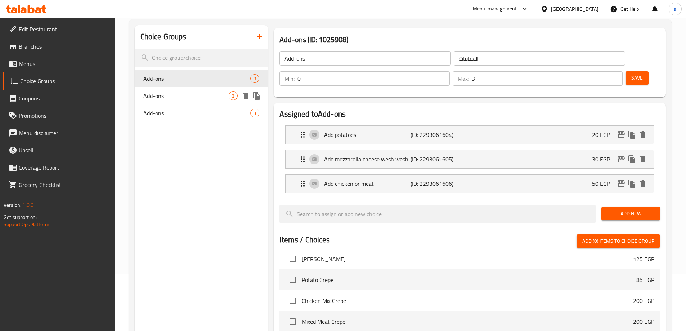
click at [198, 93] on span "Add-ons" at bounding box center [186, 95] width 86 height 9
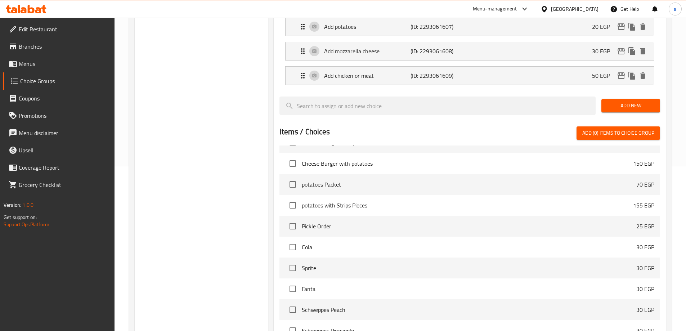
scroll to position [236, 0]
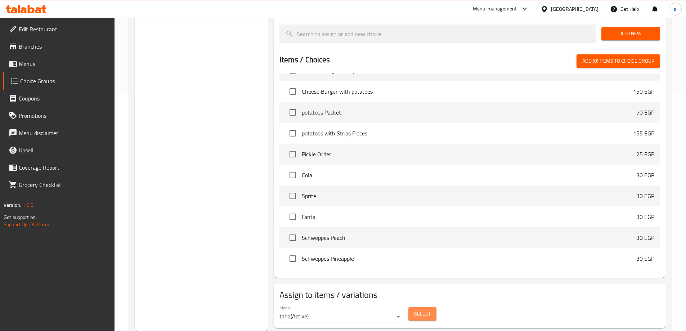
click at [431, 307] on button "Select" at bounding box center [422, 313] width 28 height 13
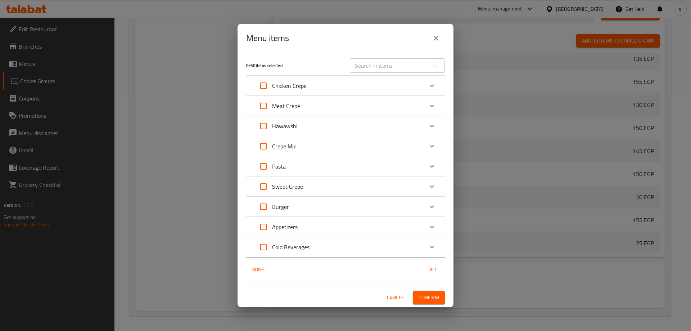
click at [508, 202] on div "Menu items 0 / 50 items selected ​ Chicken Crepe Chicken Shawarma Crepe 160 EGP…" at bounding box center [345, 165] width 691 height 331
click at [394, 298] on span "Cancel" at bounding box center [395, 297] width 17 height 9
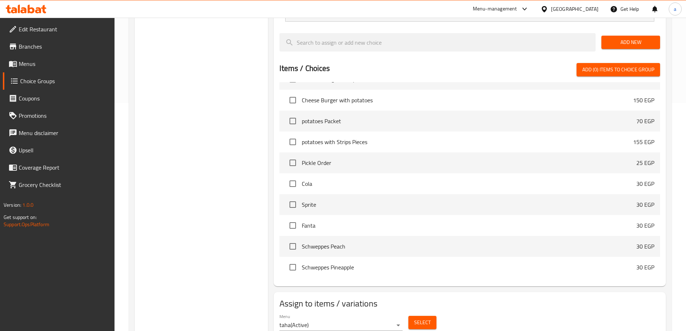
scroll to position [0, 0]
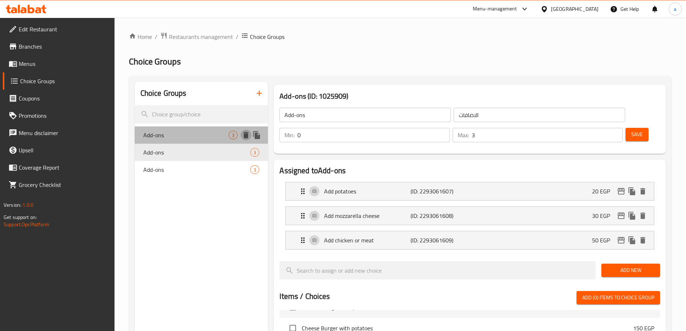
click at [247, 136] on icon "delete" at bounding box center [245, 135] width 5 height 6
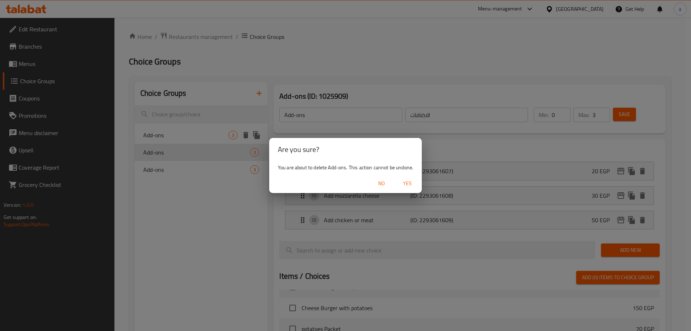
click at [422, 183] on div "No Yes" at bounding box center [345, 183] width 153 height 19
click at [417, 183] on button "Yes" at bounding box center [407, 183] width 23 height 13
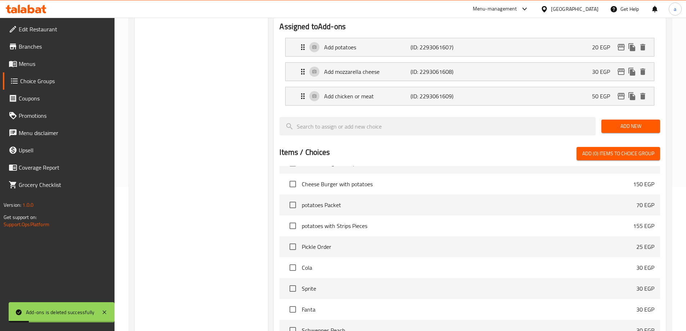
scroll to position [236, 0]
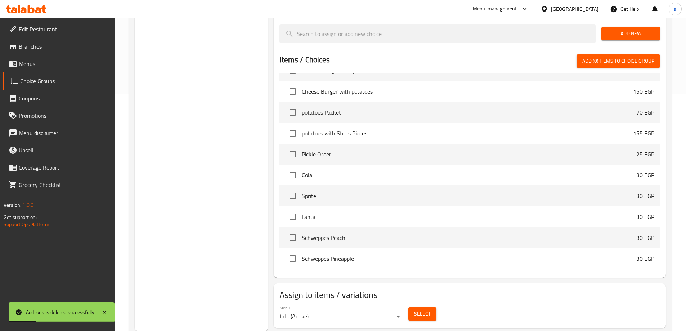
click at [424, 309] on span "Select" at bounding box center [422, 313] width 17 height 9
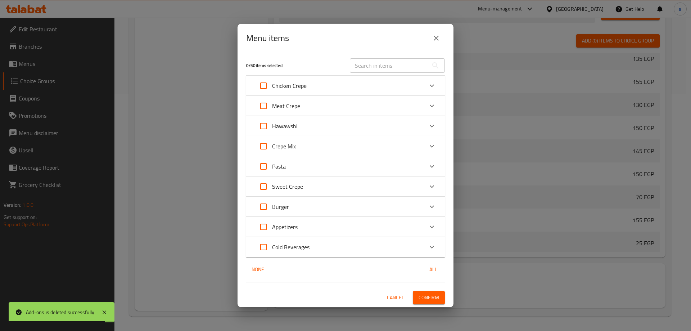
click at [509, 306] on div "Menu items 0 / 50 items selected ​ Chicken Crepe Chicken Shawarma Crepe 160 EGP…" at bounding box center [345, 165] width 691 height 331
click at [396, 300] on span "Cancel" at bounding box center [395, 297] width 17 height 9
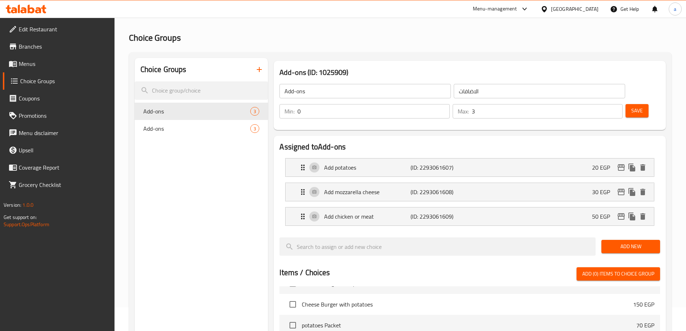
scroll to position [0, 0]
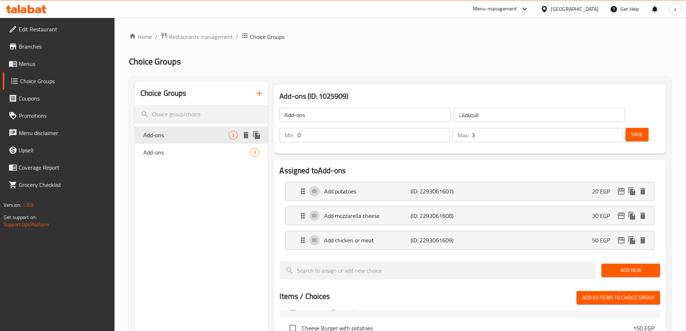
click at [247, 137] on icon "delete" at bounding box center [245, 135] width 5 height 6
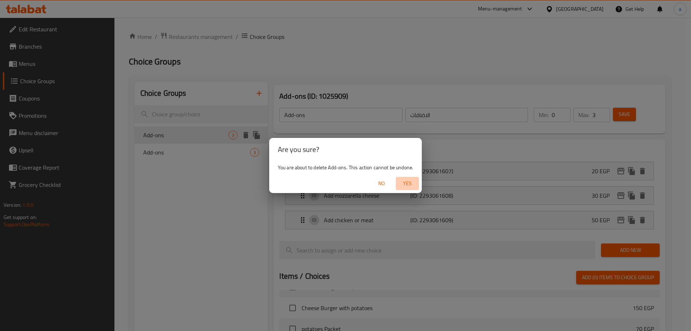
click at [396, 184] on button "Yes" at bounding box center [407, 183] width 23 height 13
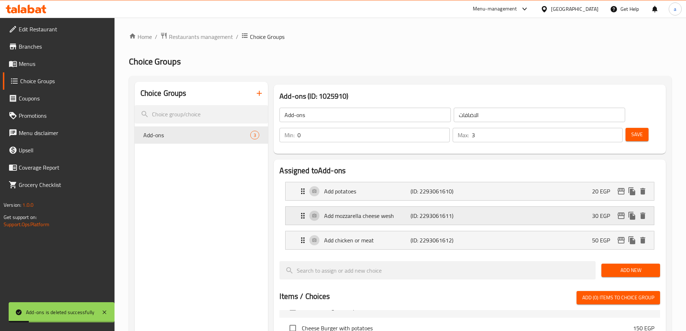
click at [387, 211] on p "Add mozzarella cheese wesh" at bounding box center [367, 215] width 86 height 9
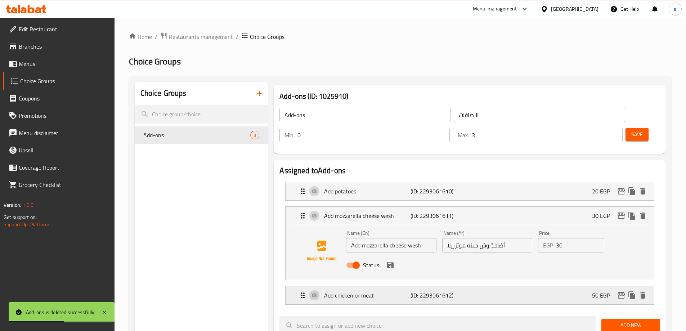
click at [431, 291] on p "(ID: 2293061612)" at bounding box center [439, 295] width 58 height 9
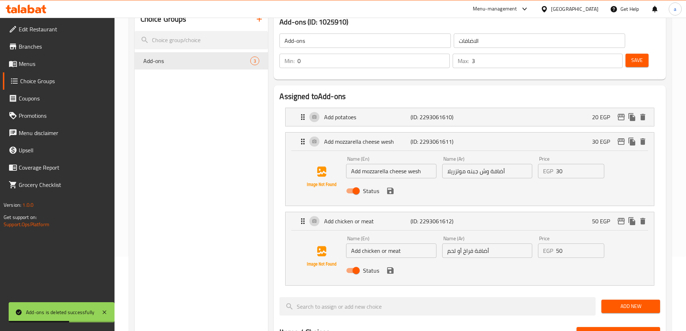
scroll to position [108, 0]
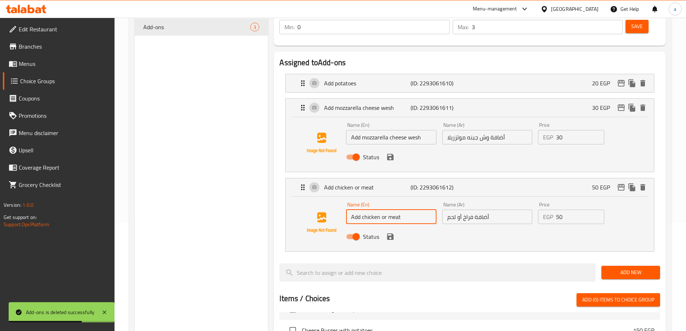
drag, startPoint x: 418, startPoint y: 198, endPoint x: 378, endPoint y: 199, distance: 40.0
click at [378, 209] on input "Add chicken or meat" at bounding box center [391, 216] width 90 height 14
type input "Add chicken"
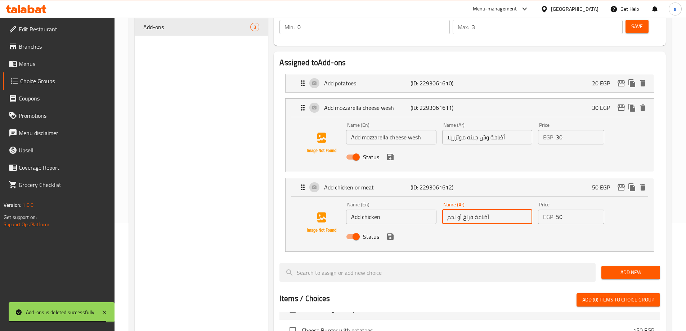
drag, startPoint x: 463, startPoint y: 194, endPoint x: 426, endPoint y: 210, distance: 40.6
click at [425, 210] on div "Name (En) Add chicken Name (En) Name (Ar) أضافة فراخ أو لحم Name (Ar) Price EGP…" at bounding box center [487, 222] width 288 height 47
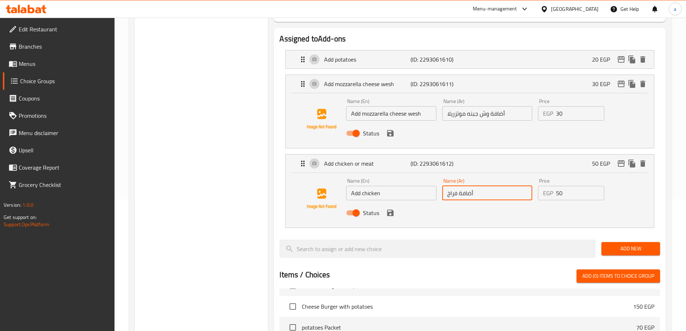
scroll to position [144, 0]
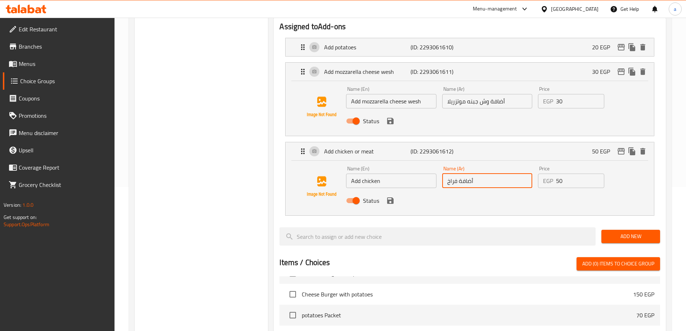
type input "أضافة فراخ"
click at [636, 230] on button "Add New" at bounding box center [630, 236] width 59 height 13
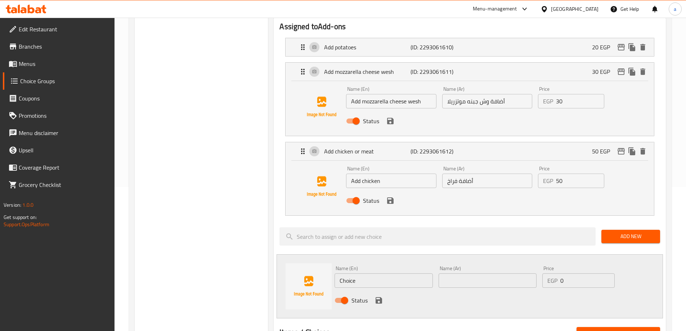
click at [391, 273] on input "Choice" at bounding box center [383, 280] width 98 height 14
type input "Add Meat"
click at [456, 273] on input "text" at bounding box center [487, 280] width 98 height 14
type input "أضافة لحم"
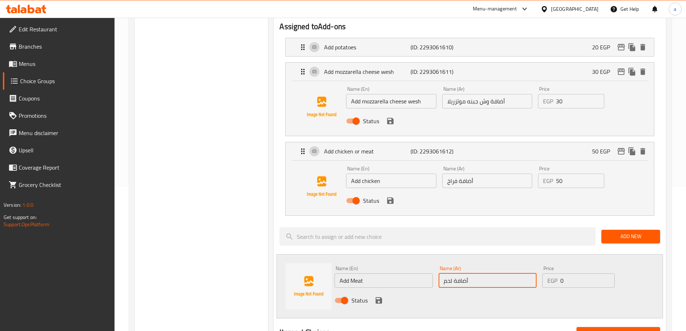
drag, startPoint x: 456, startPoint y: 267, endPoint x: 581, endPoint y: 256, distance: 125.4
click at [581, 273] on input "0" at bounding box center [587, 280] width 54 height 14
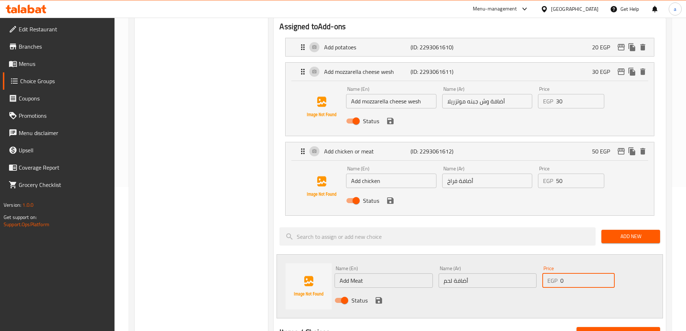
click at [581, 273] on input "0" at bounding box center [587, 280] width 54 height 14
click at [582, 273] on input "0" at bounding box center [587, 280] width 54 height 14
click at [578, 273] on input "0" at bounding box center [587, 280] width 54 height 14
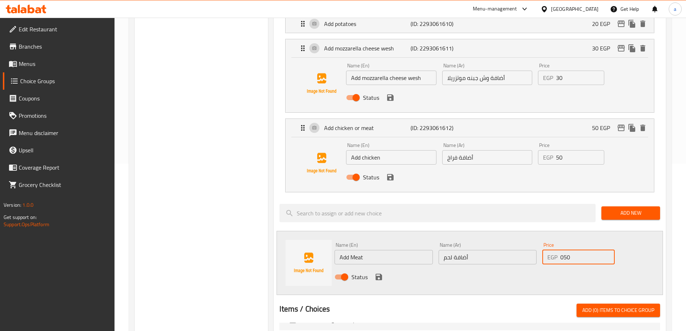
scroll to position [180, 0]
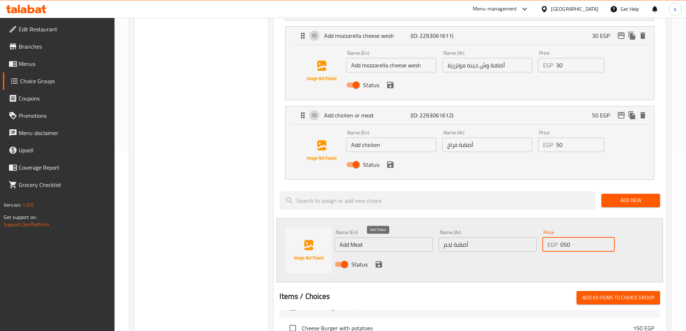
type input "050"
click at [376, 261] on icon "save" at bounding box center [378, 264] width 6 height 6
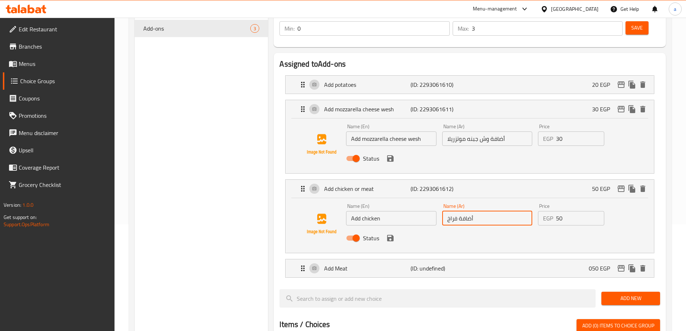
scroll to position [0, 0]
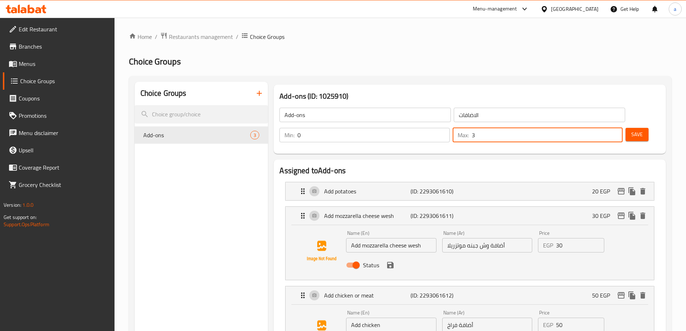
click at [594, 128] on input "3" at bounding box center [546, 135] width 151 height 14
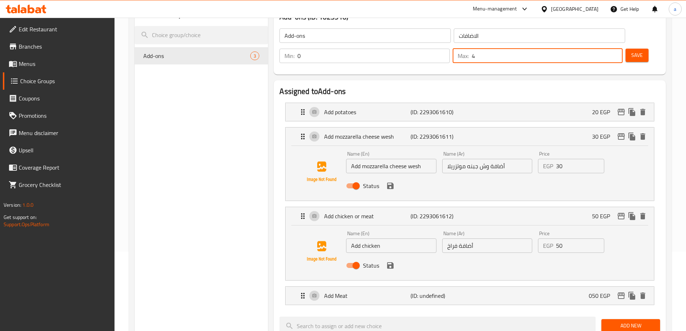
scroll to position [180, 0]
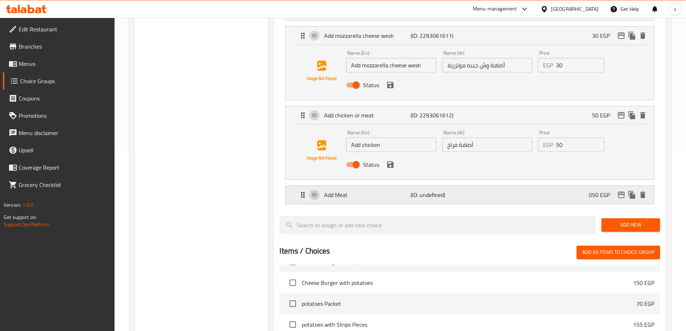
click at [555, 186] on div "Add Meat (ID: undefined) 050 EGP" at bounding box center [471, 195] width 347 height 18
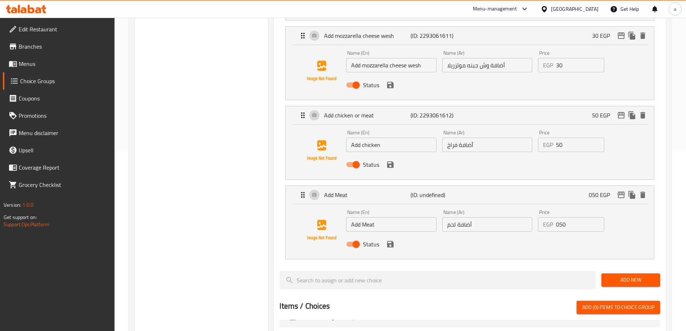
type input "4"
click at [387, 239] on button "save" at bounding box center [390, 244] width 11 height 11
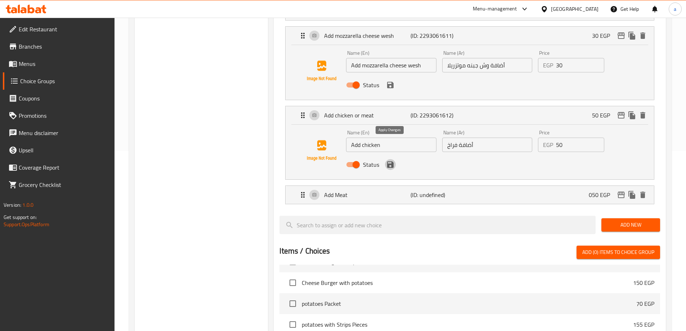
click at [388, 159] on button "save" at bounding box center [390, 164] width 11 height 11
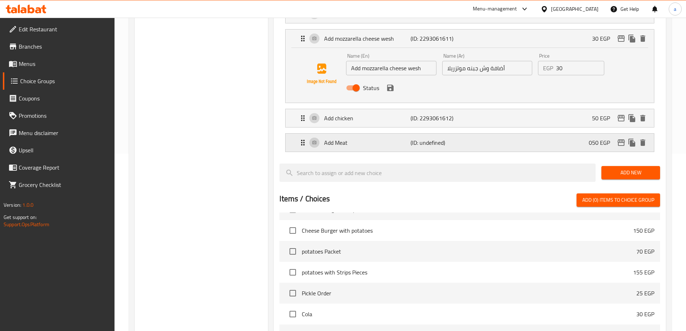
scroll to position [0, 0]
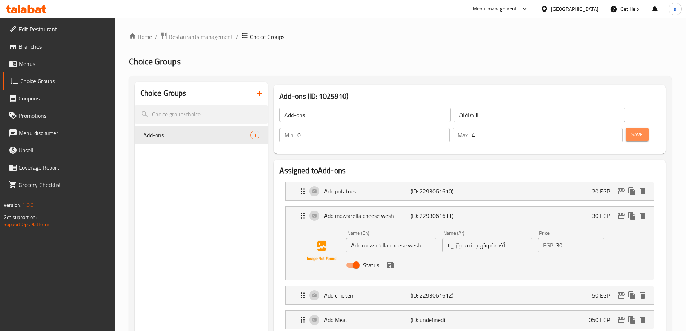
click at [631, 130] on span "Save" at bounding box center [637, 134] width 12 height 9
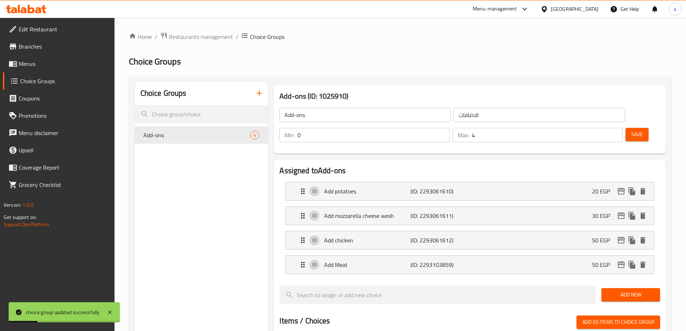
click at [54, 83] on span "Choice Groups" at bounding box center [64, 81] width 89 height 9
click at [53, 64] on span "Menus" at bounding box center [64, 63] width 90 height 9
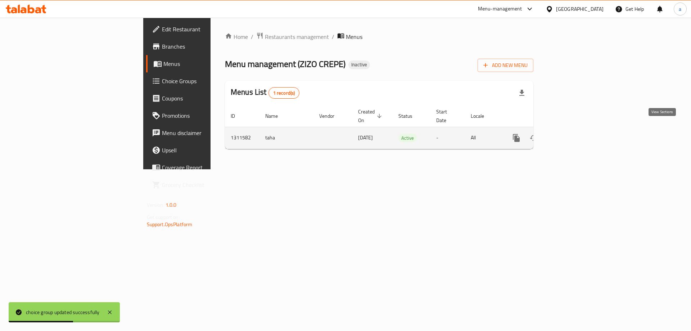
click at [577, 129] on link "enhanced table" at bounding box center [568, 137] width 17 height 17
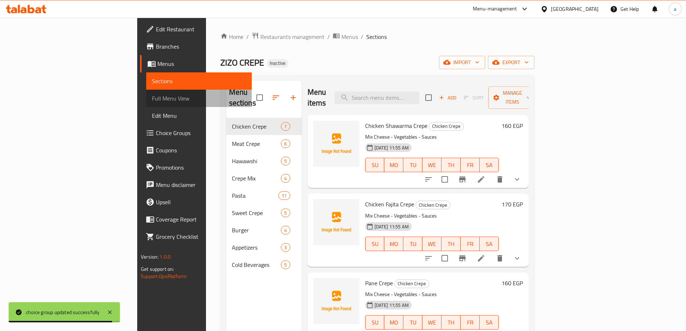
click at [152, 95] on span "Full Menu View" at bounding box center [199, 98] width 94 height 9
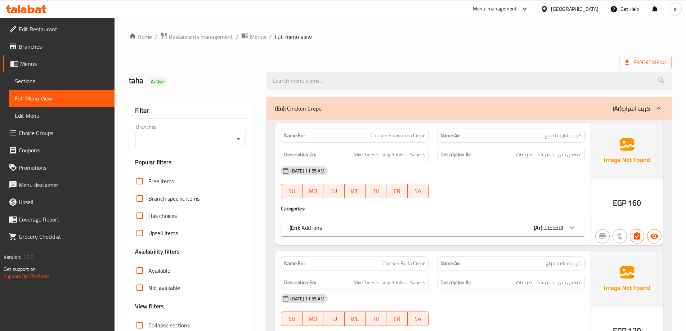
click at [316, 225] on p "(En): Add-ons" at bounding box center [305, 227] width 32 height 9
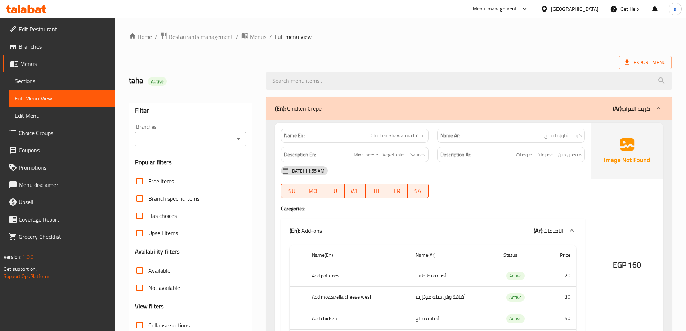
scroll to position [180, 0]
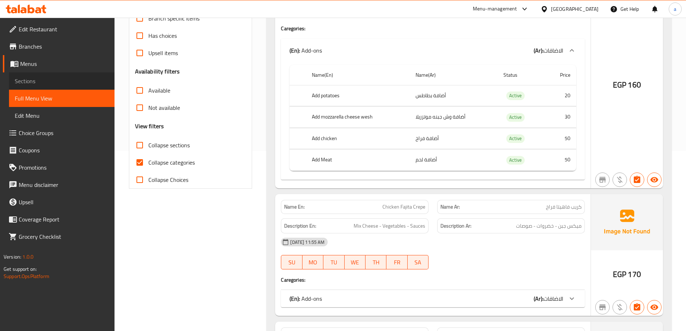
click at [53, 84] on span "Sections" at bounding box center [62, 81] width 94 height 9
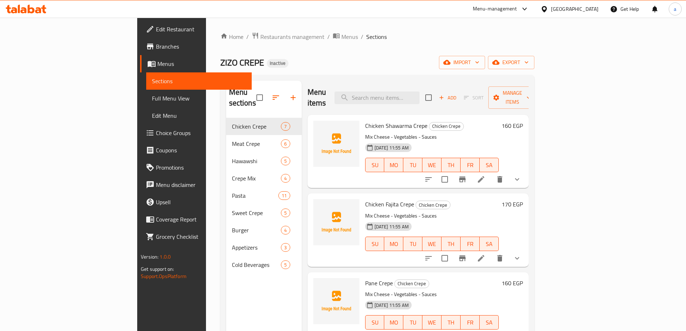
click at [485, 175] on icon at bounding box center [481, 179] width 9 height 9
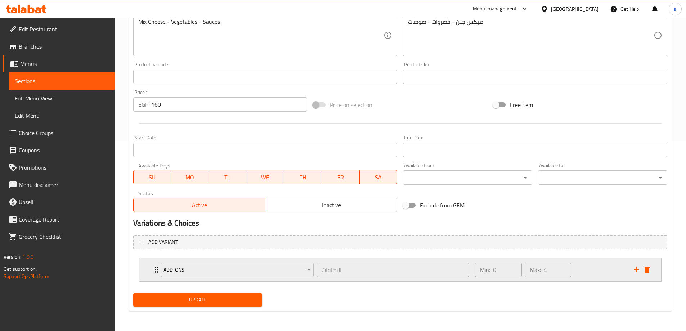
click at [153, 271] on icon "Expand" at bounding box center [156, 269] width 9 height 9
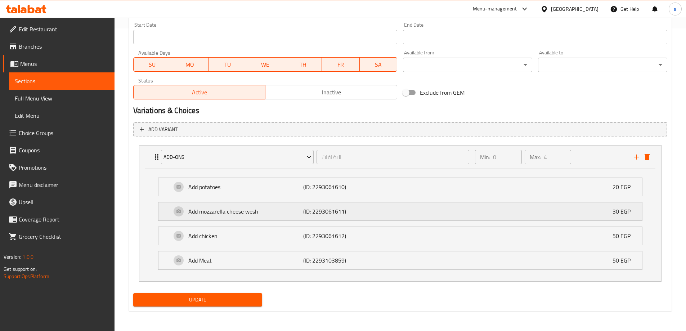
click at [339, 218] on div "Add mozzarella cheese wesh (ID: 2293061611) 30 EGP" at bounding box center [402, 211] width 462 height 18
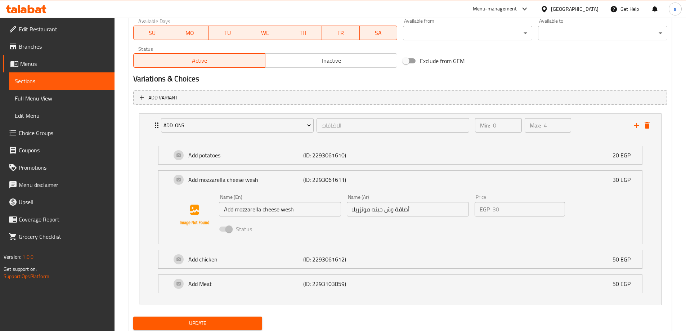
scroll to position [357, 0]
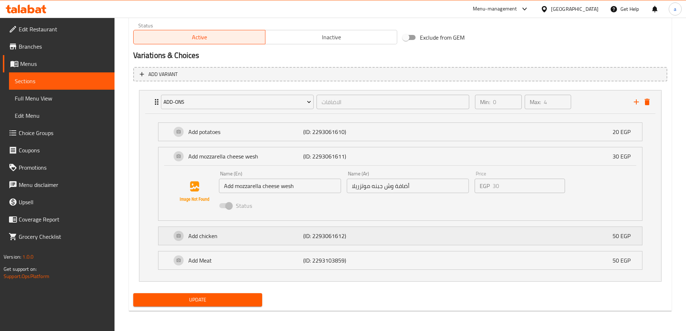
click at [240, 236] on p "Add chicken" at bounding box center [245, 235] width 115 height 9
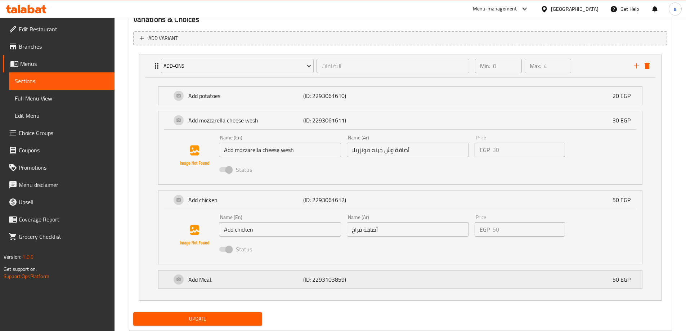
scroll to position [409, 0]
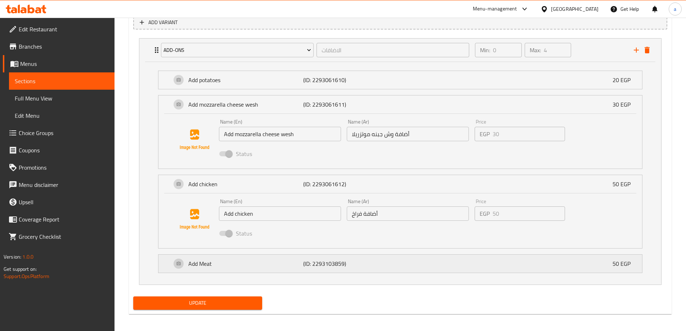
click at [280, 271] on div "Add Meat (ID: 2293103859) 50 EGP" at bounding box center [402, 263] width 462 height 18
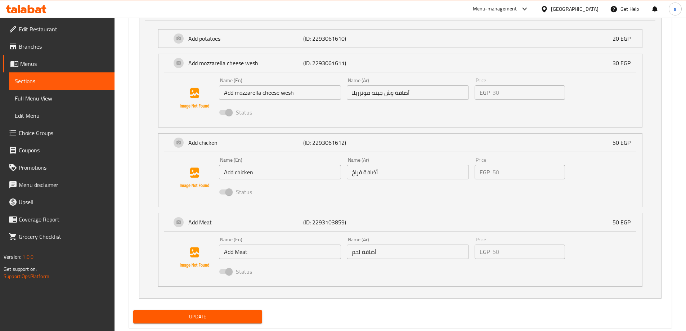
scroll to position [468, 0]
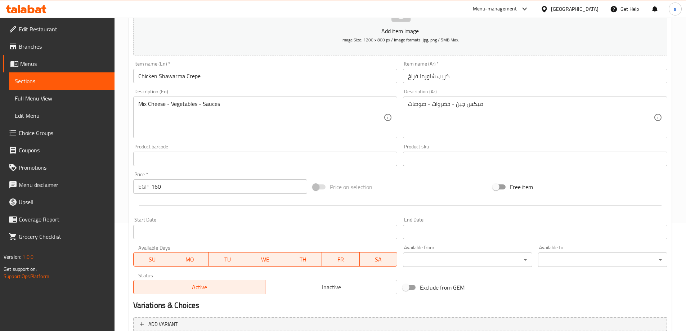
click at [49, 128] on span "Choice Groups" at bounding box center [64, 132] width 90 height 9
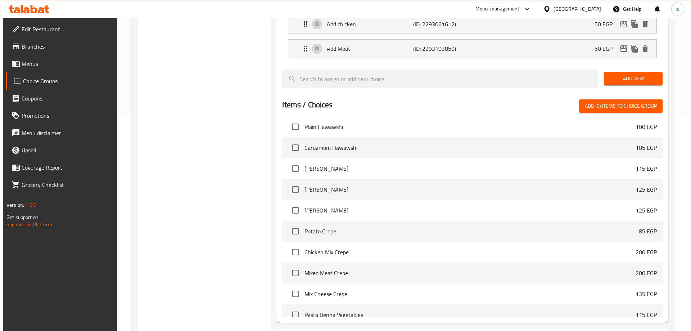
scroll to position [261, 0]
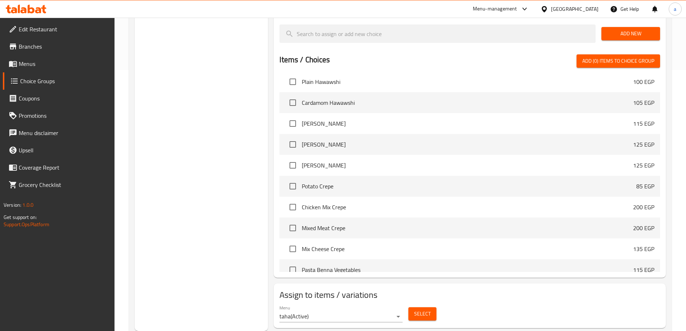
click at [437, 304] on div "Select" at bounding box center [422, 313] width 34 height 19
click at [424, 309] on span "Select" at bounding box center [422, 313] width 17 height 9
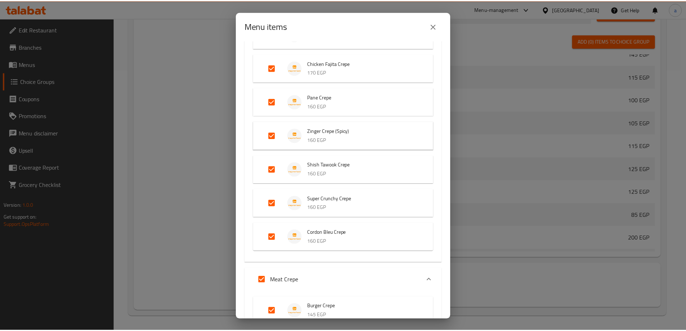
scroll to position [108, 0]
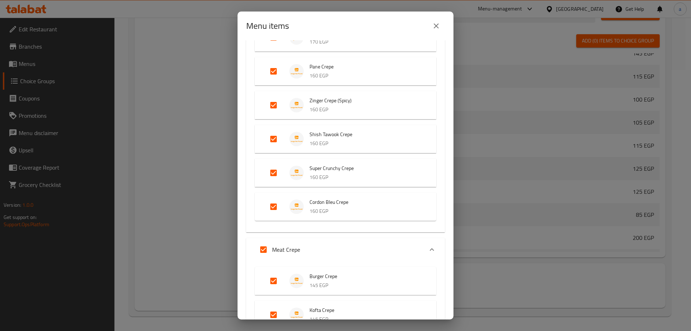
click at [331, 202] on span "Cordon Bleu Crepe" at bounding box center [366, 202] width 112 height 9
click at [317, 206] on span "Cordon Bleu Crepe" at bounding box center [366, 202] width 112 height 9
click at [276, 206] on input "Expand" at bounding box center [273, 206] width 17 height 17
checkbox input "false"
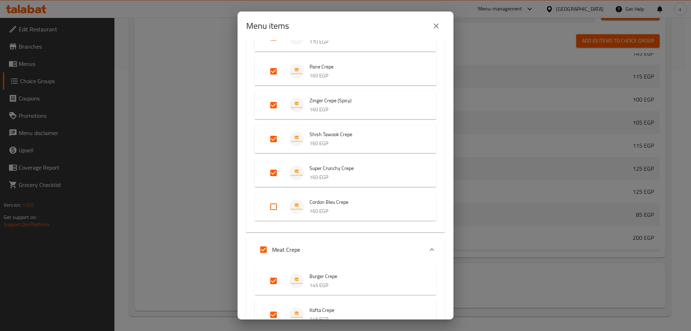
click at [276, 206] on input "Expand" at bounding box center [273, 206] width 17 height 17
checkbox input "true"
click at [122, 63] on div "Menu items 17 / 50 items selected ​ Chicken Crepe Chicken Shawarma Crepe 160 EG…" at bounding box center [345, 165] width 691 height 331
click at [433, 23] on icon "close" at bounding box center [436, 26] width 9 height 9
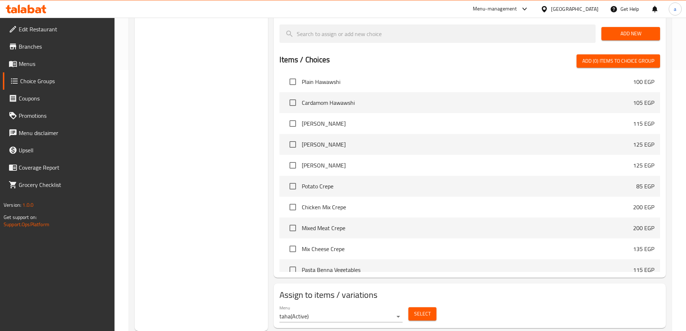
click at [48, 67] on span "Menus" at bounding box center [64, 63] width 90 height 9
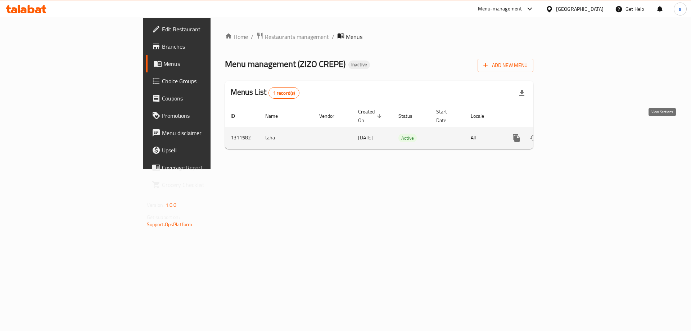
click at [573, 134] on icon "enhanced table" at bounding box center [568, 138] width 9 height 9
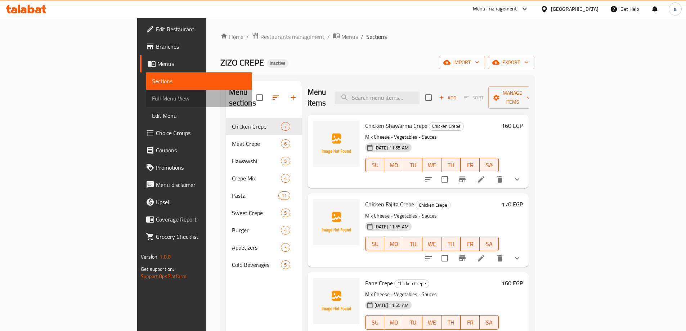
click at [152, 102] on span "Full Menu View" at bounding box center [199, 98] width 94 height 9
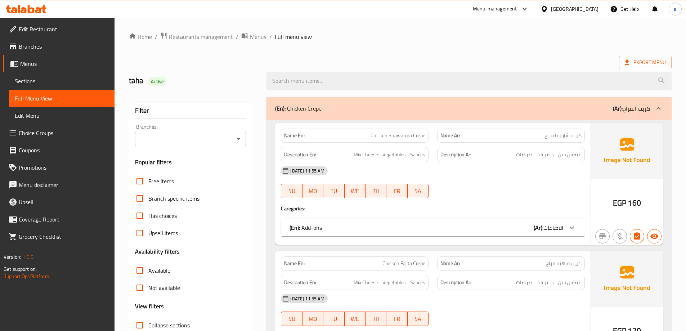
click at [394, 223] on div "(En): Add-ons (Ar): الاضافات" at bounding box center [426, 227] width 274 height 9
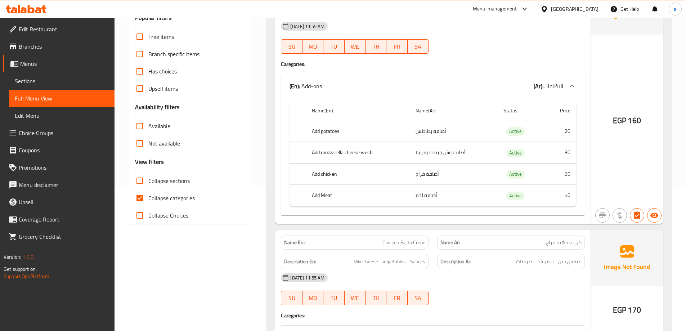
scroll to position [144, 0]
click at [186, 199] on span "Collapse categories" at bounding box center [171, 198] width 46 height 9
click at [148, 199] on input "Collapse categories" at bounding box center [139, 198] width 17 height 17
checkbox input "false"
click at [144, 176] on input "Collapse sections" at bounding box center [139, 180] width 17 height 17
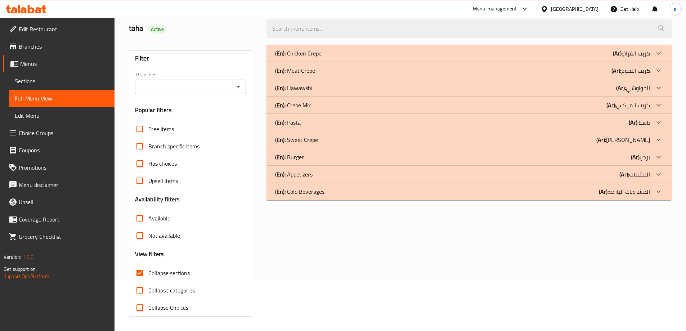
scroll to position [52, 0]
click at [316, 190] on p "(En): Cold Beverages" at bounding box center [299, 191] width 49 height 9
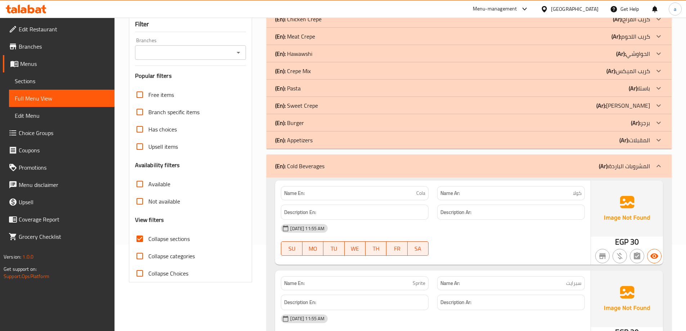
scroll to position [14, 0]
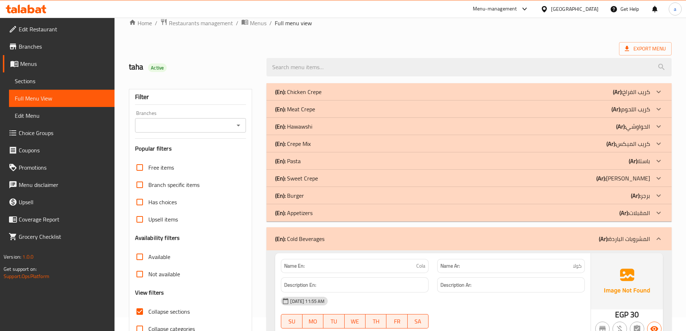
click at [355, 86] on div "(En): Chicken Crepe (Ar): كريب الفراخ" at bounding box center [468, 91] width 405 height 17
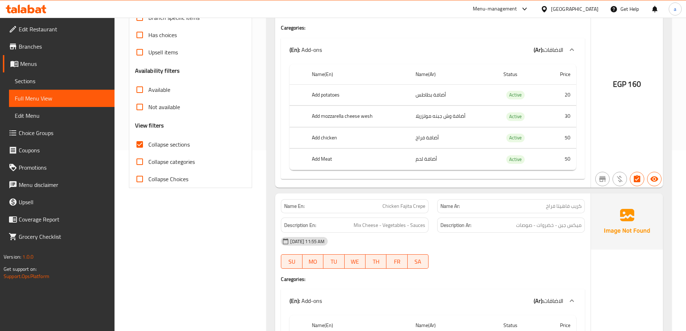
scroll to position [50, 0]
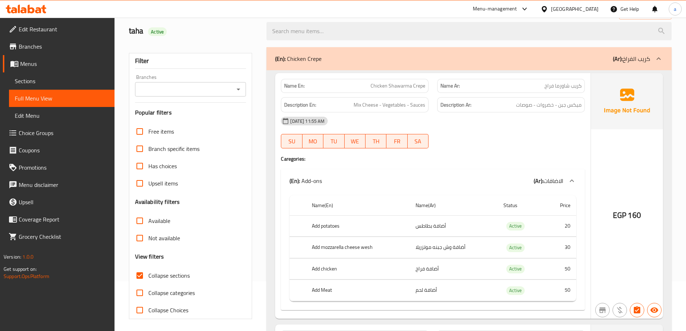
click at [180, 277] on span "Collapse sections" at bounding box center [168, 275] width 41 height 9
click at [148, 277] on input "Collapse sections" at bounding box center [139, 275] width 17 height 17
click at [179, 277] on span "Collapse sections" at bounding box center [168, 275] width 41 height 9
click at [148, 277] on input "Collapse sections" at bounding box center [139, 275] width 17 height 17
checkbox input "true"
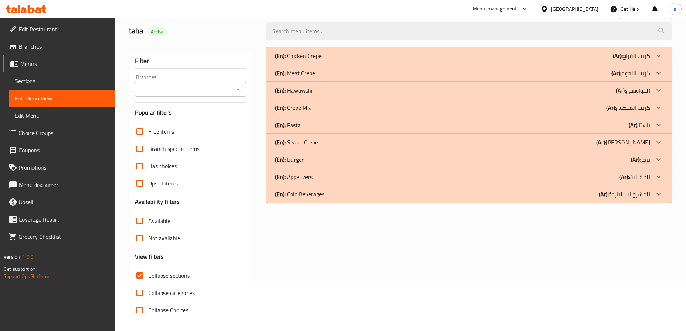
click at [420, 194] on div "(En): Cold Beverages (Ar): المشروبات الباردة" at bounding box center [462, 194] width 375 height 9
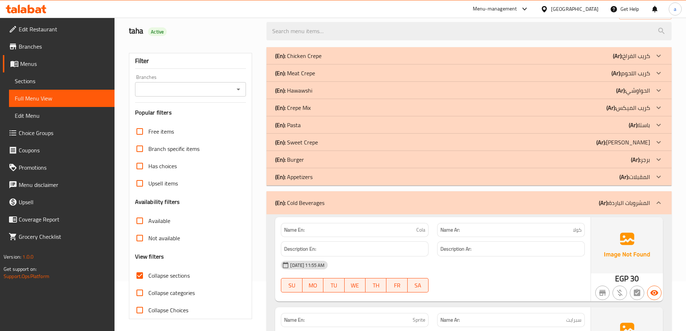
click at [433, 197] on div "(En): Cold Beverages (Ar): المشروبات الباردة" at bounding box center [468, 202] width 405 height 23
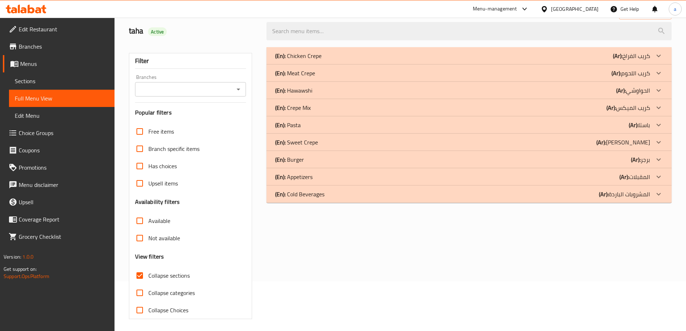
click at [443, 174] on div "(En): Appetizers (Ar): المقبلات" at bounding box center [462, 176] width 375 height 9
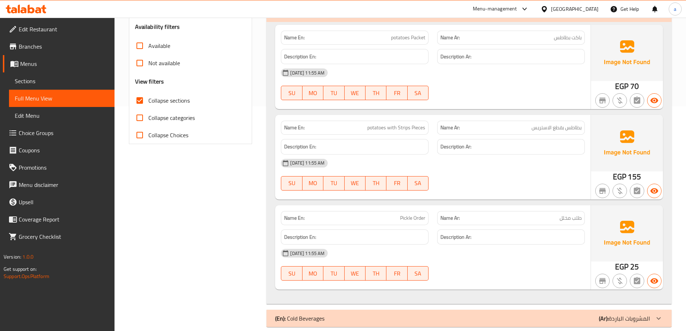
scroll to position [158, 0]
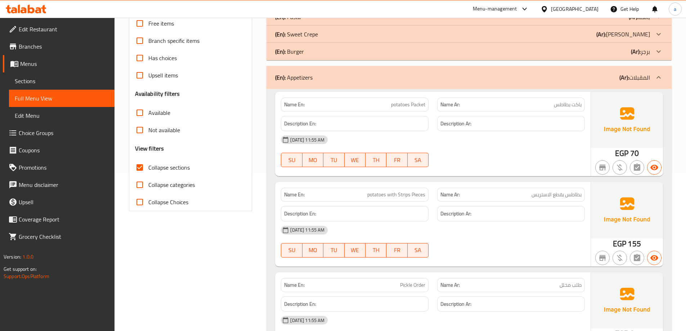
drag, startPoint x: 599, startPoint y: 71, endPoint x: 600, endPoint y: 62, distance: 9.1
click at [599, 71] on div "(En): Appetizers (Ar): المقبلات" at bounding box center [468, 77] width 405 height 23
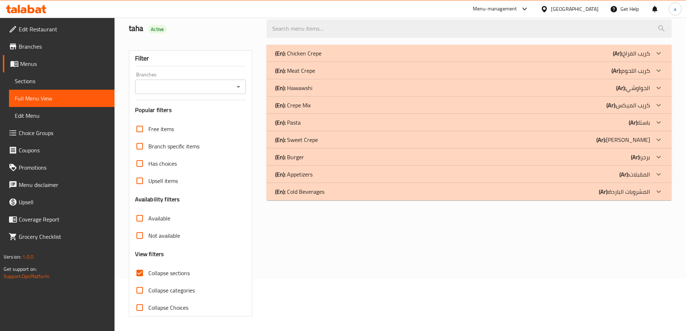
scroll to position [52, 0]
click at [607, 157] on div "(En): Burger (Ar): برجر" at bounding box center [462, 157] width 375 height 9
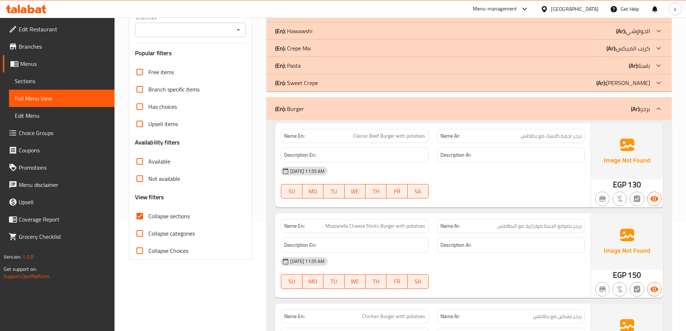
scroll to position [73, 0]
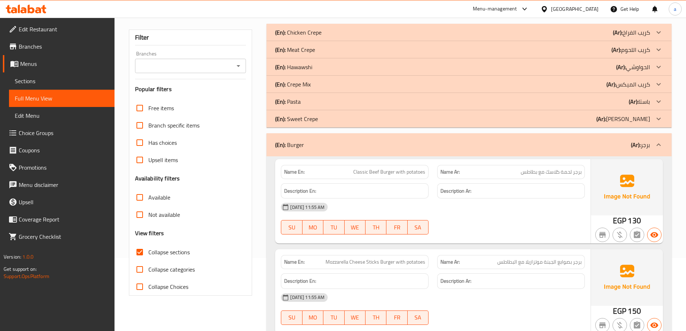
drag, startPoint x: 526, startPoint y: 136, endPoint x: 527, endPoint y: 122, distance: 14.4
click at [526, 136] on div "(En): Burger (Ar): برجر" at bounding box center [468, 144] width 405 height 23
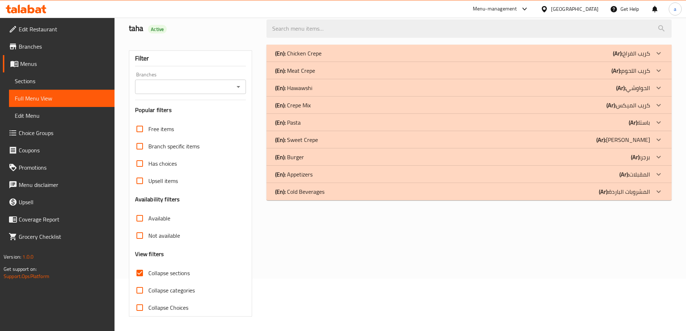
click at [527, 135] on div "(En): Sweet Crepe (Ar): كريب الحلو" at bounding box center [462, 139] width 375 height 9
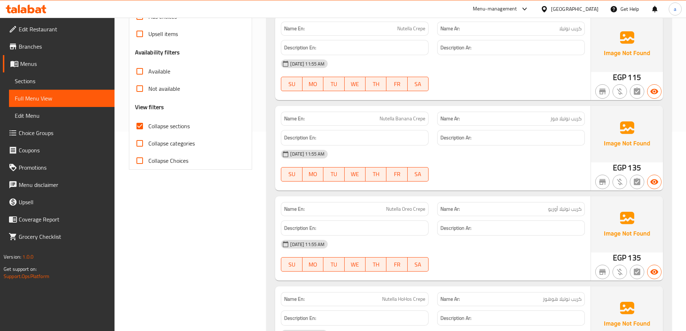
scroll to position [127, 0]
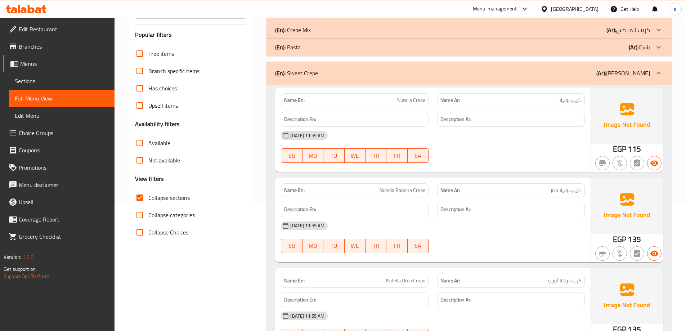
click at [611, 75] on div "(En): Sweet Crepe (Ar): كريب الحلو" at bounding box center [462, 73] width 375 height 9
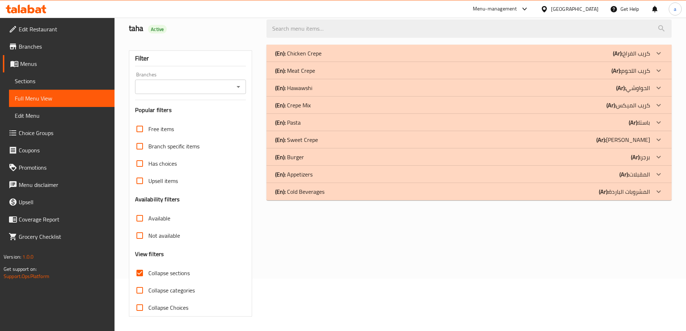
scroll to position [52, 0]
click at [608, 120] on div "(En): Pasta (Ar): باستا" at bounding box center [462, 122] width 375 height 9
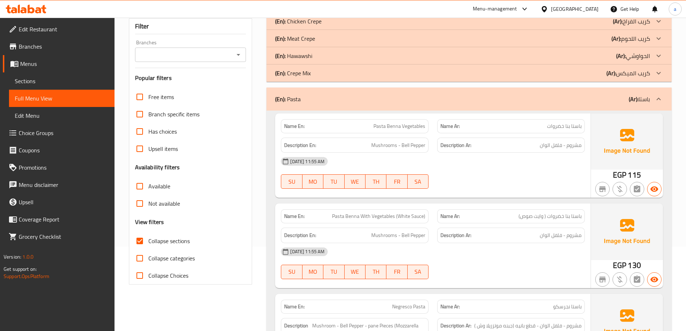
scroll to position [0, 0]
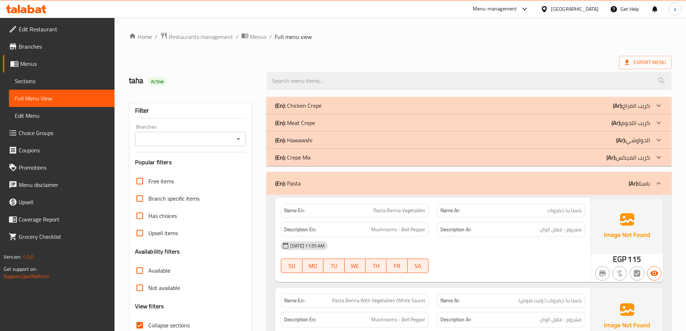
drag, startPoint x: 545, startPoint y: 175, endPoint x: 348, endPoint y: 197, distance: 198.4
click at [545, 175] on div "(En): Pasta (Ar): باستا" at bounding box center [468, 183] width 405 height 23
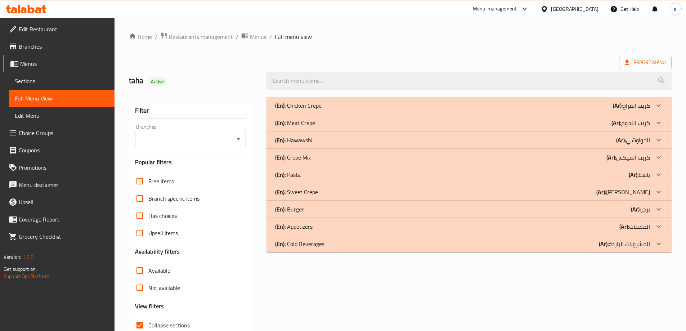
click at [474, 158] on div "(En): Crepe Mix (Ar): كريب الميكس" at bounding box center [462, 157] width 375 height 9
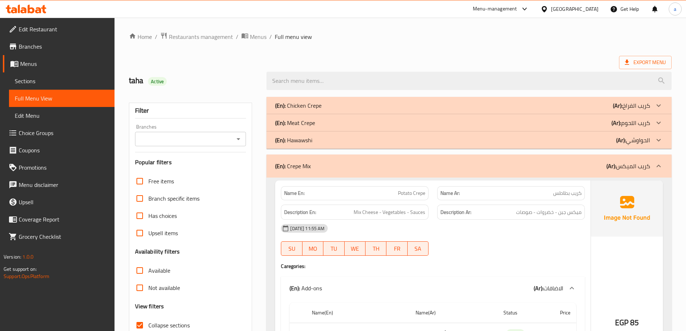
click at [483, 168] on div "(En): Crepe Mix (Ar): كريب الميكس" at bounding box center [462, 166] width 375 height 9
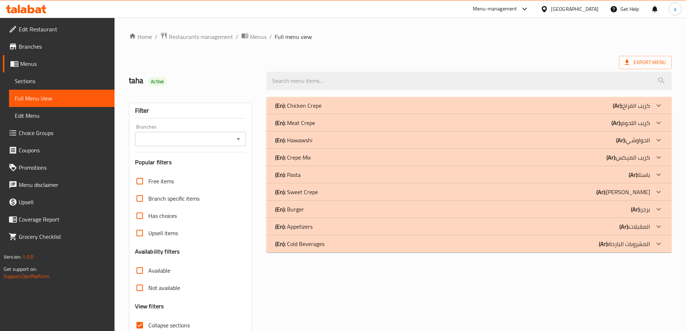
click at [464, 145] on div "(En): Hawawshi (Ar): الحواوشي" at bounding box center [468, 139] width 405 height 17
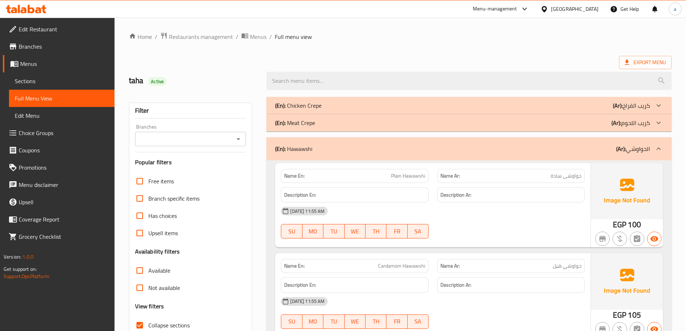
click at [586, 149] on div "(En): Hawawshi (Ar): الحواوشي" at bounding box center [462, 148] width 375 height 9
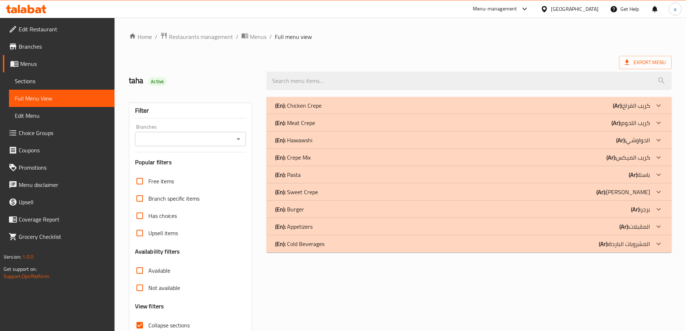
click at [574, 124] on div "(En): Meat Crepe (Ar): كريب اللحوم" at bounding box center [462, 122] width 375 height 9
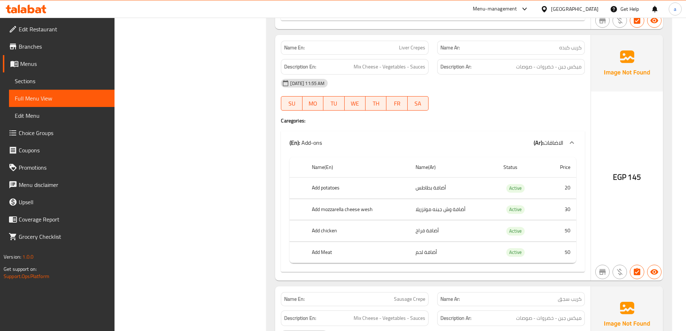
scroll to position [504, 0]
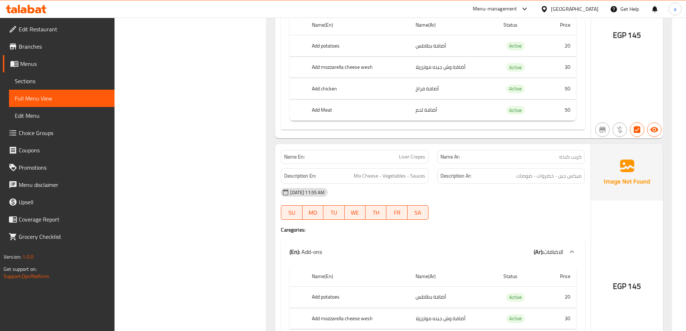
click at [51, 75] on link "Sections" at bounding box center [61, 80] width 105 height 17
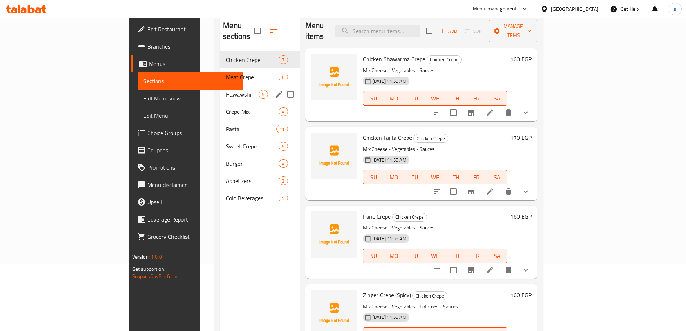
scroll to position [29, 0]
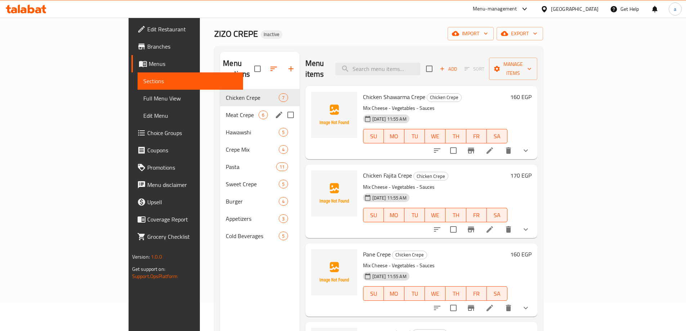
click at [220, 108] on div "Meat Crepe 6" at bounding box center [259, 114] width 79 height 17
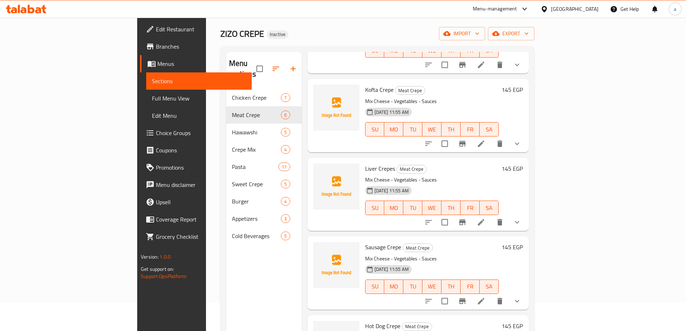
scroll to position [108, 0]
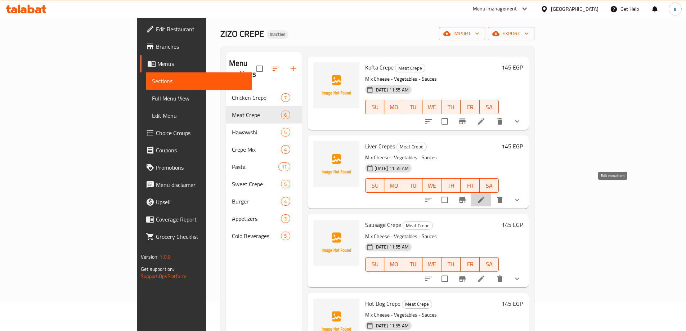
click at [485, 195] on icon at bounding box center [481, 199] width 9 height 9
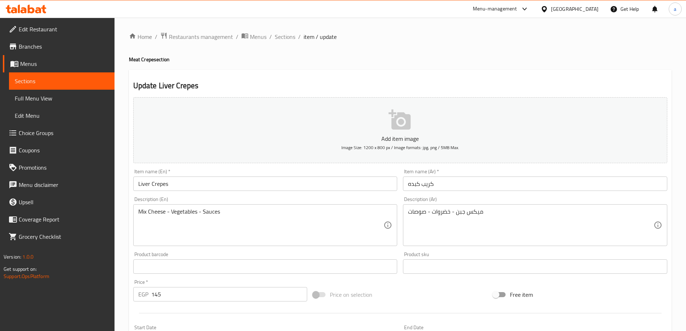
click at [232, 185] on input "Liver Crepes" at bounding box center [265, 183] width 264 height 14
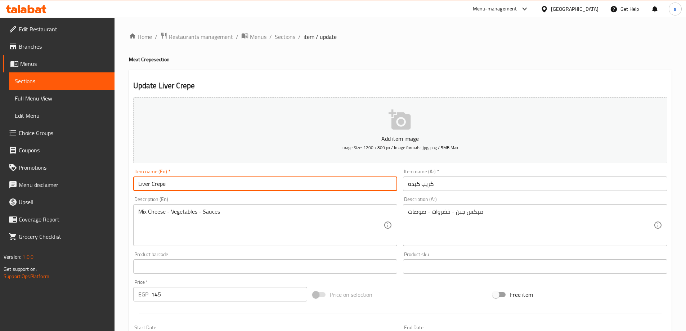
scroll to position [180, 0]
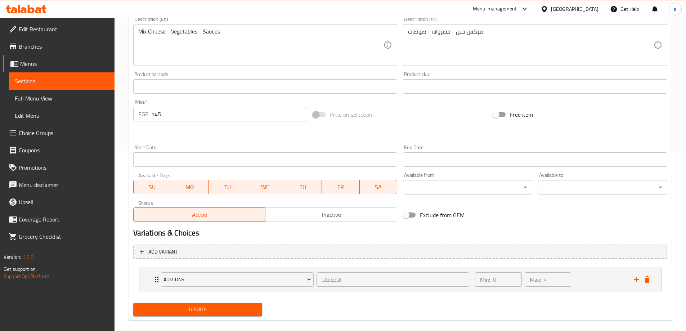
type input "Liver Crepe"
click at [175, 311] on span "Update" at bounding box center [198, 309] width 118 height 9
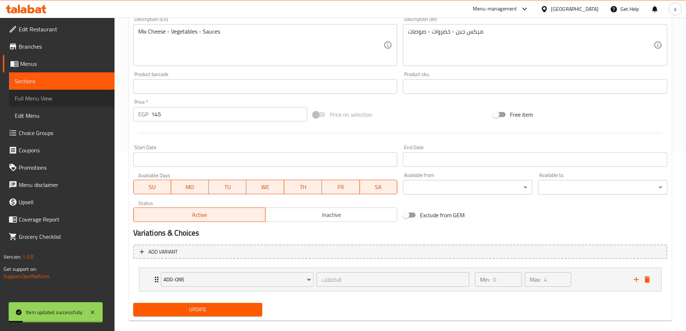
click at [39, 96] on span "Full Menu View" at bounding box center [62, 98] width 94 height 9
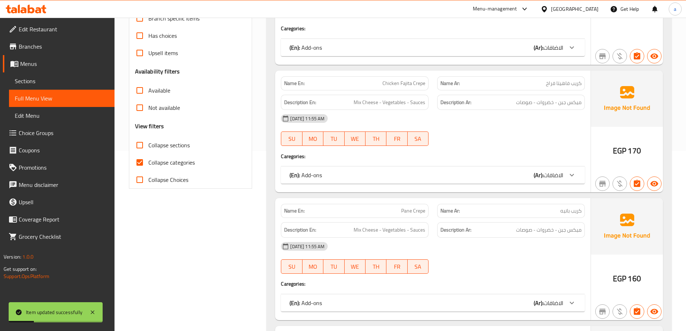
click at [170, 147] on span "Collapse sections" at bounding box center [168, 145] width 41 height 9
click at [148, 147] on input "Collapse sections" at bounding box center [139, 144] width 17 height 17
checkbox input "true"
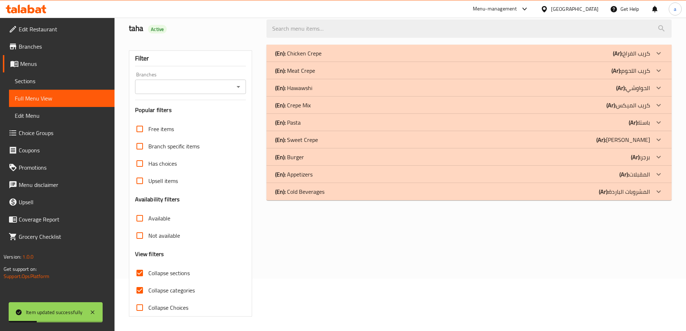
click at [169, 286] on span "Collapse categories" at bounding box center [171, 290] width 46 height 9
click at [148, 281] on input "Collapse categories" at bounding box center [139, 289] width 17 height 17
checkbox input "false"
click at [582, 84] on div "(En): Hawawshi (Ar): الحواوشي" at bounding box center [462, 88] width 375 height 9
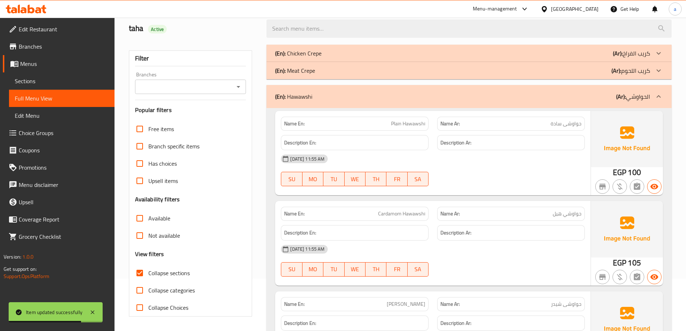
click at [504, 99] on div "(En): Hawawshi (Ar): الحواوشي" at bounding box center [462, 96] width 375 height 9
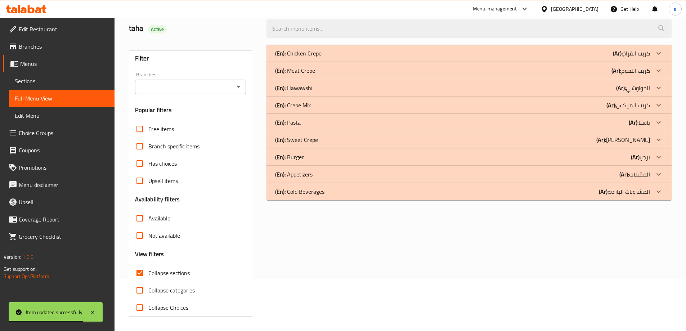
click at [513, 79] on div "(En): Hawawshi (Ar): الحواوشي" at bounding box center [468, 87] width 405 height 17
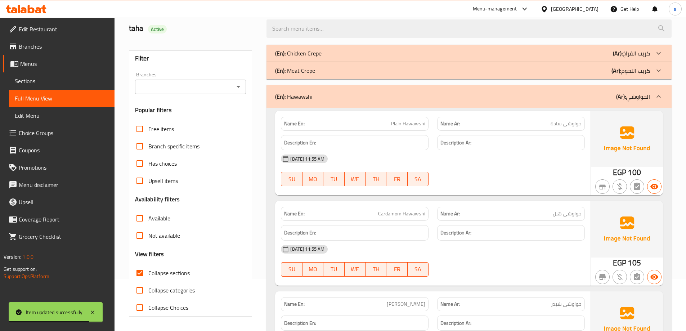
click at [518, 70] on div "(En): Meat Crepe (Ar): كريب اللحوم" at bounding box center [462, 70] width 375 height 9
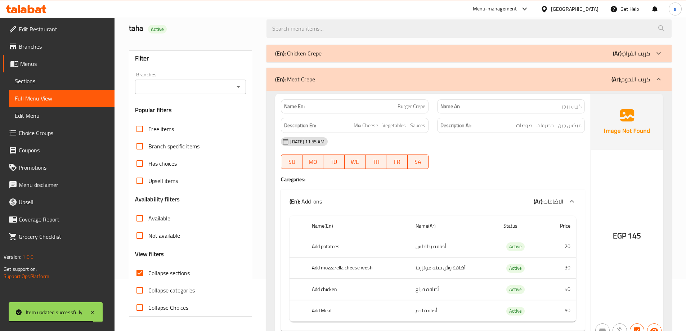
click at [502, 97] on div "Name Ar: كريب برجر" at bounding box center [511, 106] width 156 height 23
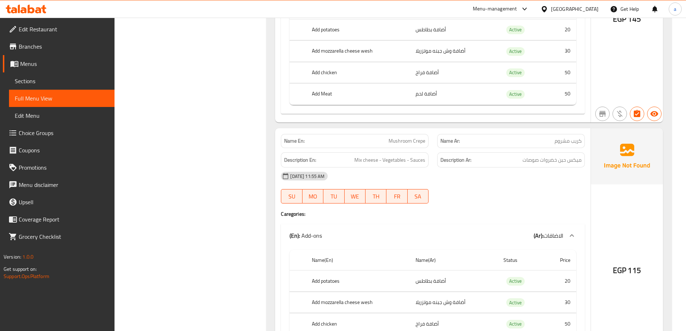
scroll to position [1276, 0]
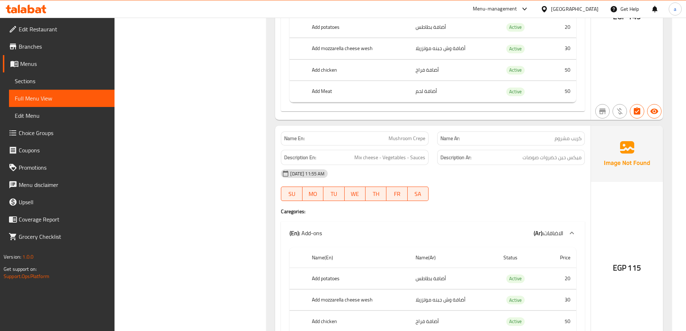
click at [50, 77] on span "Sections" at bounding box center [62, 81] width 94 height 9
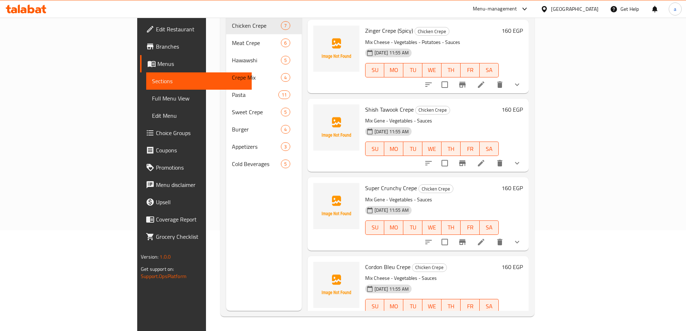
scroll to position [238, 0]
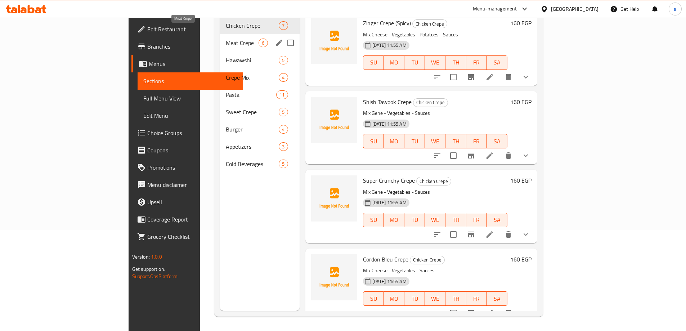
click at [226, 39] on span "Meat Crepe" at bounding box center [242, 43] width 33 height 9
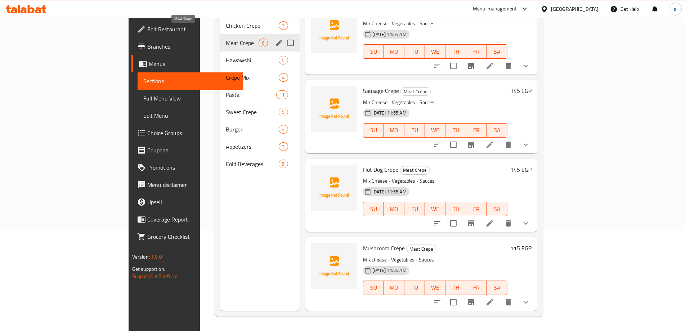
scroll to position [159, 0]
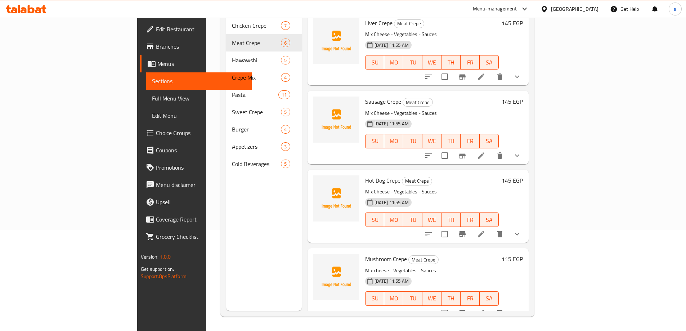
click at [491, 306] on li at bounding box center [481, 312] width 20 height 13
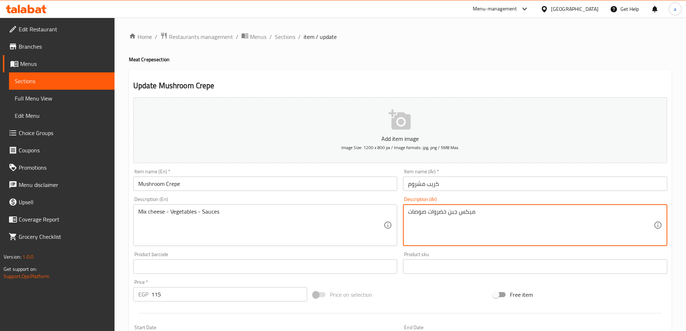
click at [447, 213] on textarea "ميكس جبن خضروات صوصات" at bounding box center [530, 225] width 245 height 34
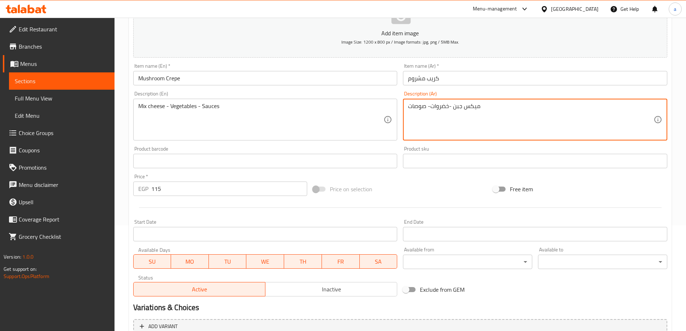
scroll to position [180, 0]
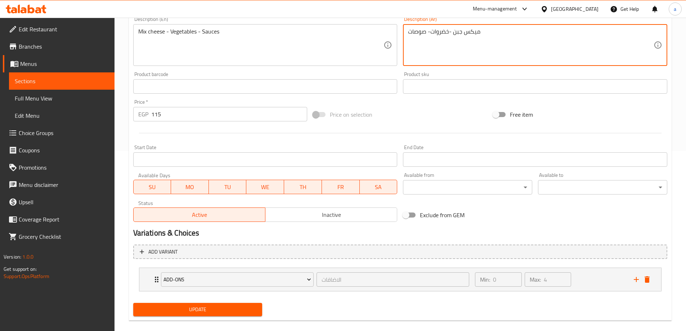
type textarea "ميكس جبن -خضروات- صوصات"
click at [219, 307] on span "Update" at bounding box center [198, 309] width 118 height 9
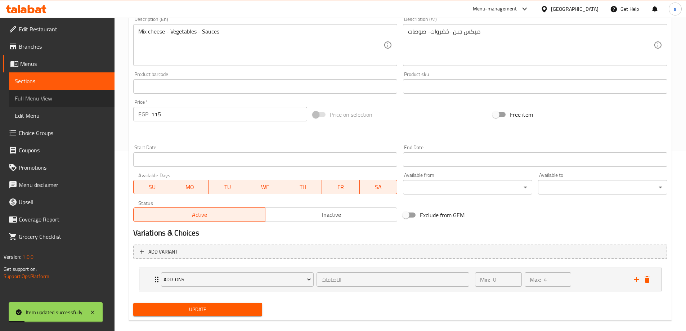
click at [40, 101] on span "Full Menu View" at bounding box center [62, 98] width 94 height 9
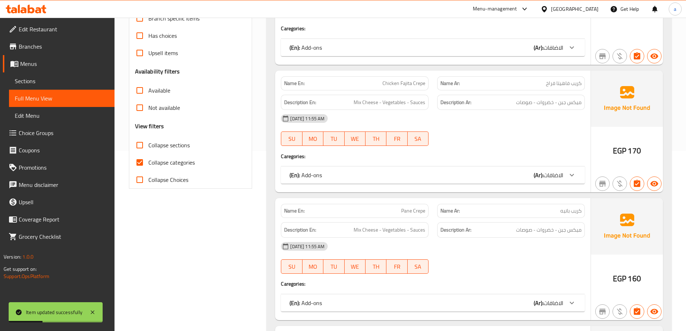
click at [176, 158] on span "Collapse categories" at bounding box center [171, 162] width 46 height 9
click at [148, 158] on input "Collapse categories" at bounding box center [139, 162] width 17 height 17
checkbox input "false"
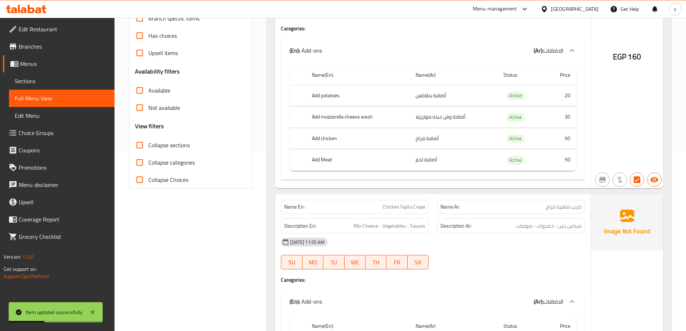
click at [175, 141] on span "Collapse sections" at bounding box center [168, 145] width 41 height 9
click at [148, 141] on input "Collapse sections" at bounding box center [139, 144] width 17 height 17
checkbox input "true"
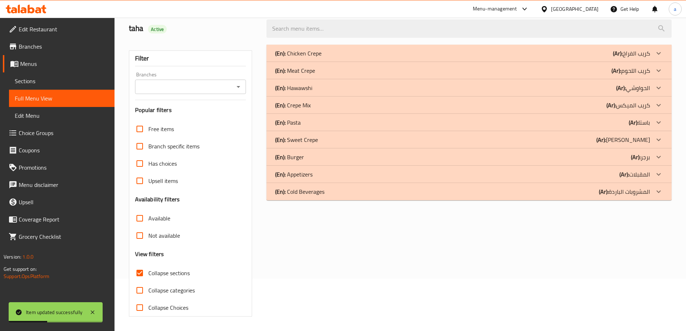
scroll to position [52, 0]
click at [400, 56] on div "(En): Chicken Crepe (Ar): كريب الفراخ" at bounding box center [462, 53] width 375 height 9
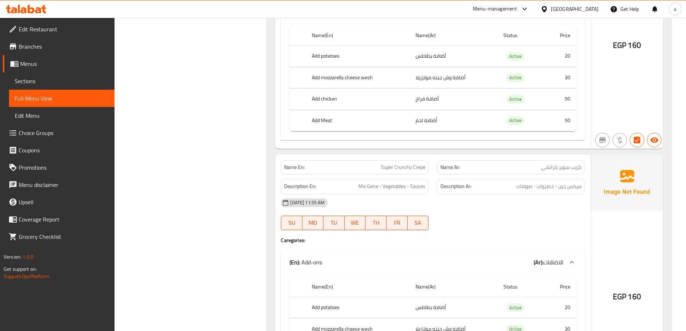
scroll to position [1240, 0]
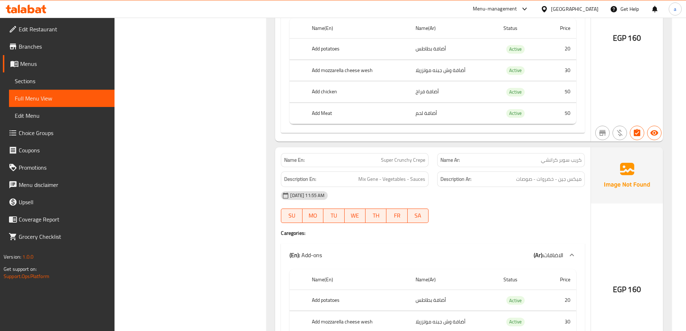
click at [39, 82] on span "Sections" at bounding box center [62, 81] width 94 height 9
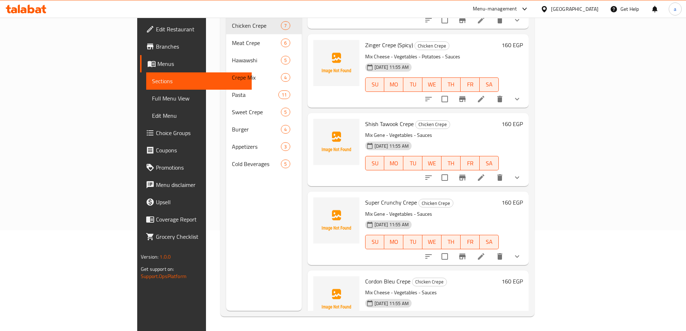
scroll to position [216, 0]
click at [485, 252] on icon at bounding box center [481, 256] width 9 height 9
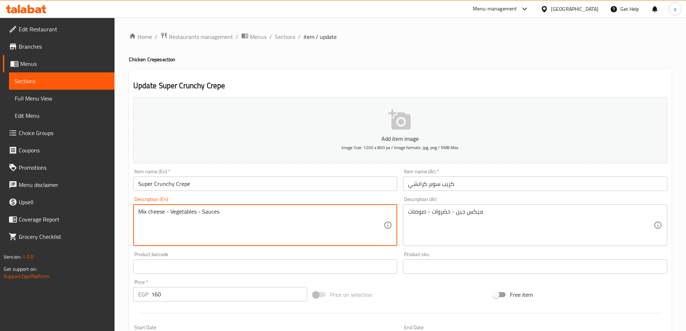
type textarea "Mix cheese - Vegetables - Sauces"
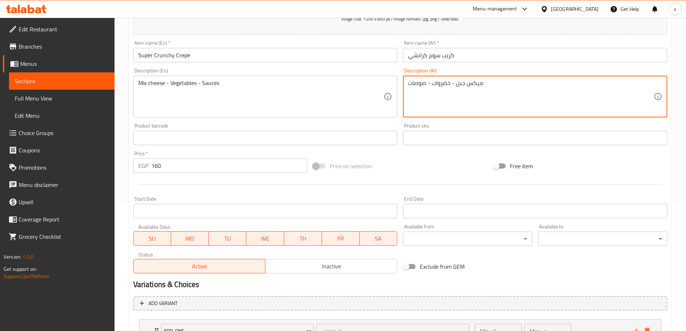
scroll to position [190, 0]
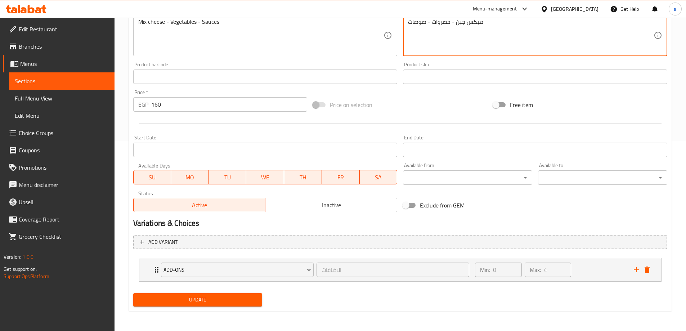
type textarea "ميكس جبن - خضروات - صوصات"
click at [184, 298] on span "Update" at bounding box center [198, 299] width 118 height 9
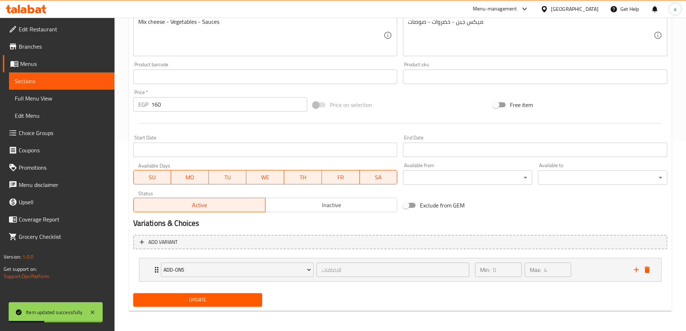
click at [69, 104] on link "Full Menu View" at bounding box center [61, 98] width 105 height 17
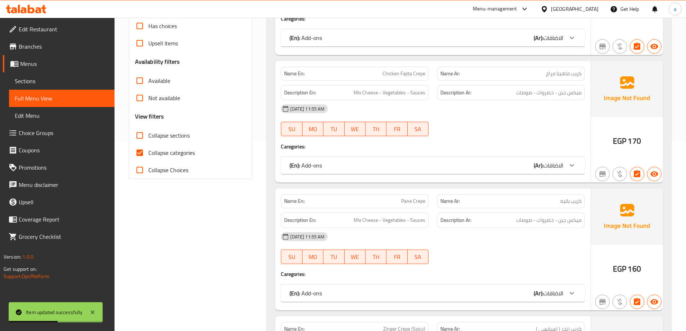
drag, startPoint x: 158, startPoint y: 153, endPoint x: 158, endPoint y: 144, distance: 8.6
click at [158, 153] on span "Collapse categories" at bounding box center [171, 152] width 46 height 9
click at [148, 153] on input "Collapse categories" at bounding box center [139, 152] width 17 height 17
checkbox input "false"
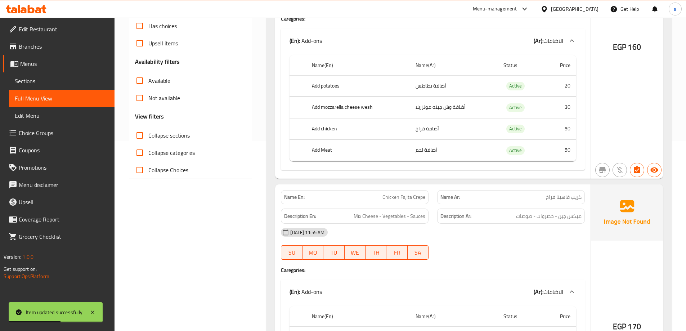
click at [161, 140] on span "Collapse sections" at bounding box center [168, 135] width 41 height 9
click at [148, 140] on input "Collapse sections" at bounding box center [139, 135] width 17 height 17
checkbox input "true"
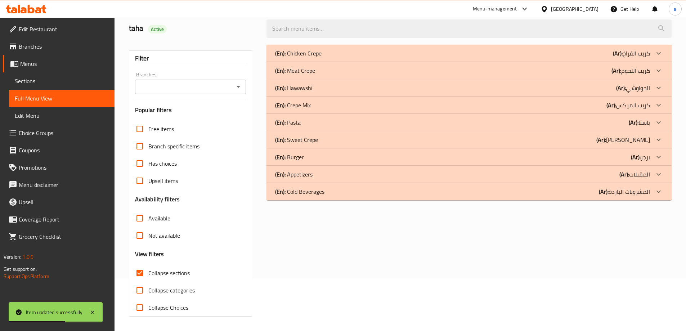
scroll to position [52, 0]
click at [388, 48] on div "(En): Chicken Crepe (Ar): كريب الفراخ" at bounding box center [468, 53] width 405 height 17
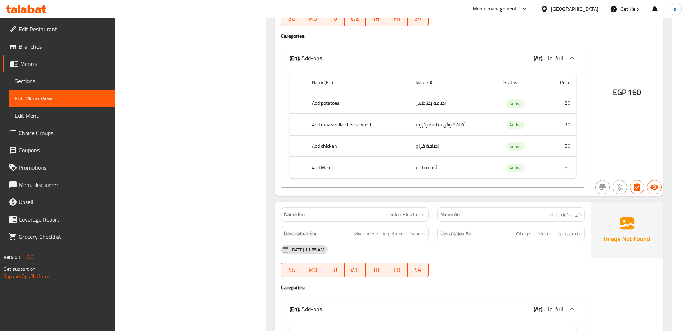
scroll to position [1382, 0]
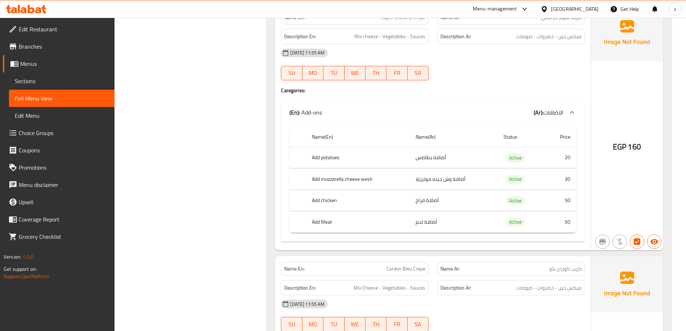
click at [36, 97] on span "Full Menu View" at bounding box center [62, 98] width 94 height 9
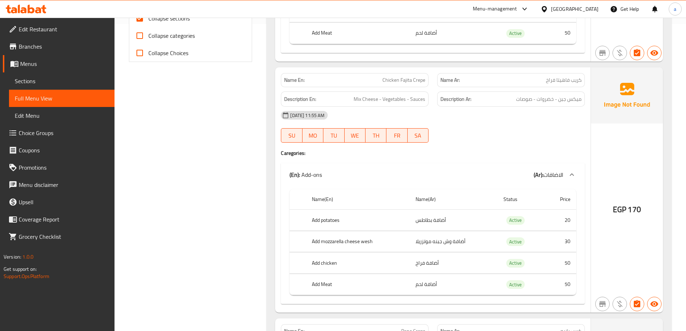
scroll to position [181, 0]
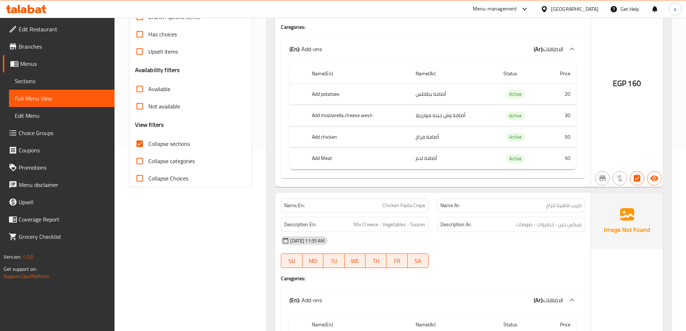
click at [148, 164] on span "Collapse categories" at bounding box center [171, 161] width 46 height 9
click at [148, 164] on input "Collapse categories" at bounding box center [139, 160] width 17 height 17
checkbox input "true"
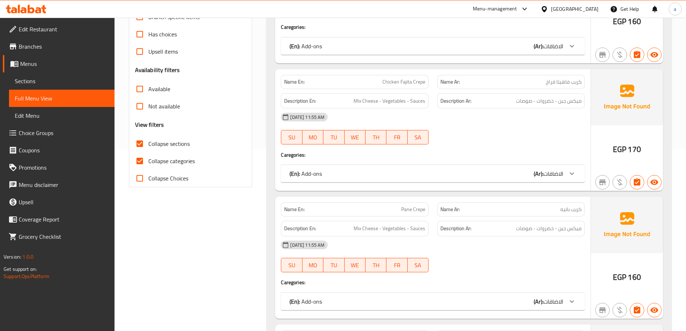
click at [157, 143] on span "Collapse sections" at bounding box center [168, 143] width 41 height 9
click at [148, 143] on input "Collapse sections" at bounding box center [139, 143] width 17 height 17
checkbox input "false"
click at [163, 157] on span "Collapse categories" at bounding box center [171, 161] width 46 height 9
click at [148, 157] on input "Collapse categories" at bounding box center [139, 160] width 17 height 17
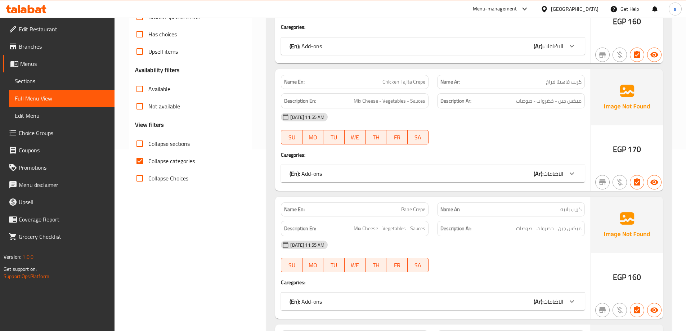
checkbox input "false"
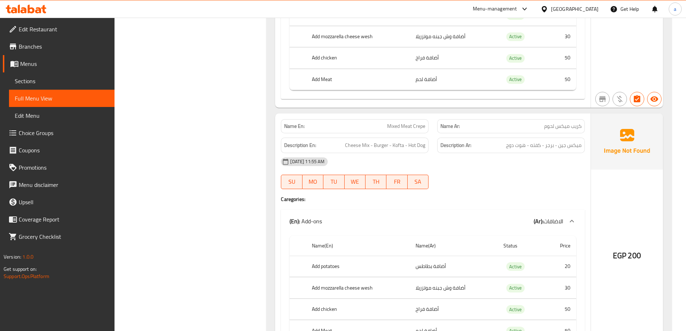
scroll to position [4354, 0]
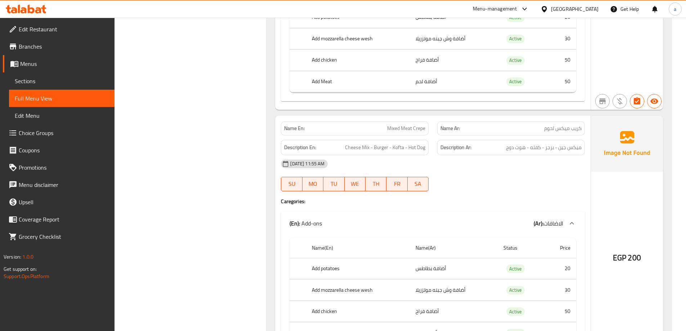
click at [433, 301] on td "أضافة فراخ" at bounding box center [454, 311] width 88 height 21
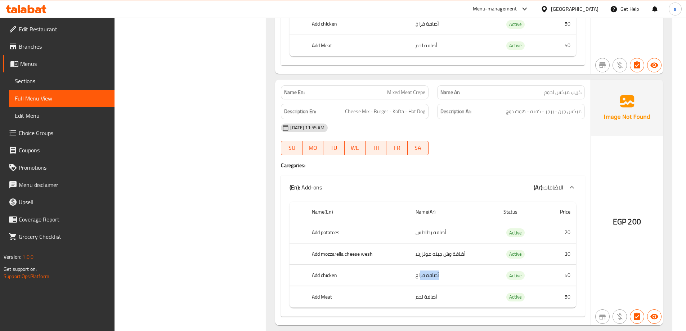
drag, startPoint x: 441, startPoint y: 270, endPoint x: 420, endPoint y: 269, distance: 21.6
click at [420, 269] on td "أضافة فراخ" at bounding box center [454, 275] width 88 height 21
drag, startPoint x: 442, startPoint y: 294, endPoint x: 425, endPoint y: 296, distance: 17.1
click at [425, 296] on td "أضافة لحم" at bounding box center [454, 296] width 88 height 21
click at [445, 229] on td "أضافة بطاطس" at bounding box center [454, 232] width 88 height 21
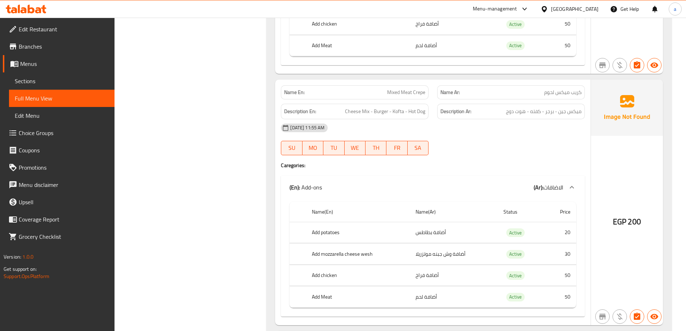
click at [462, 246] on td "أضافة وش جبنه موتزريلا" at bounding box center [454, 253] width 88 height 21
click at [447, 265] on td "أضافة فراخ" at bounding box center [454, 275] width 88 height 21
click at [449, 265] on td "أضافة فراخ" at bounding box center [454, 275] width 88 height 21
click at [548, 9] on icon at bounding box center [544, 9] width 8 height 8
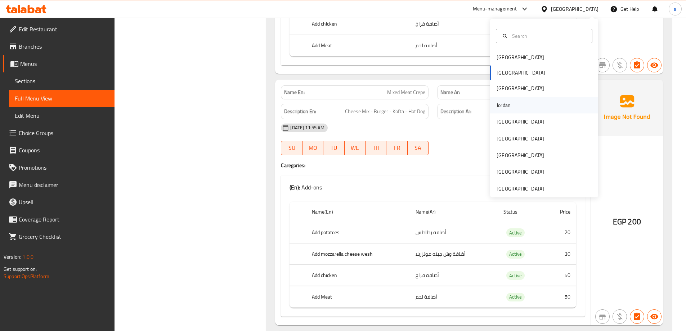
click at [511, 104] on div "Jordan" at bounding box center [544, 105] width 108 height 17
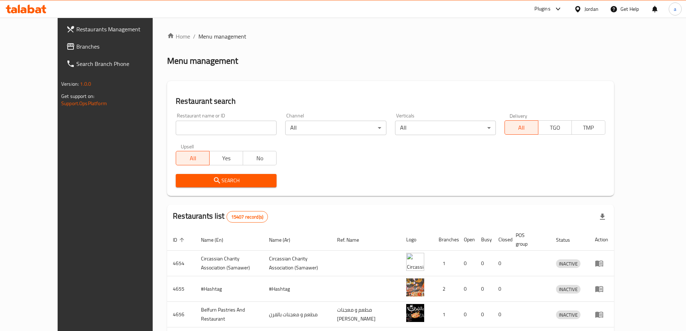
click at [76, 44] on span "Branches" at bounding box center [121, 46] width 90 height 9
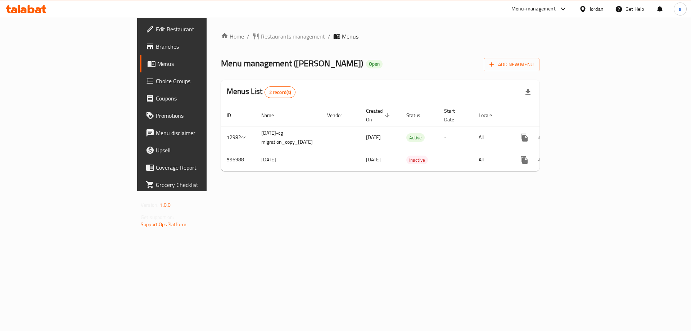
click at [156, 45] on span "Branches" at bounding box center [201, 46] width 91 height 9
click at [140, 51] on link "Branches" at bounding box center [196, 46] width 113 height 17
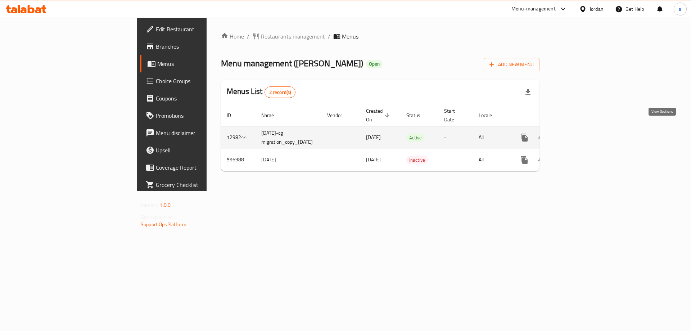
click at [585, 129] on link "enhanced table" at bounding box center [576, 137] width 17 height 17
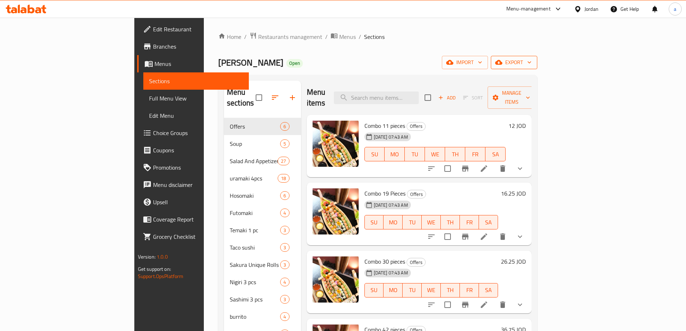
click at [502, 62] on icon "button" at bounding box center [498, 62] width 7 height 7
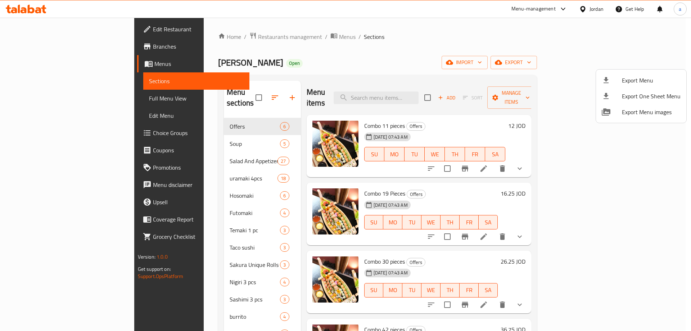
click at [617, 45] on div at bounding box center [345, 165] width 691 height 331
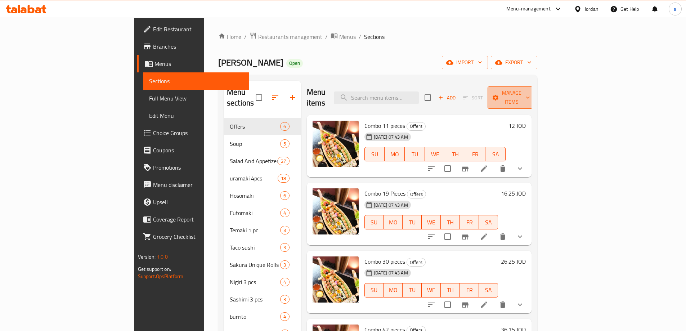
click at [530, 89] on span "Manage items" at bounding box center [511, 98] width 37 height 18
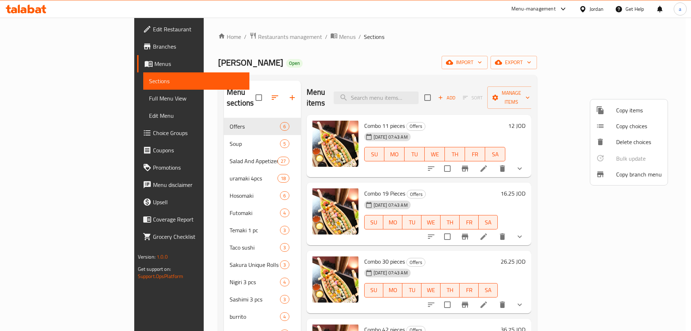
click at [639, 172] on span "Copy branch menu" at bounding box center [639, 174] width 46 height 9
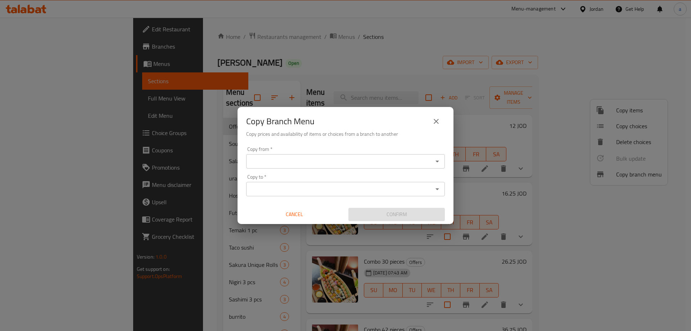
click at [316, 156] on input "Copy from   *" at bounding box center [339, 161] width 182 height 10
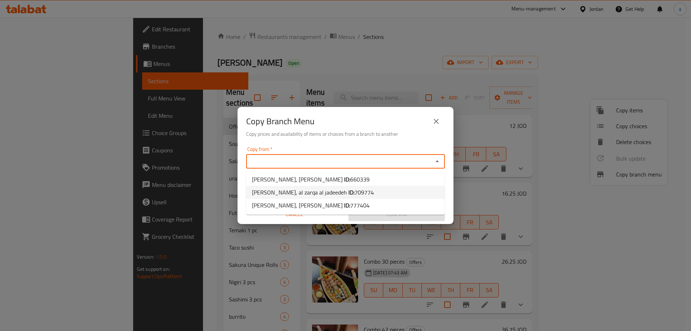
click at [355, 193] on span "709774" at bounding box center [364, 192] width 19 height 11
type input "[PERSON_NAME], al zarqa al jadeedeh"
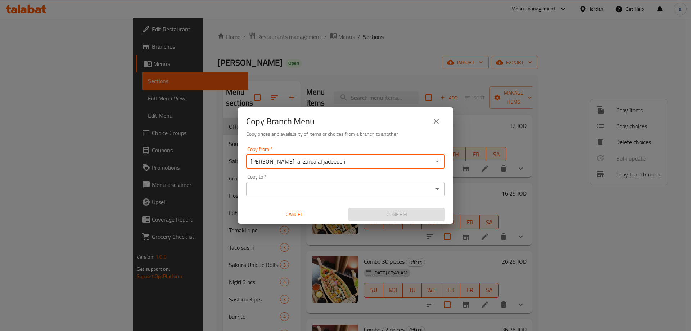
click at [357, 186] on input "Copy to   *" at bounding box center [339, 189] width 182 height 10
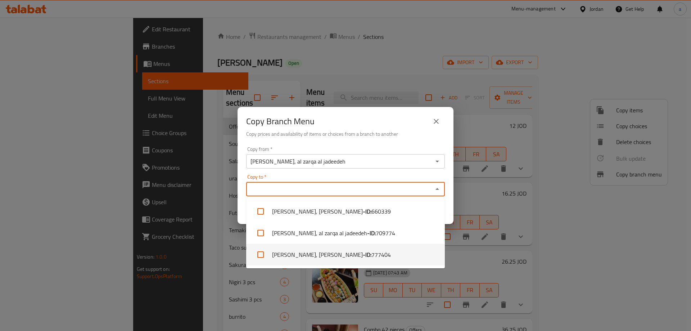
click at [332, 261] on li "[PERSON_NAME], Swelieh - ID: 777404" at bounding box center [345, 255] width 199 height 22
checkbox input "true"
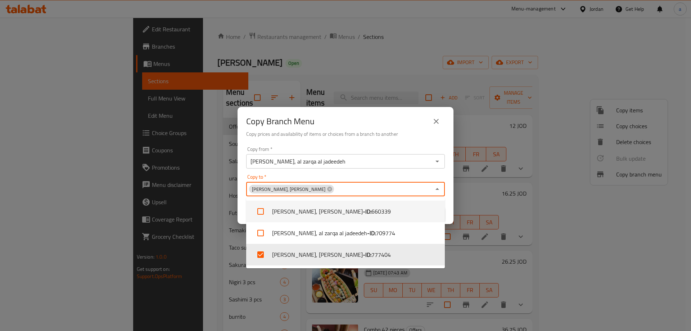
click at [378, 137] on h6 "Copy prices and availability of items or choices from a branch to another" at bounding box center [345, 134] width 199 height 8
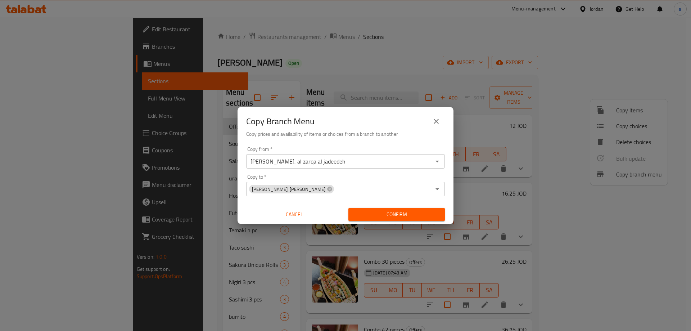
click at [384, 213] on span "Confirm" at bounding box center [396, 214] width 85 height 9
